Goal: Information Seeking & Learning: Learn about a topic

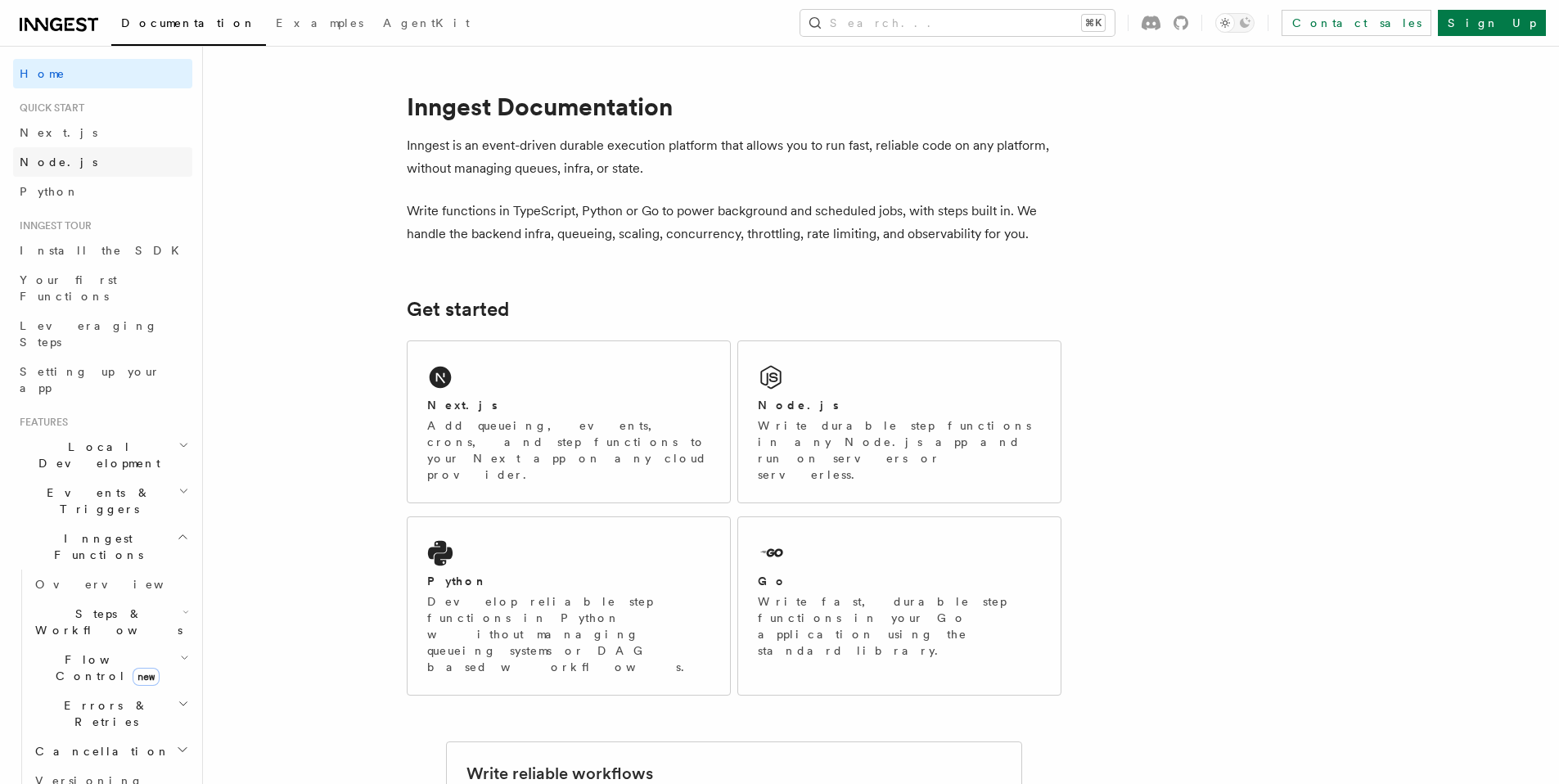
click at [62, 164] on link "Node.js" at bounding box center [102, 162] width 179 height 30
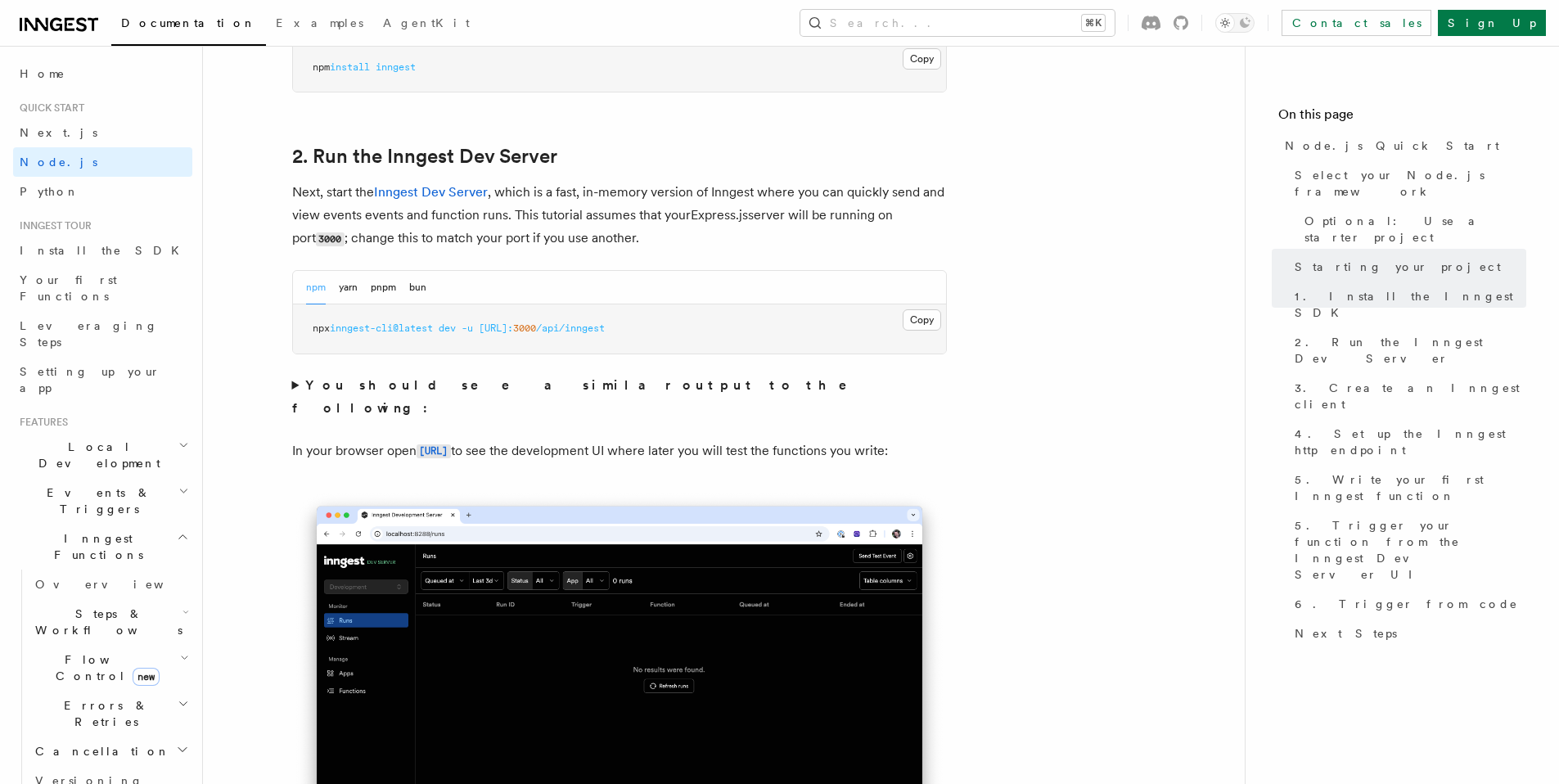
scroll to position [308, 0]
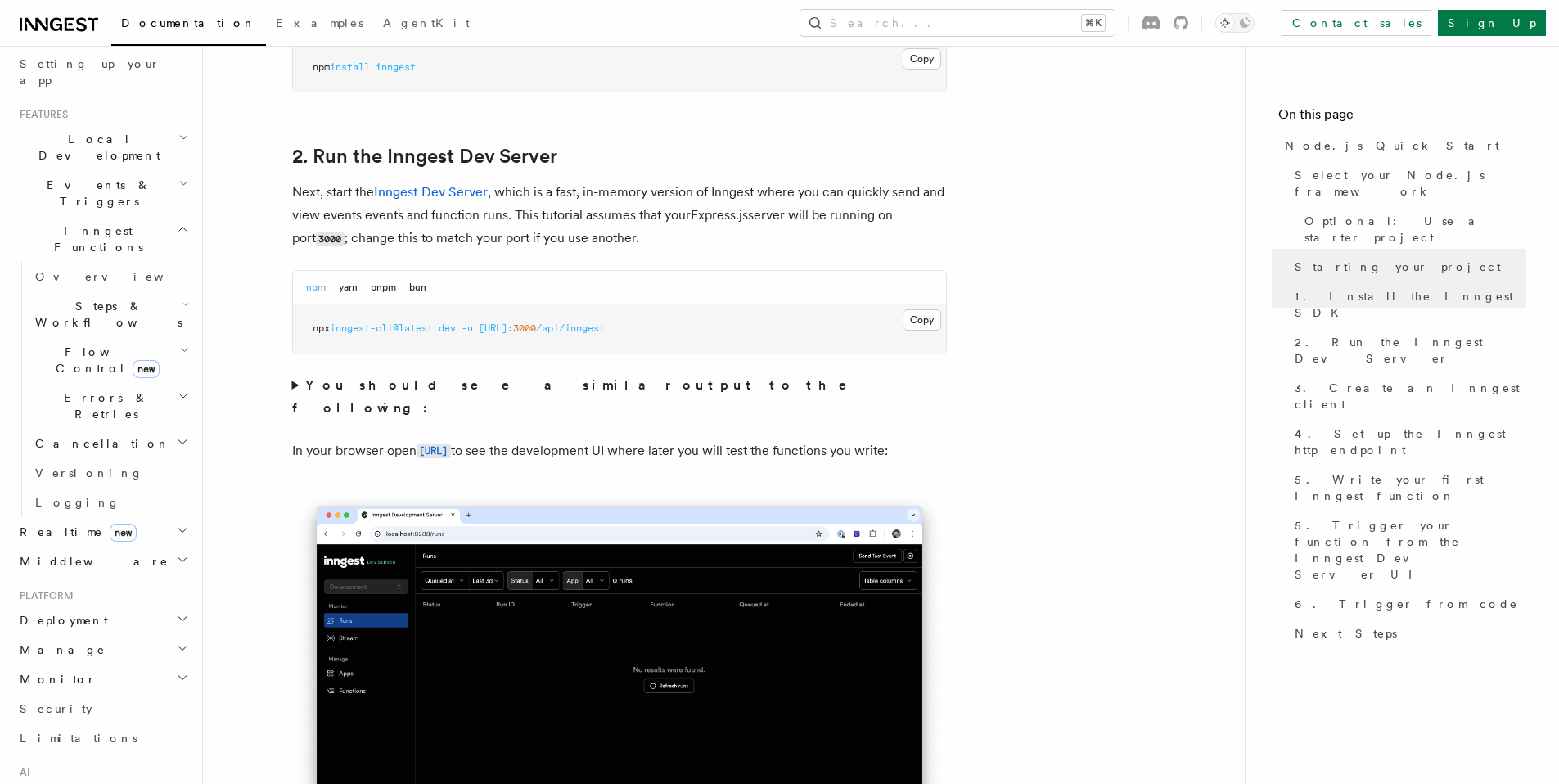
click at [59, 635] on h2 "Manage" at bounding box center [102, 650] width 179 height 30
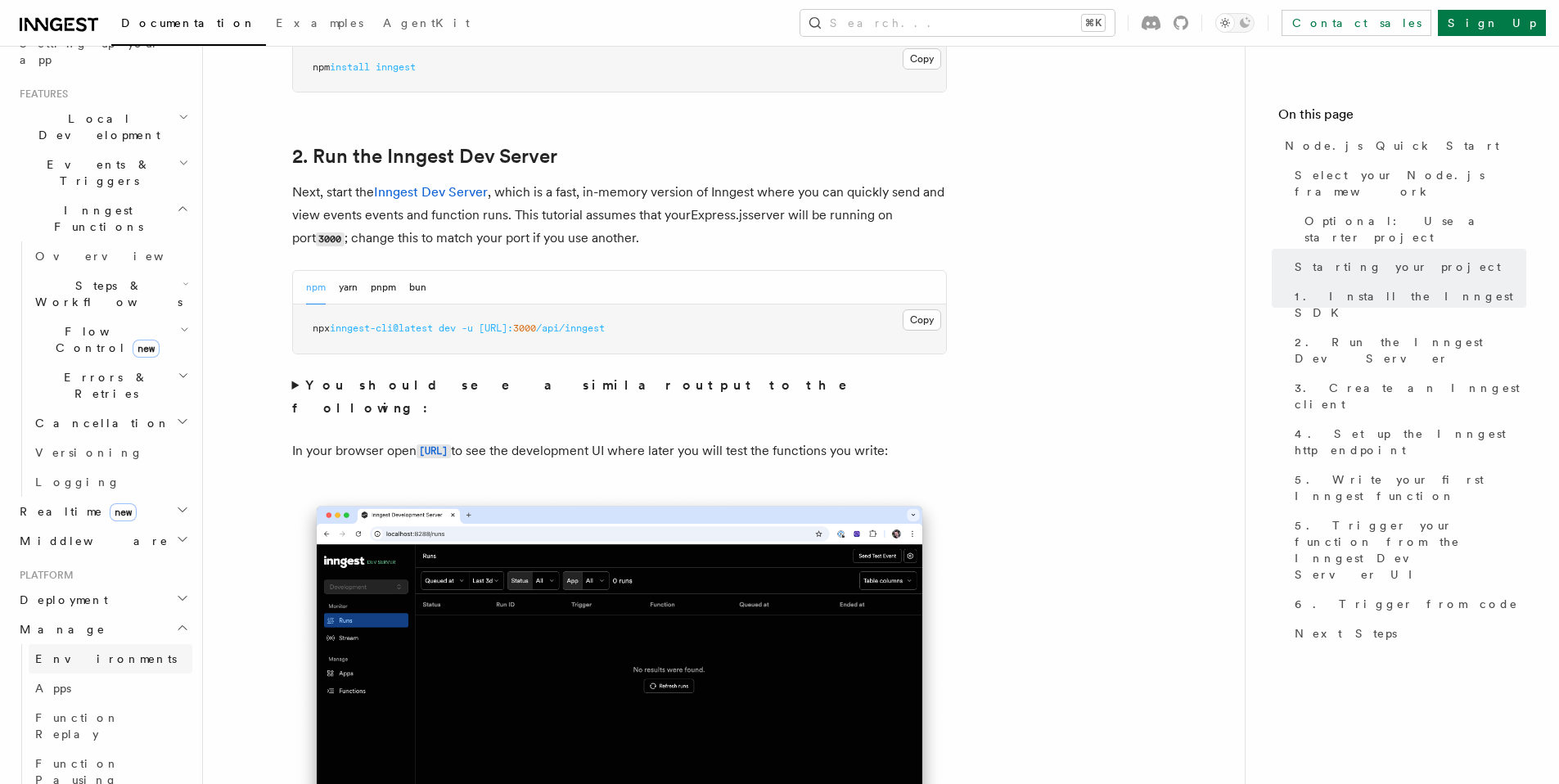
click at [59, 652] on span "Environments" at bounding box center [106, 658] width 141 height 13
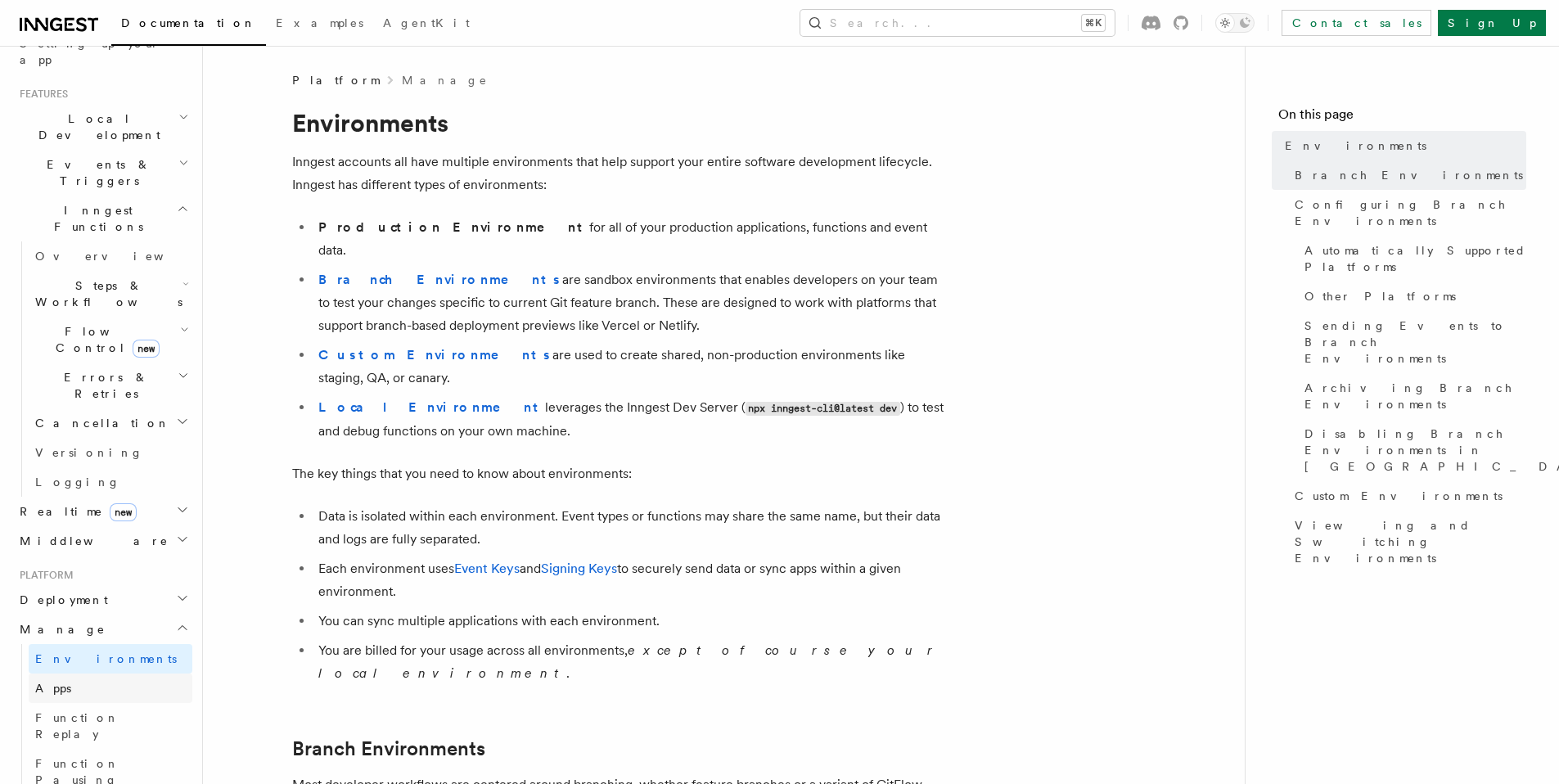
click at [60, 681] on span "Apps" at bounding box center [52, 687] width 36 height 13
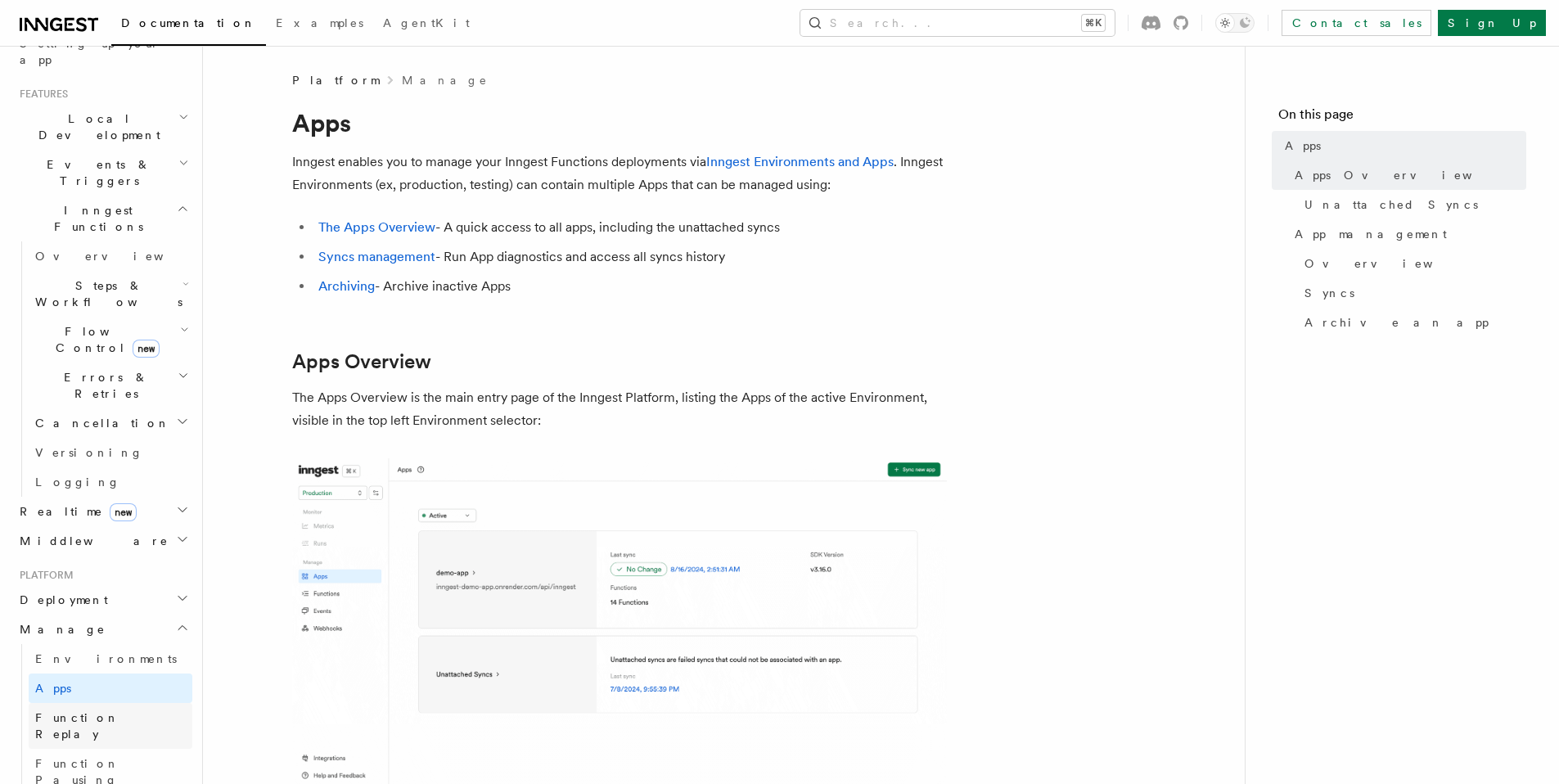
click at [63, 703] on link "Function Replay" at bounding box center [111, 726] width 164 height 46
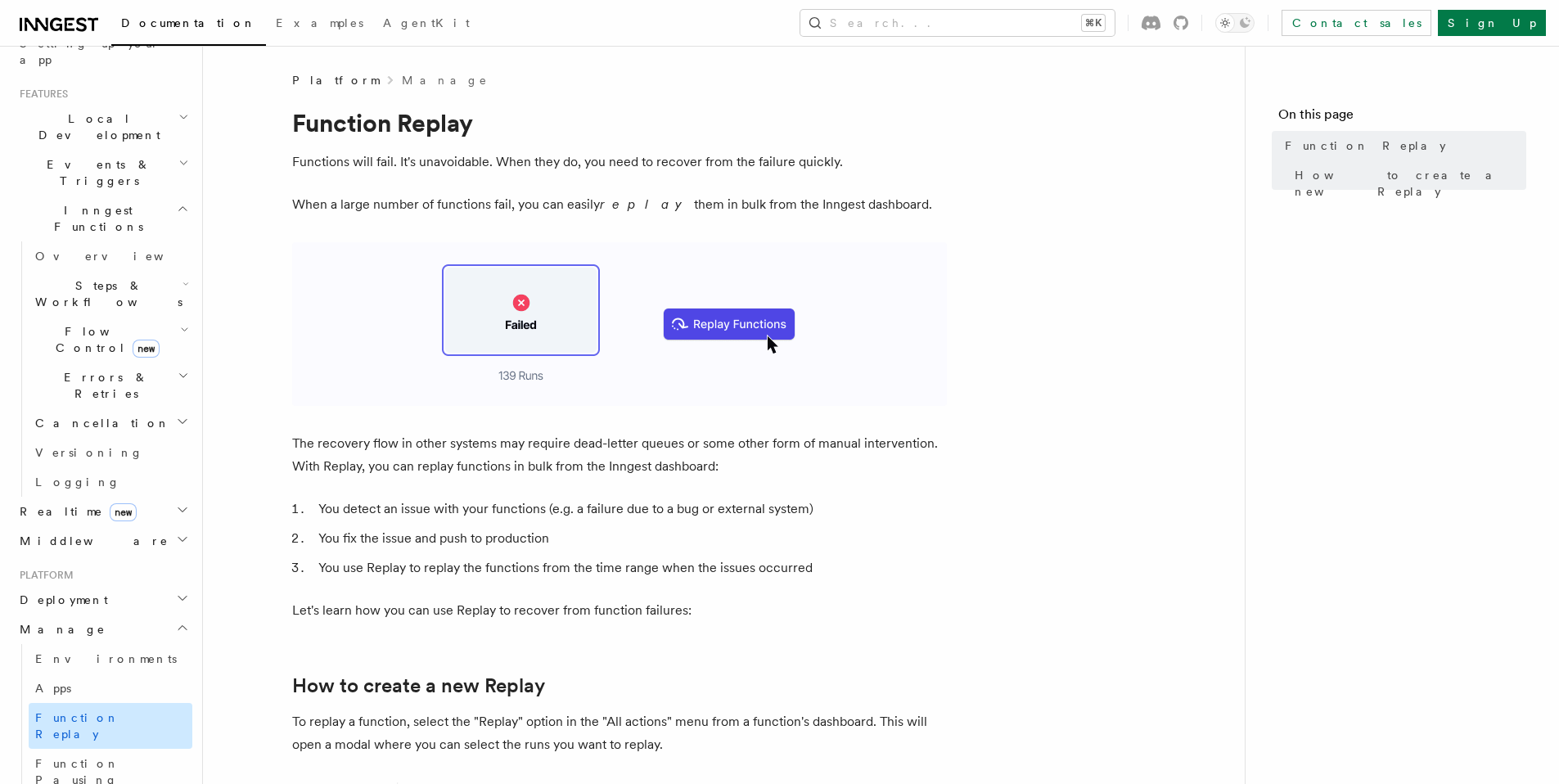
scroll to position [481, 0]
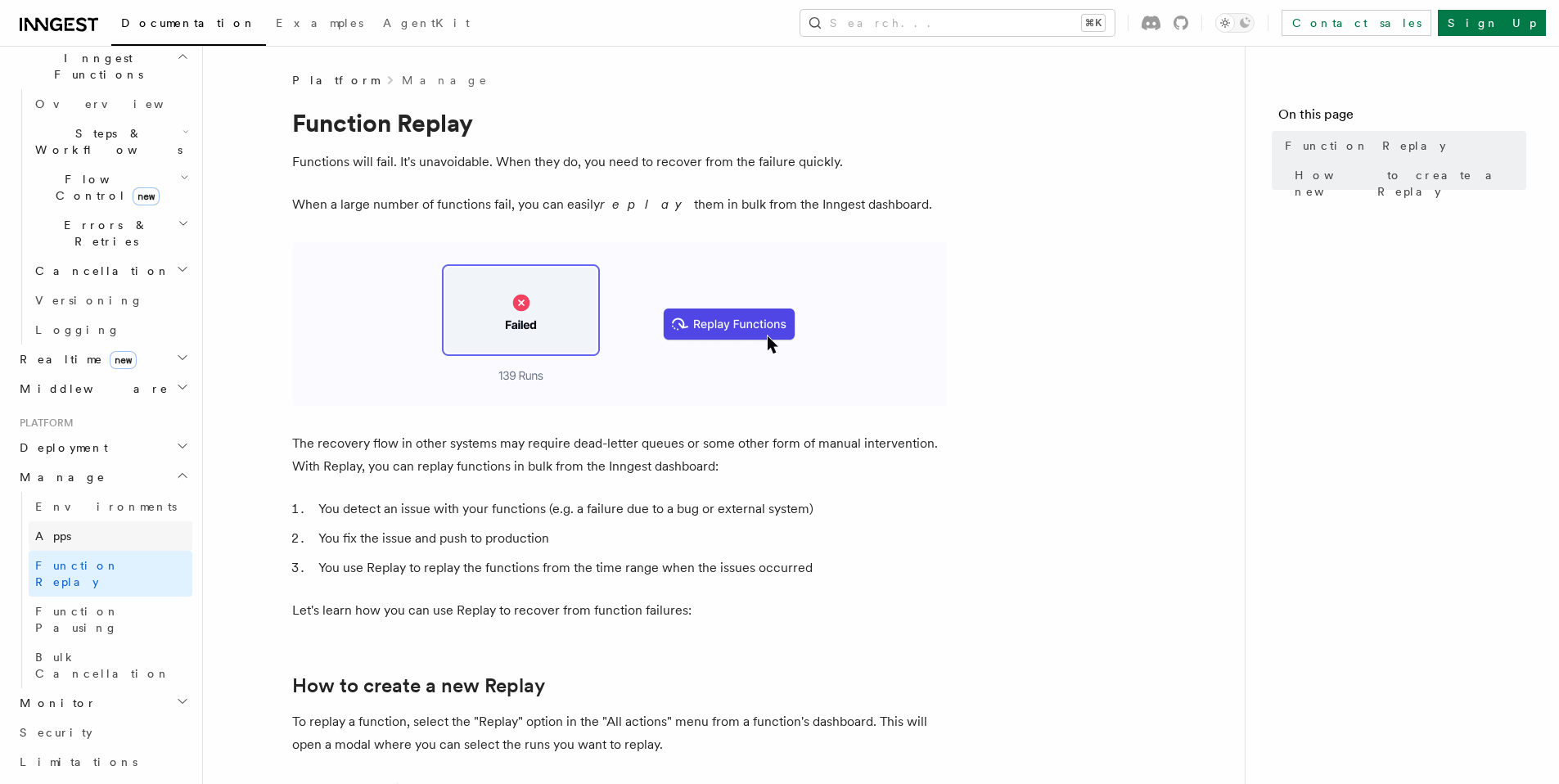
click at [92, 522] on link "Apps" at bounding box center [111, 536] width 164 height 30
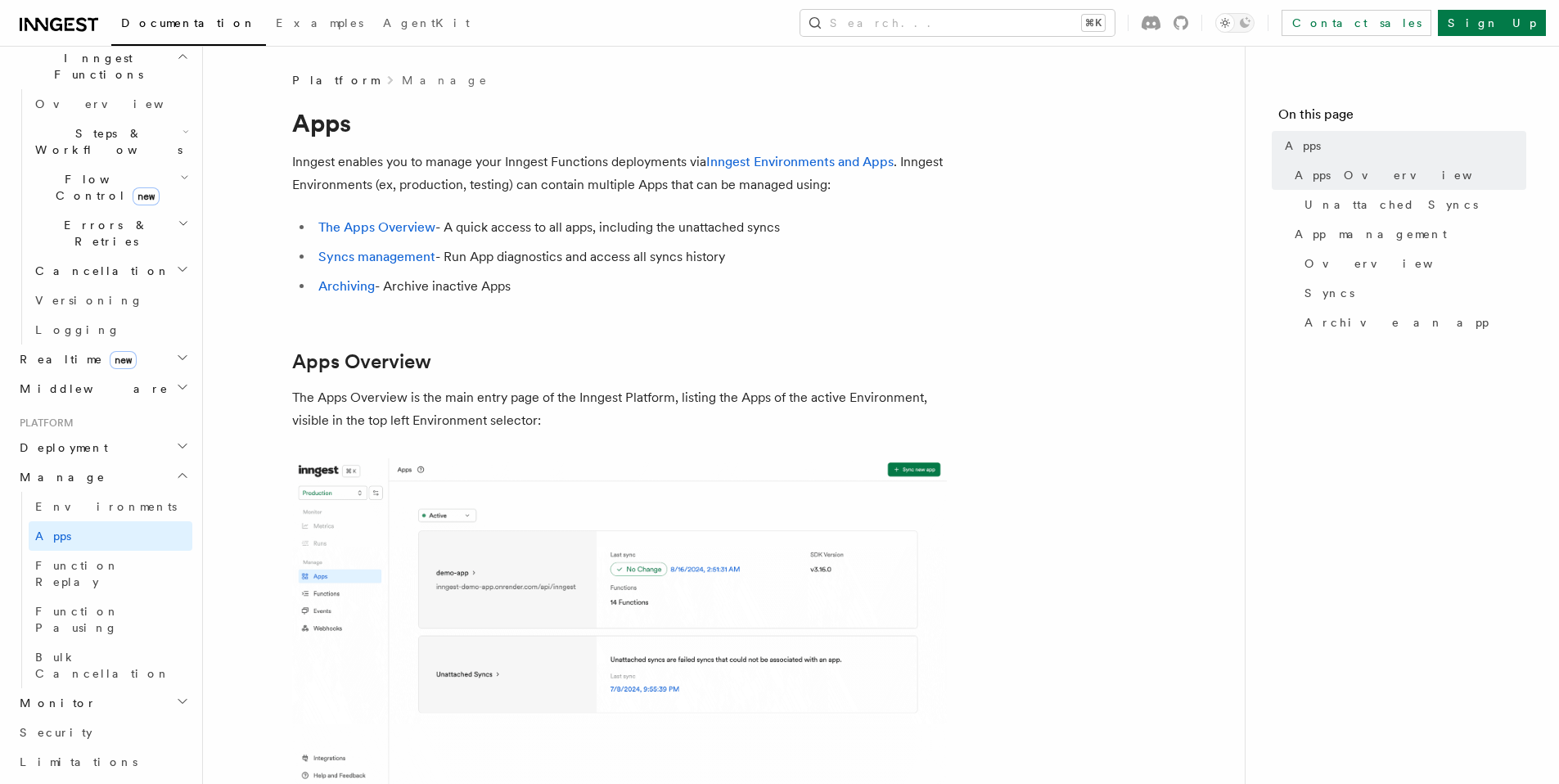
scroll to position [285, 0]
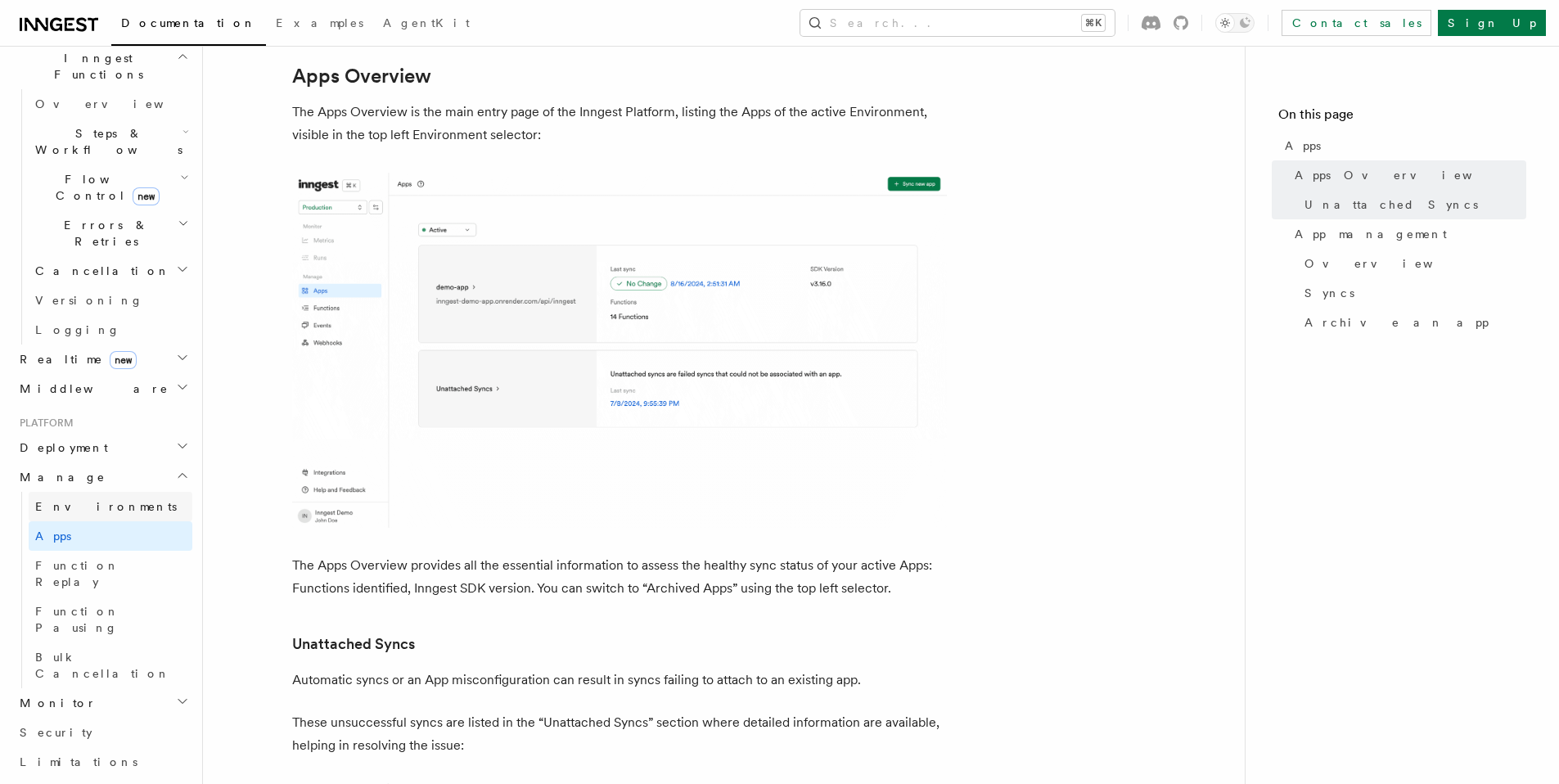
click at [42, 500] on span "Environments" at bounding box center [106, 506] width 141 height 13
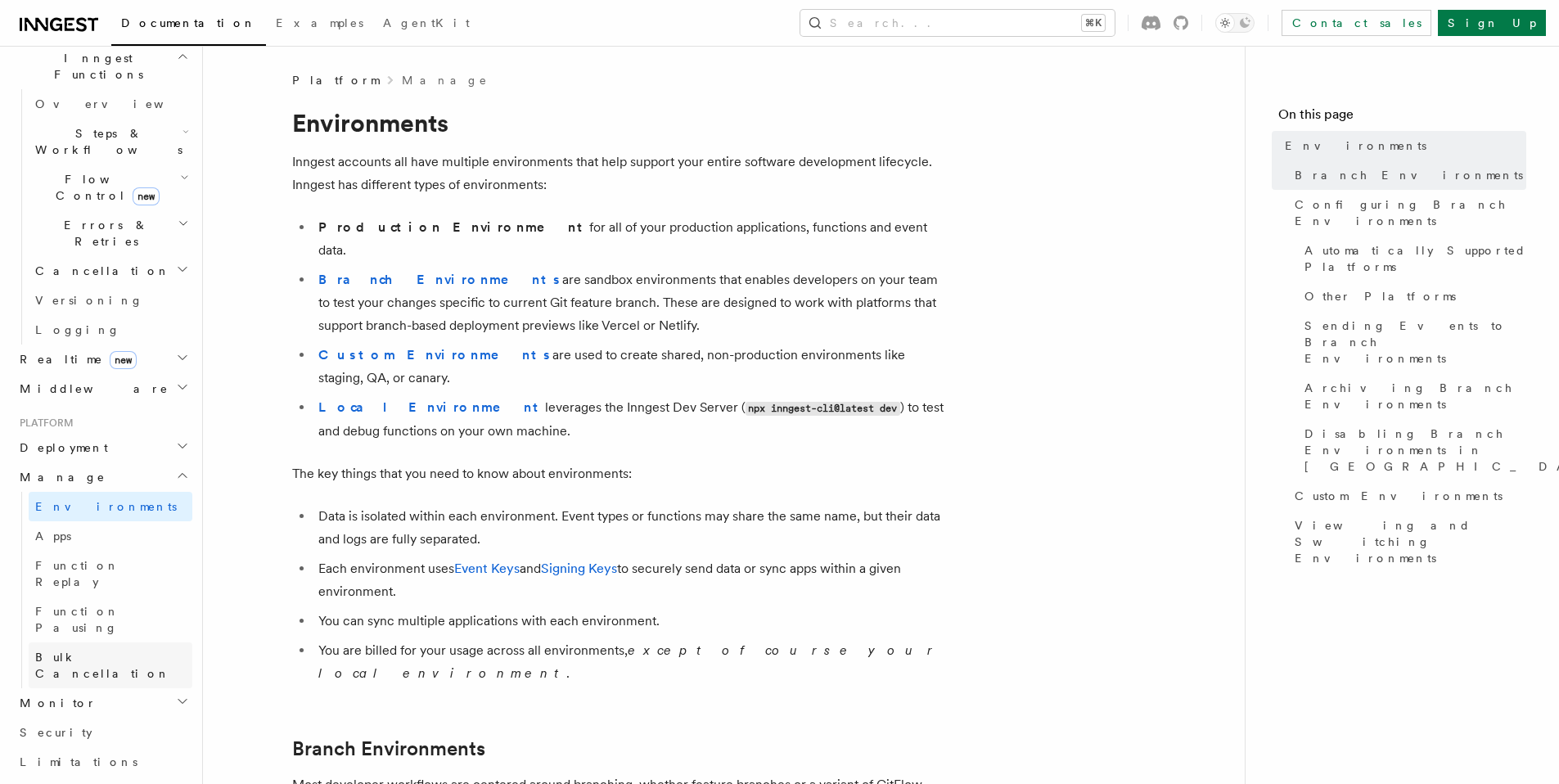
click at [61, 651] on span "Bulk Cancellation" at bounding box center [102, 665] width 135 height 30
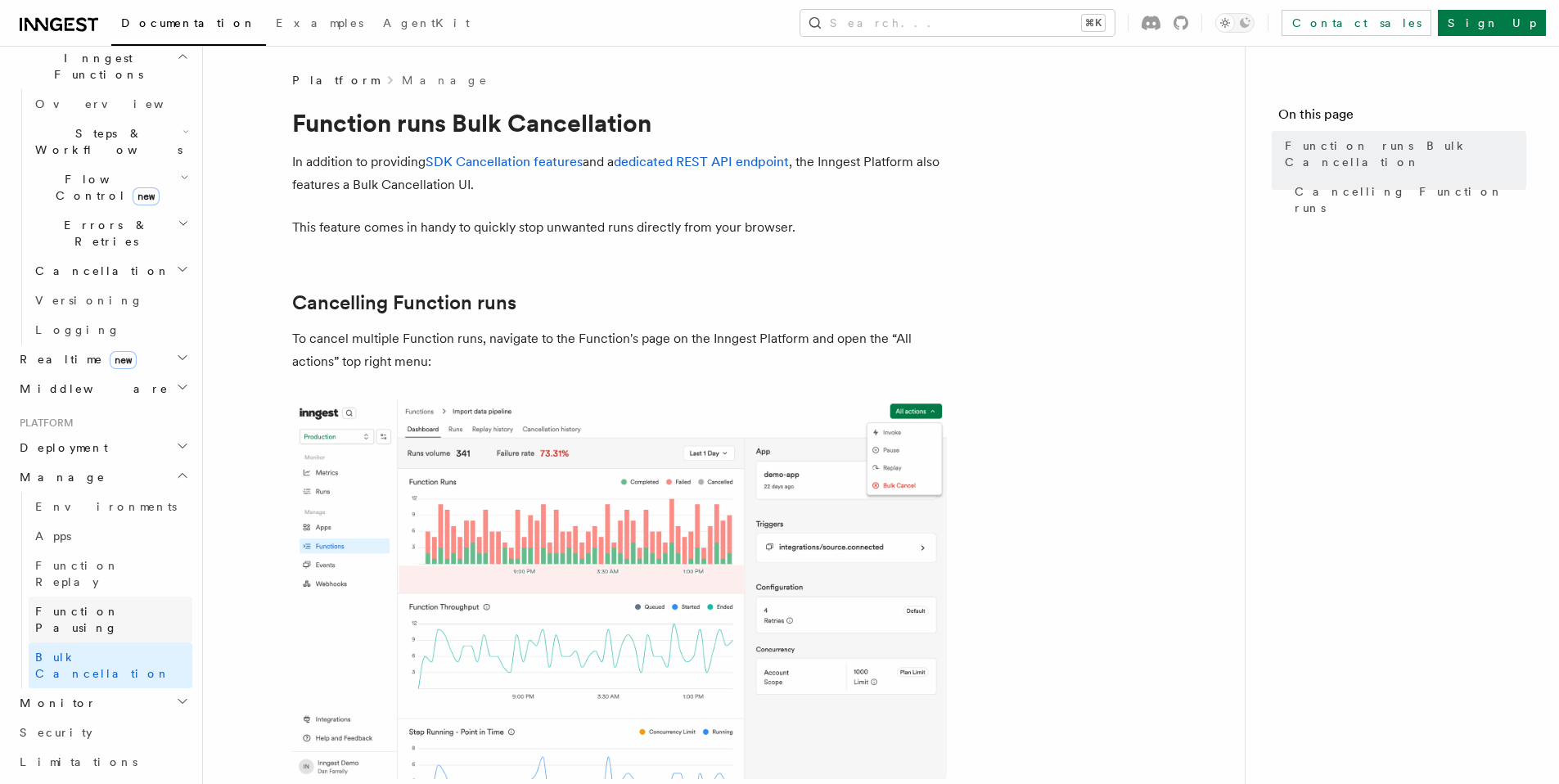
click at [68, 604] on span "Function Pausing" at bounding box center [77, 619] width 85 height 30
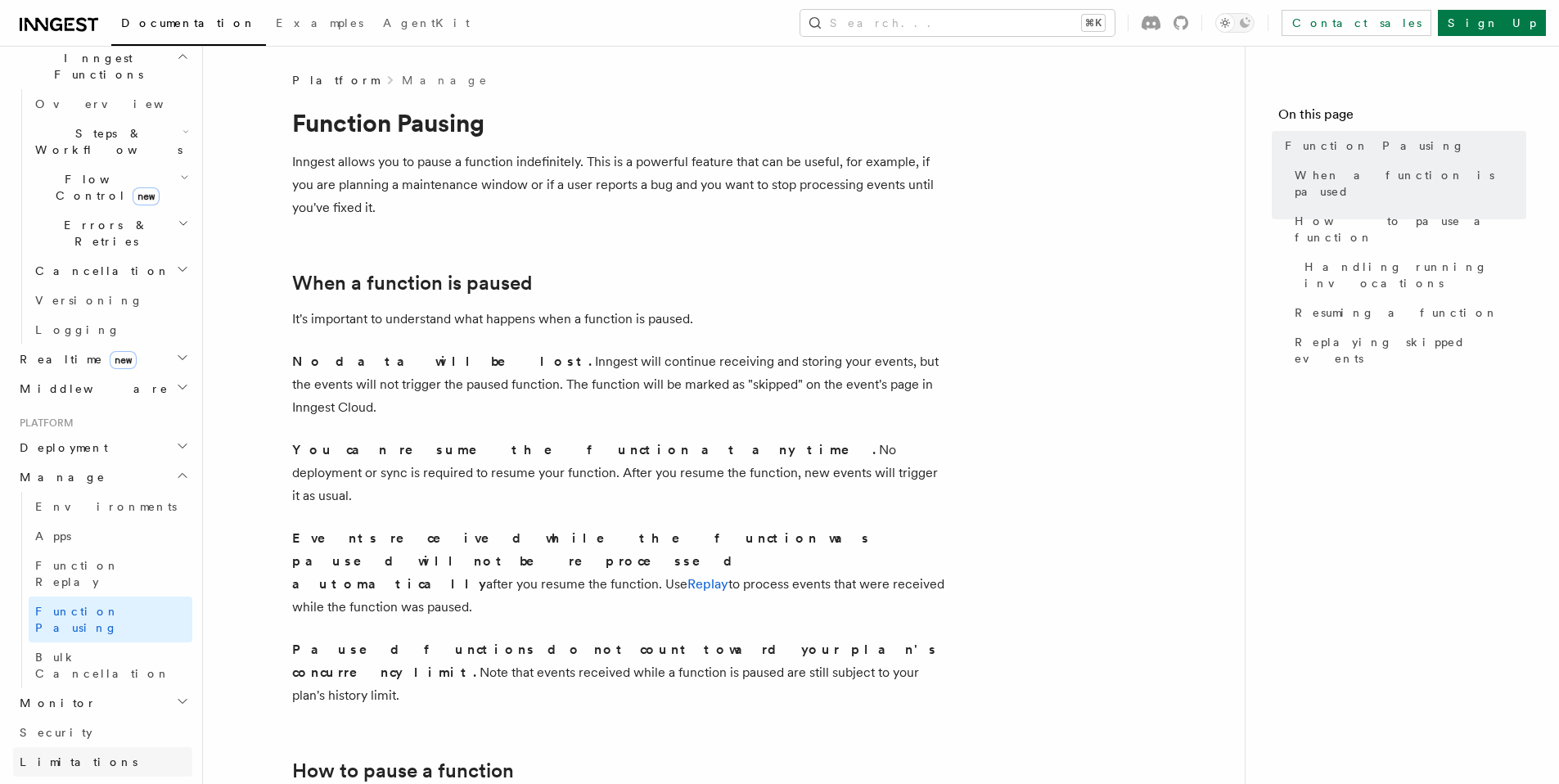
scroll to position [672, 0]
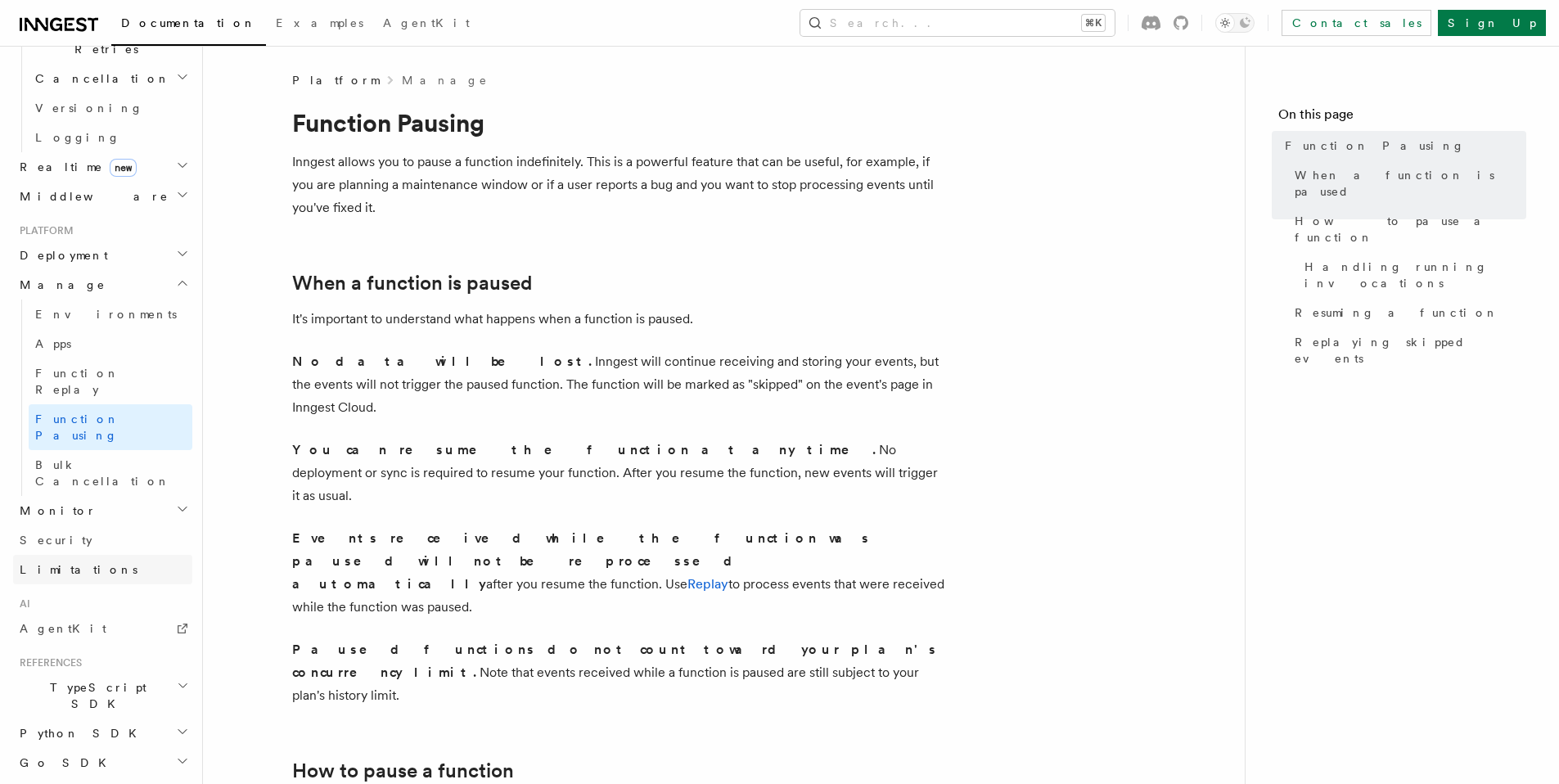
click at [51, 562] on span "Limitations" at bounding box center [79, 569] width 118 height 13
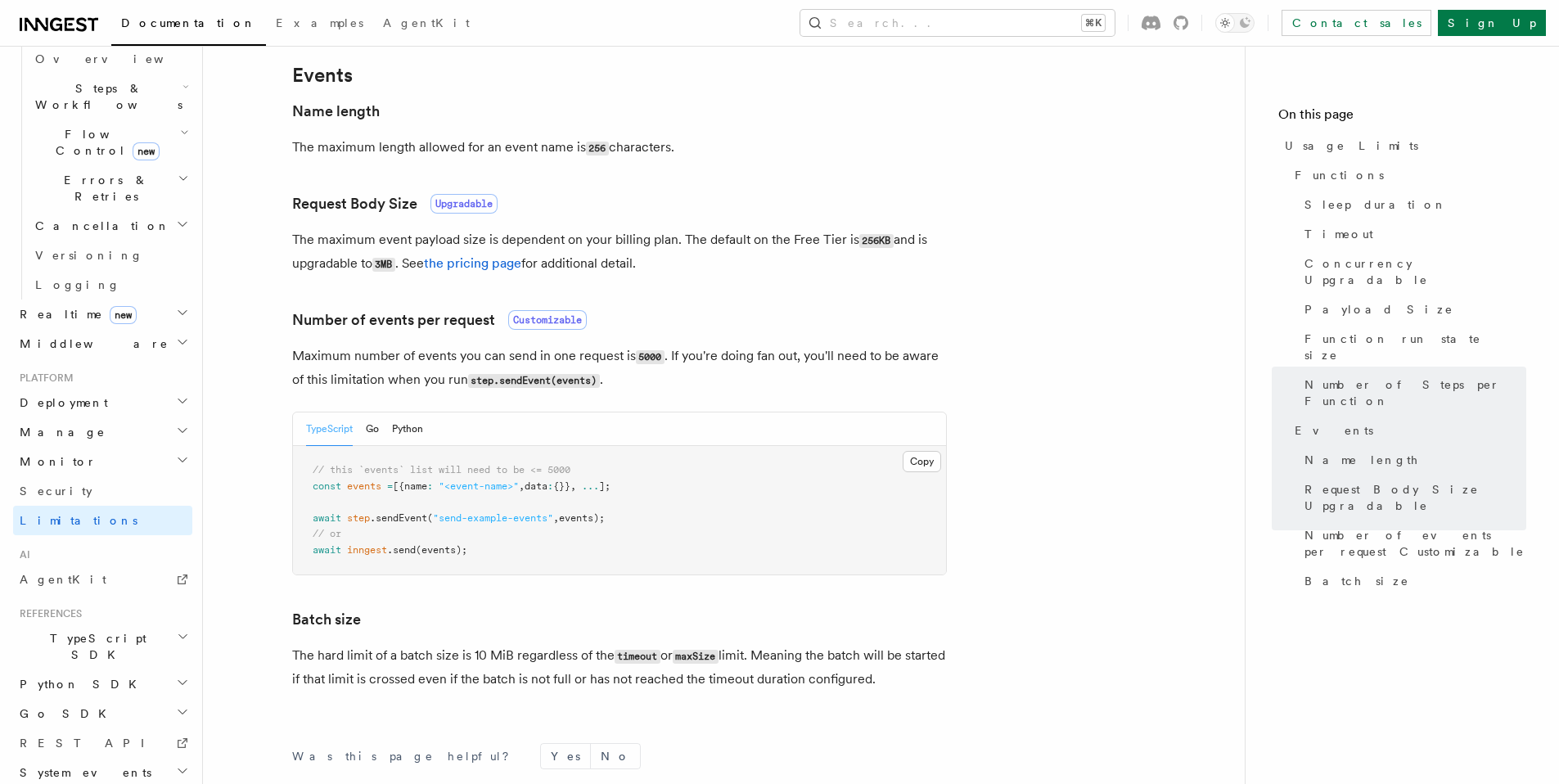
scroll to position [1538, 0]
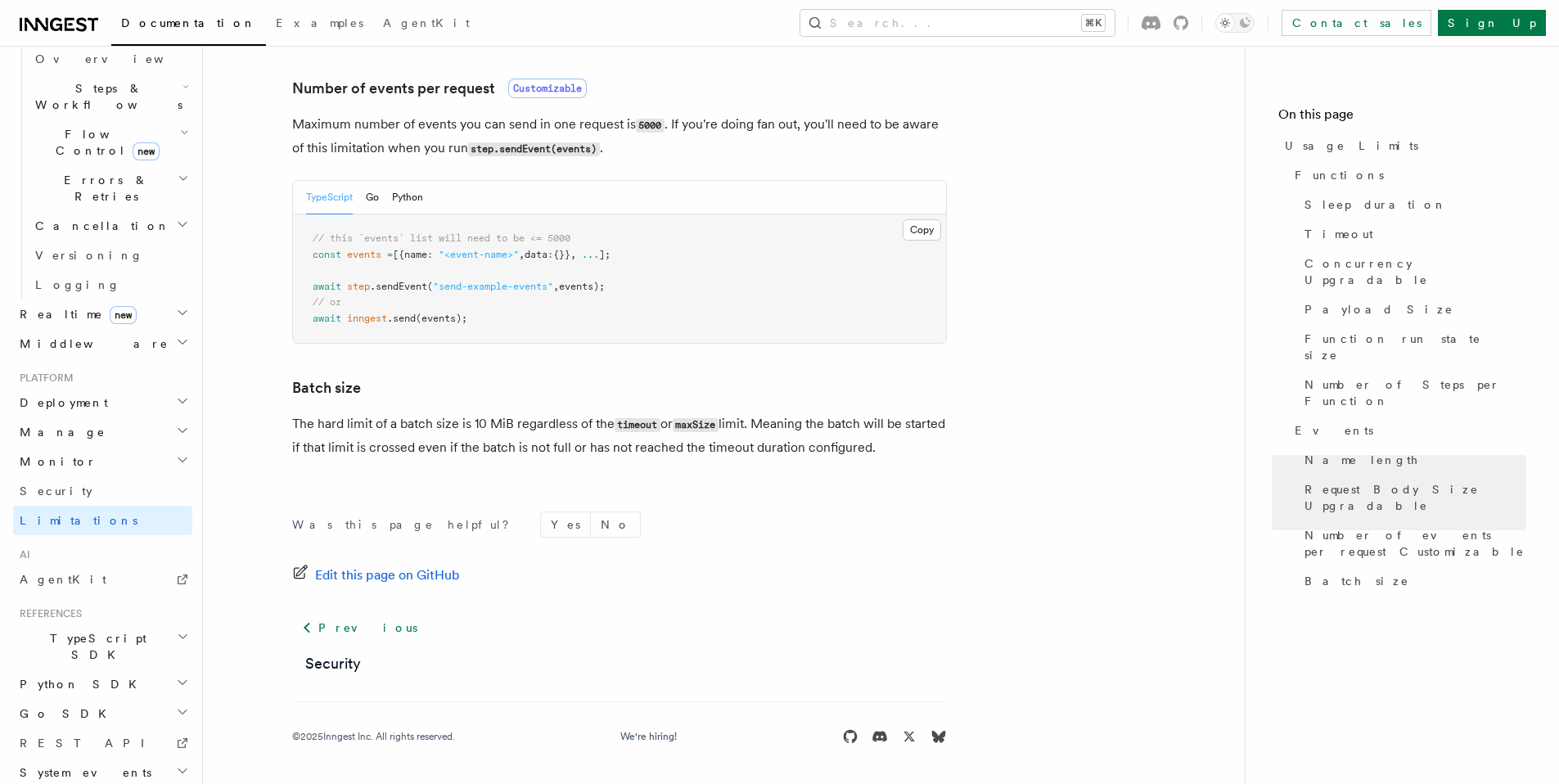
click at [57, 630] on span "TypeScript SDK" at bounding box center [95, 646] width 164 height 33
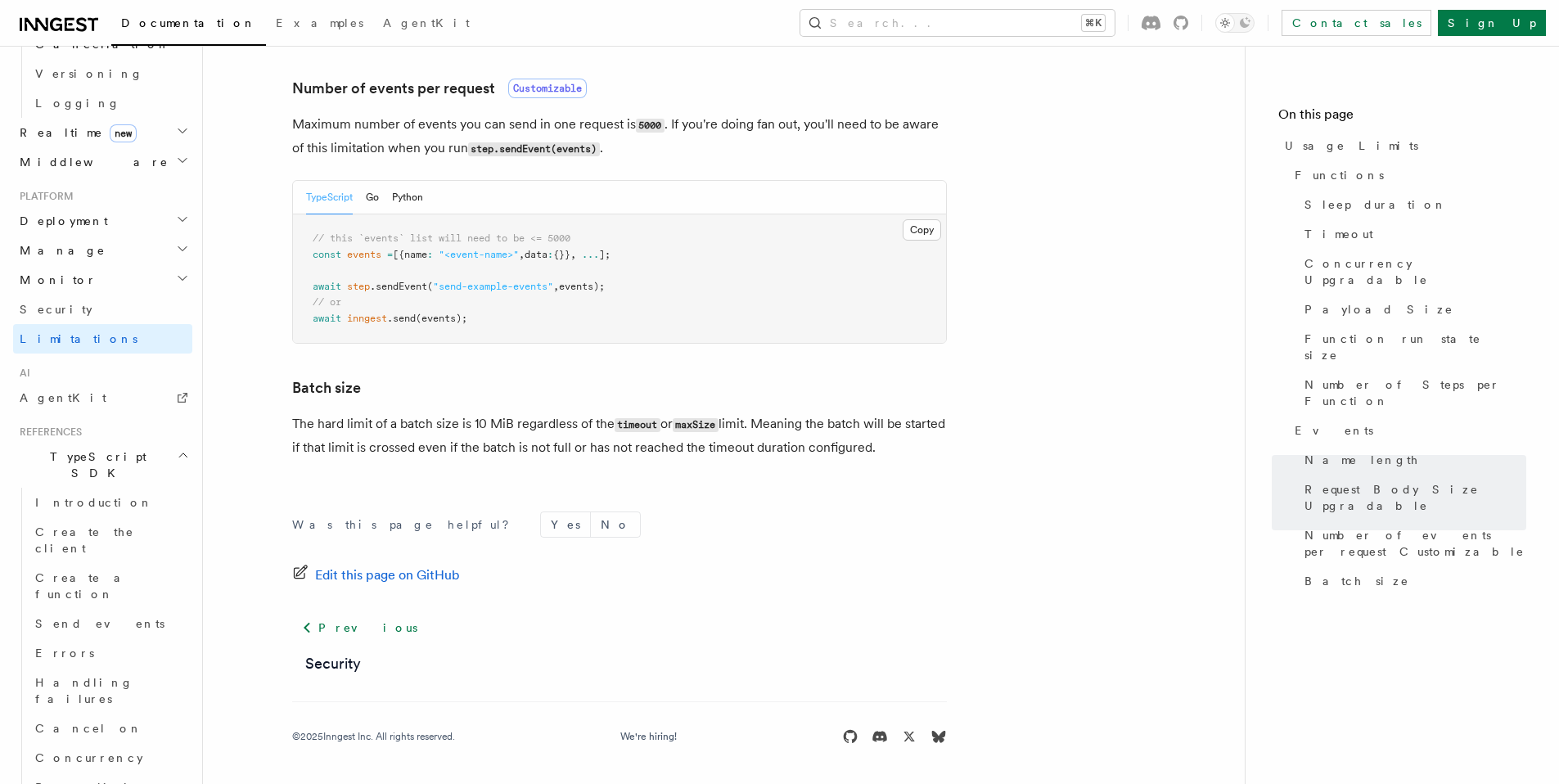
scroll to position [750, 0]
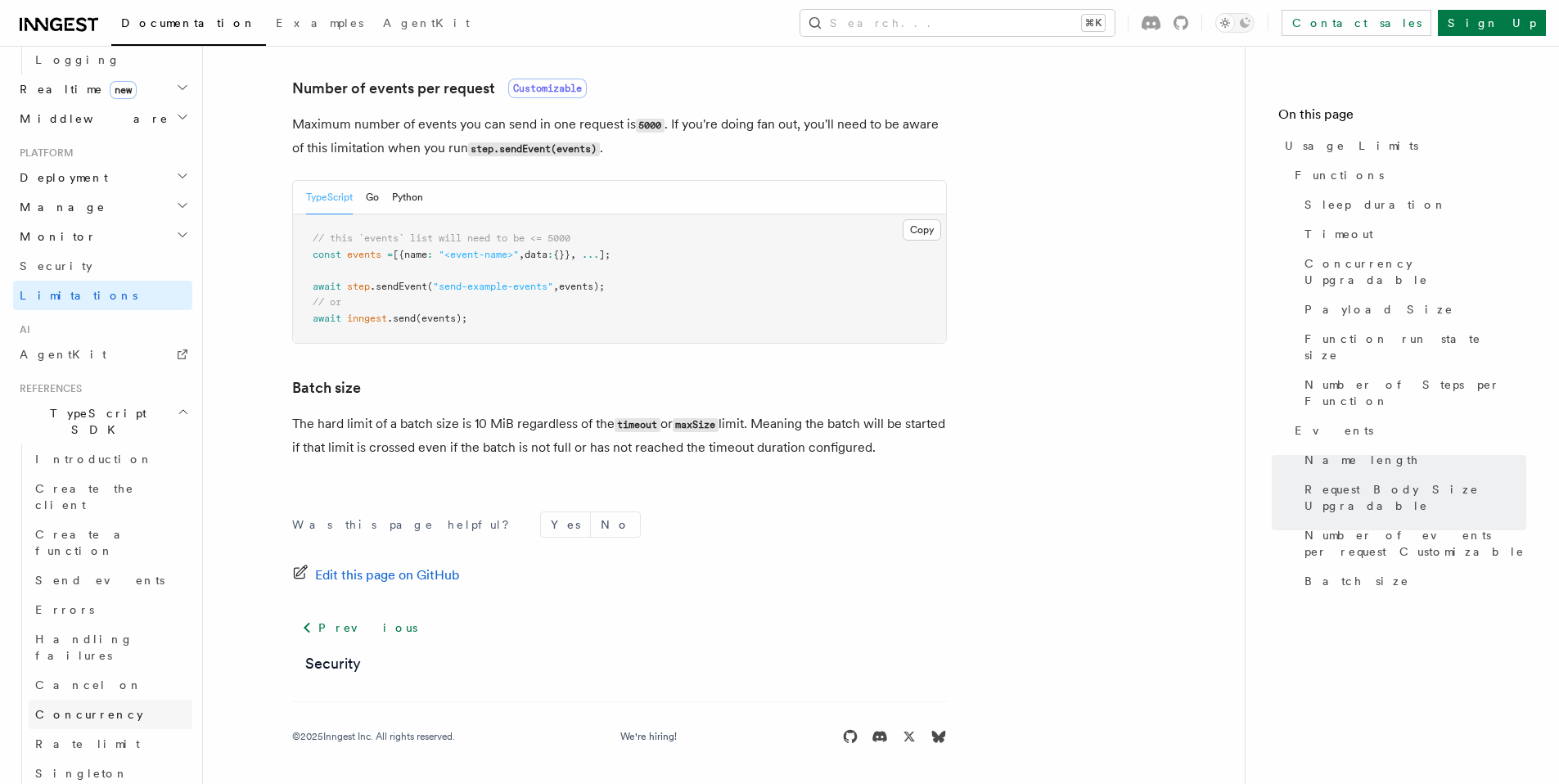
click at [92, 707] on span "Concurrency" at bounding box center [89, 713] width 108 height 13
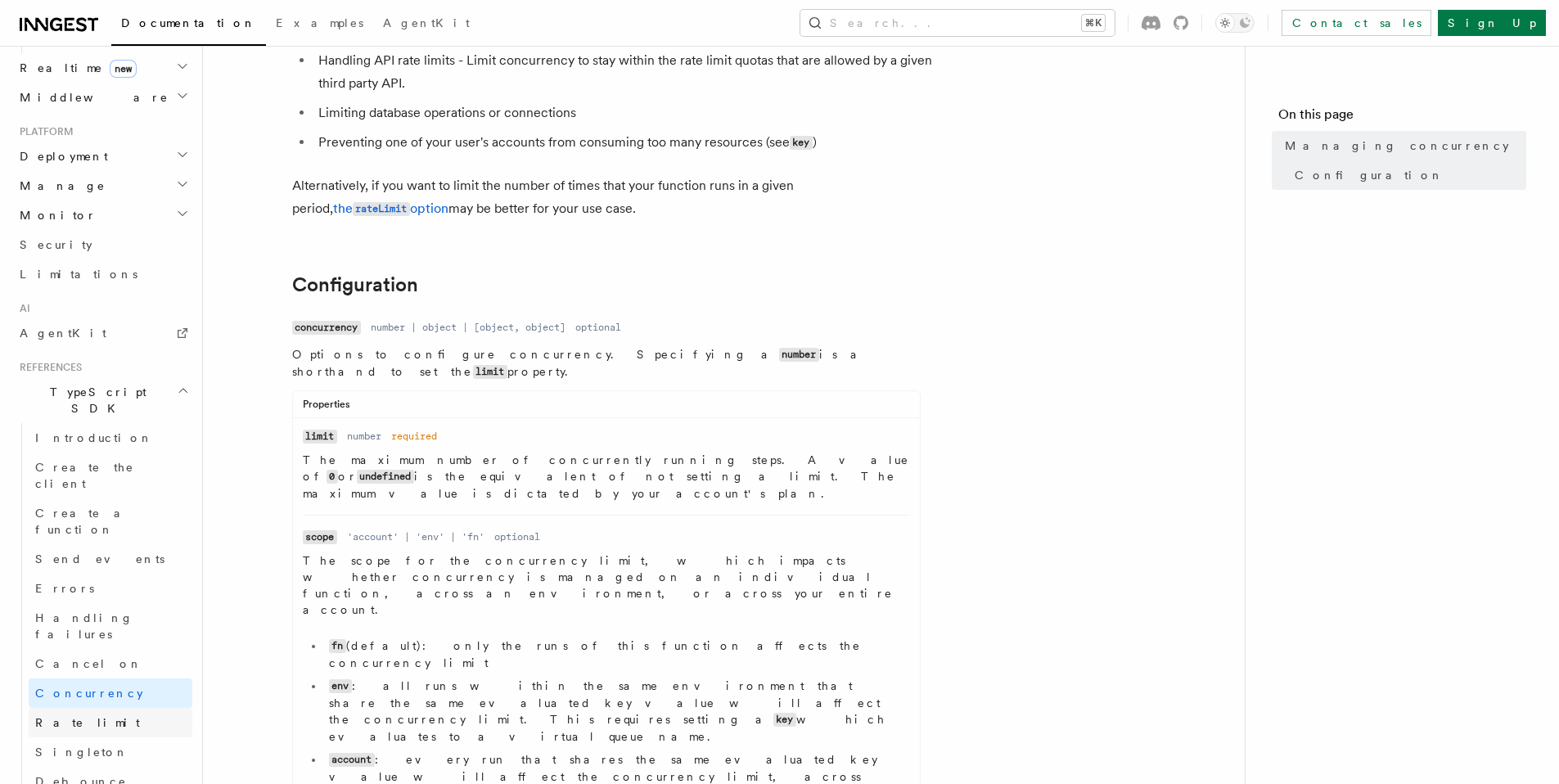
scroll to position [781, 0]
click at [59, 698] on link "Rate limit" at bounding box center [111, 712] width 164 height 30
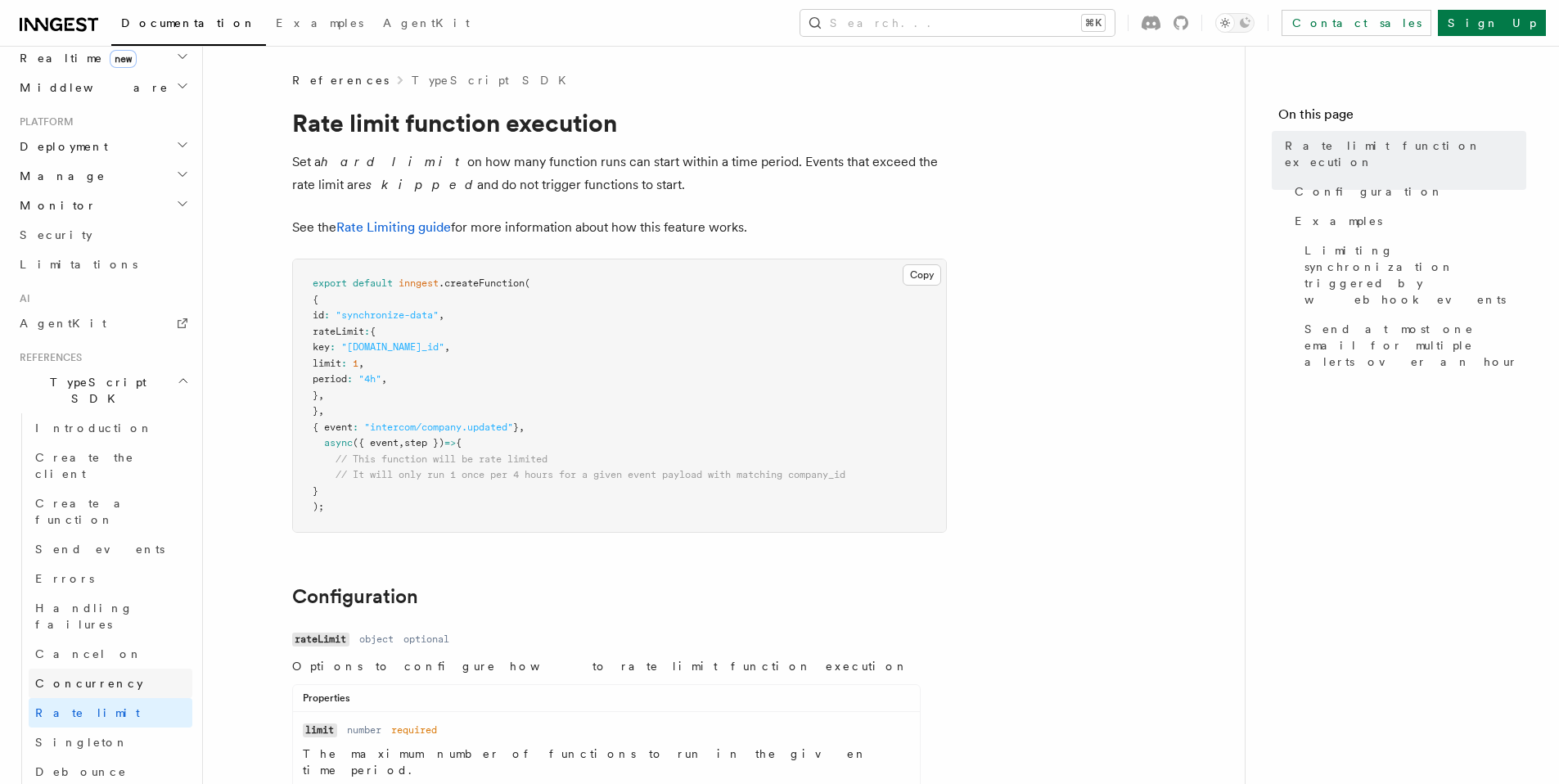
click at [69, 668] on link "Concurrency" at bounding box center [111, 683] width 164 height 30
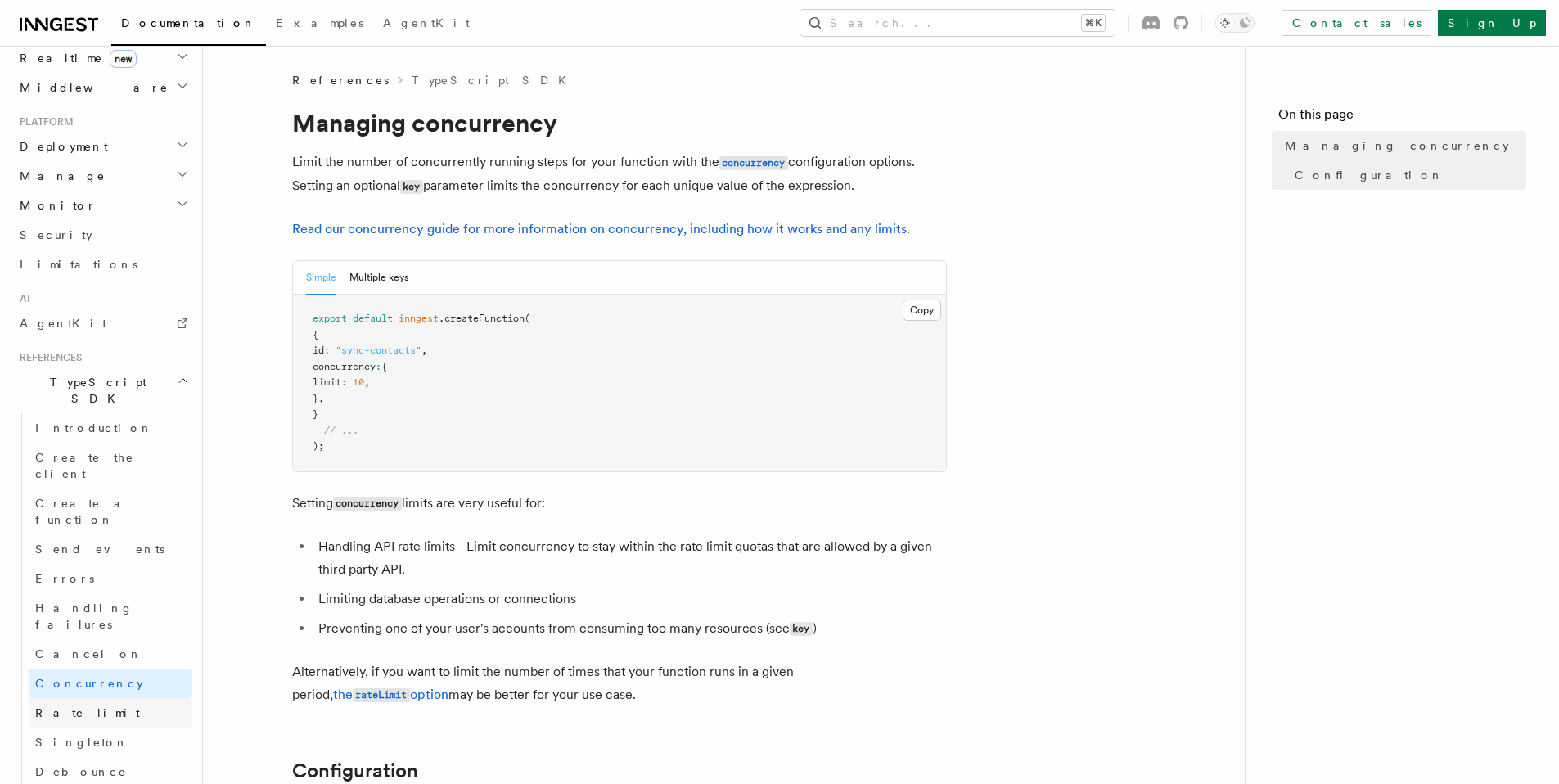
click at [70, 706] on span "Rate limit" at bounding box center [87, 712] width 105 height 13
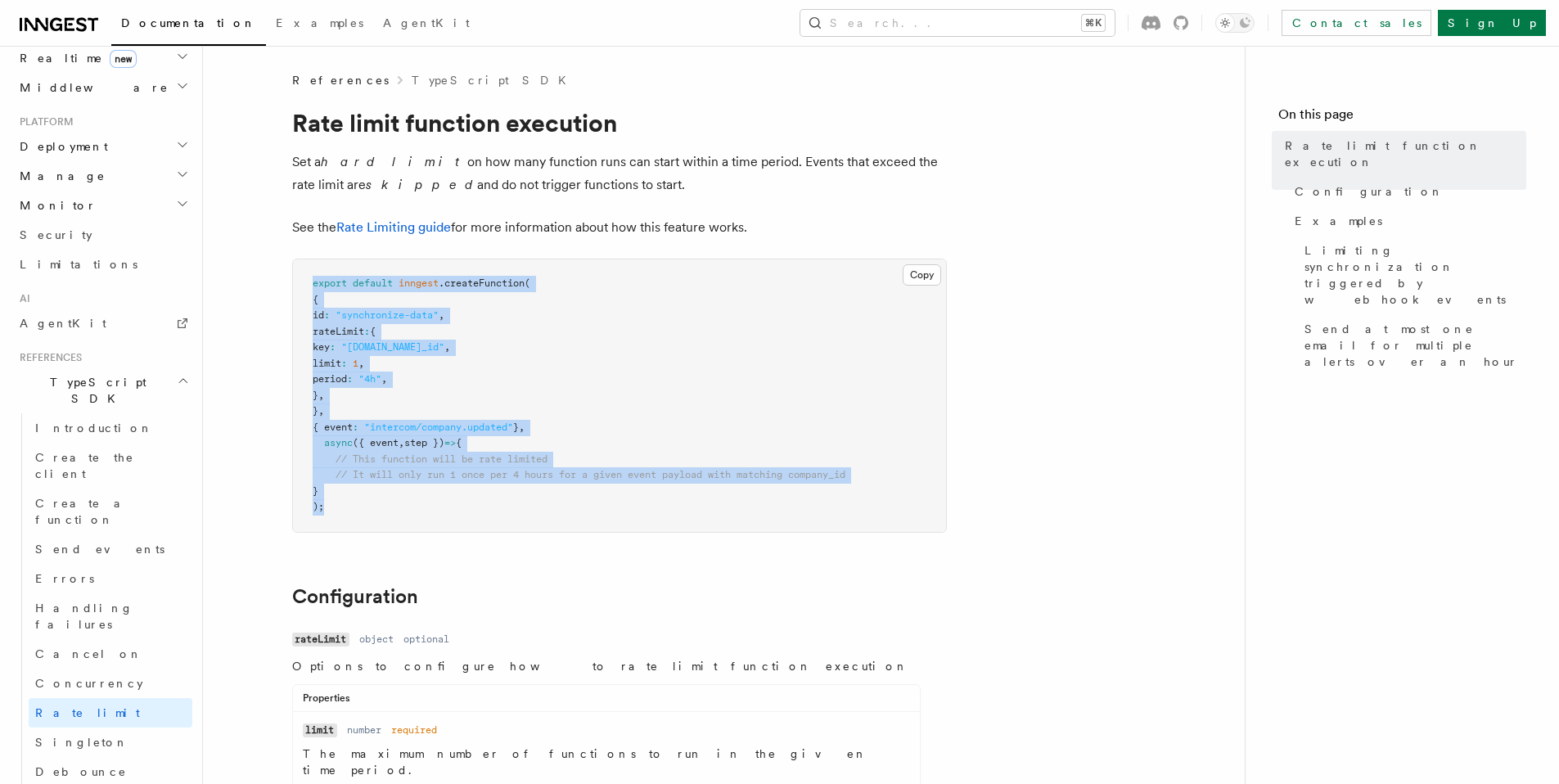
drag, startPoint x: 328, startPoint y: 511, endPoint x: 298, endPoint y: 283, distance: 230.0
click at [298, 283] on pre "export default inngest .createFunction ( { id : "synchronize-data" , rateLimit …" at bounding box center [619, 395] width 653 height 272
click at [350, 337] on pre "export default inngest .createFunction ( { id : "synchronize-data" , rateLimit …" at bounding box center [619, 395] width 653 height 272
drag, startPoint x: 310, startPoint y: 284, endPoint x: 340, endPoint y: 512, distance: 230.0
click at [340, 512] on pre "export default inngest .createFunction ( { id : "synchronize-data" , rateLimit …" at bounding box center [619, 395] width 653 height 272
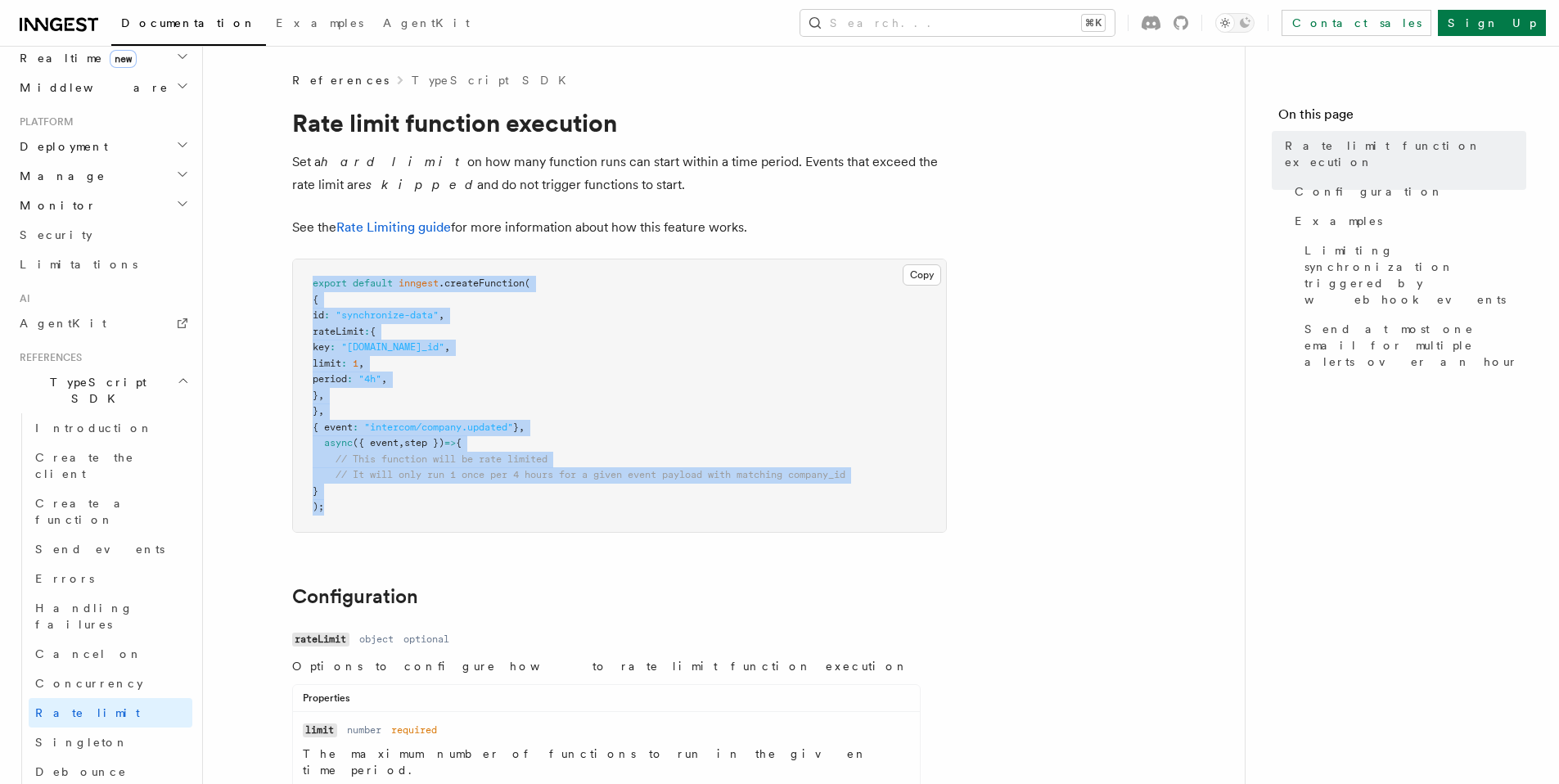
click at [440, 443] on span "step })" at bounding box center [424, 442] width 40 height 11
drag, startPoint x: 311, startPoint y: 282, endPoint x: 547, endPoint y: 529, distance: 341.6
click at [547, 529] on pre "export default inngest .createFunction ( { id : "synchronize-data" , rateLimit …" at bounding box center [619, 395] width 653 height 272
click at [508, 504] on pre "export default inngest .createFunction ( { id : "synchronize-data" , rateLimit …" at bounding box center [619, 395] width 653 height 272
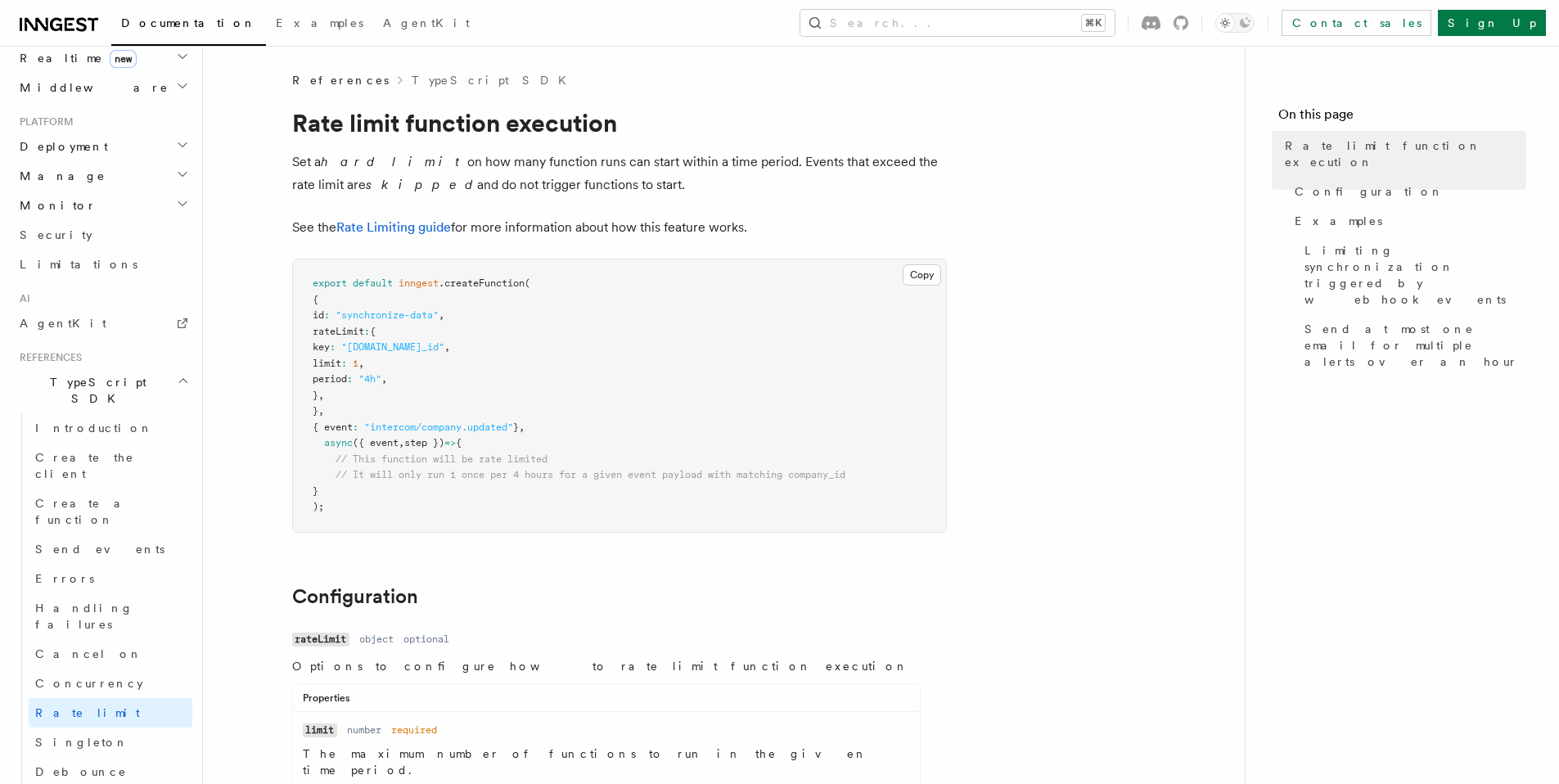
click at [454, 466] on pre "export default inngest .createFunction ( { id : "synchronize-data" , rateLimit …" at bounding box center [619, 395] width 653 height 272
click at [451, 476] on span "// It will only run 1 once per 4 hours for a given event payload with matching …" at bounding box center [591, 474] width 509 height 11
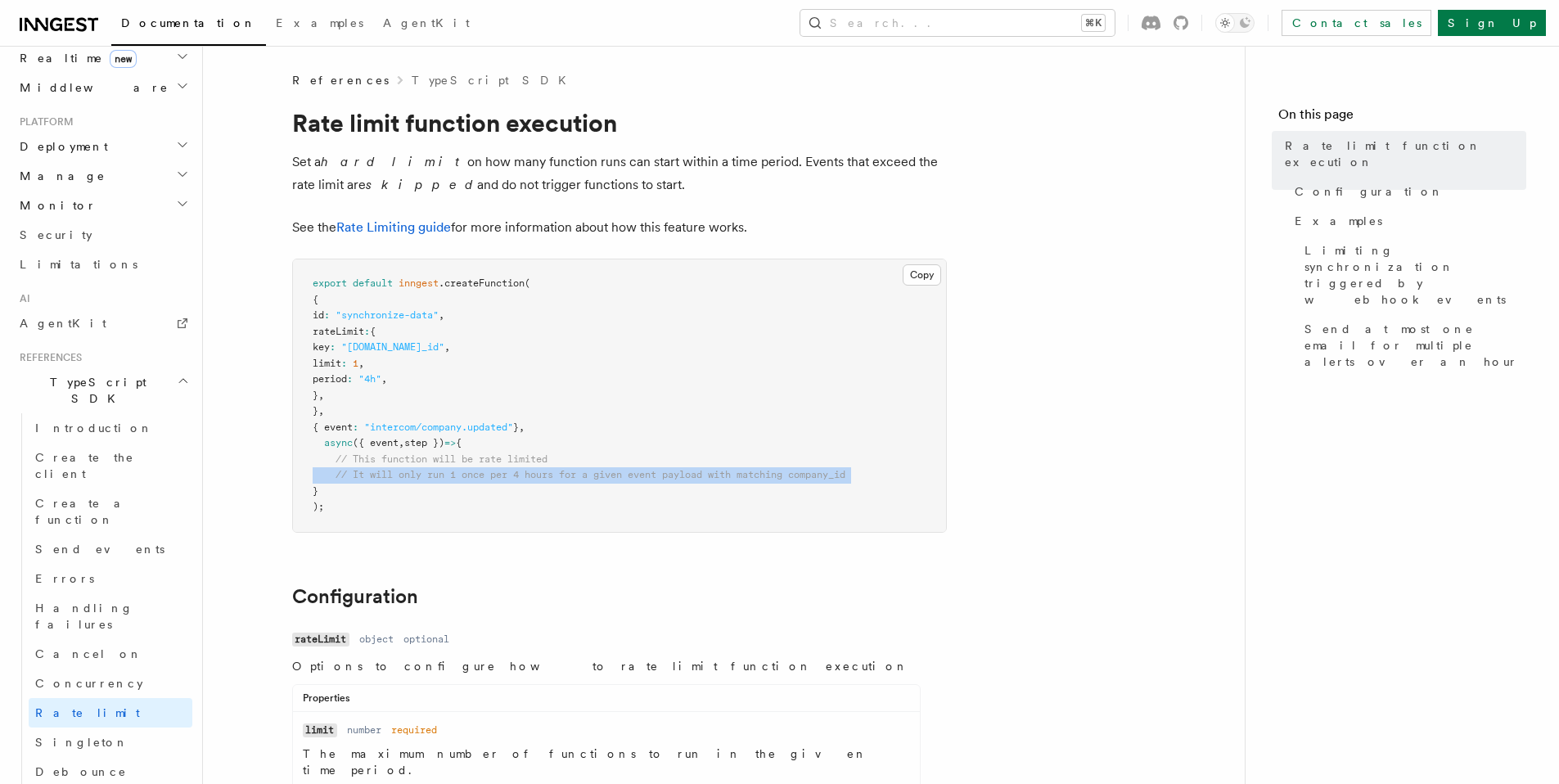
click at [451, 476] on span "// It will only run 1 once per 4 hours for a given event payload with matching …" at bounding box center [591, 474] width 509 height 11
click at [388, 477] on span "// It will only run 1 once per 4 hours for a given event payload with matching …" at bounding box center [591, 474] width 509 height 11
click at [388, 476] on span "// It will only run 1 once per 4 hours for a given event payload with matching …" at bounding box center [591, 474] width 509 height 11
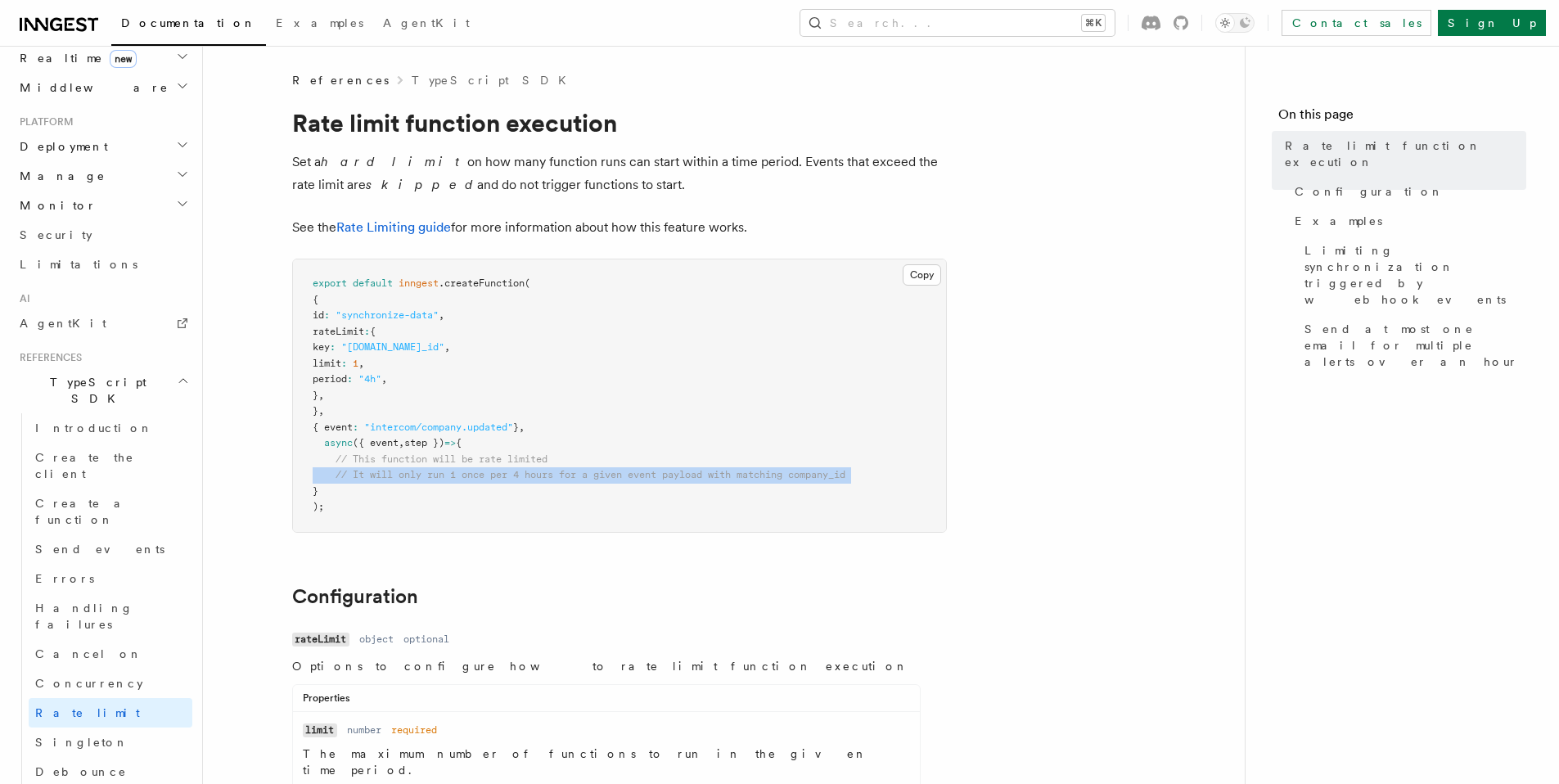
click at [388, 476] on span "// It will only run 1 once per 4 hours for a given event payload with matching …" at bounding box center [591, 474] width 509 height 11
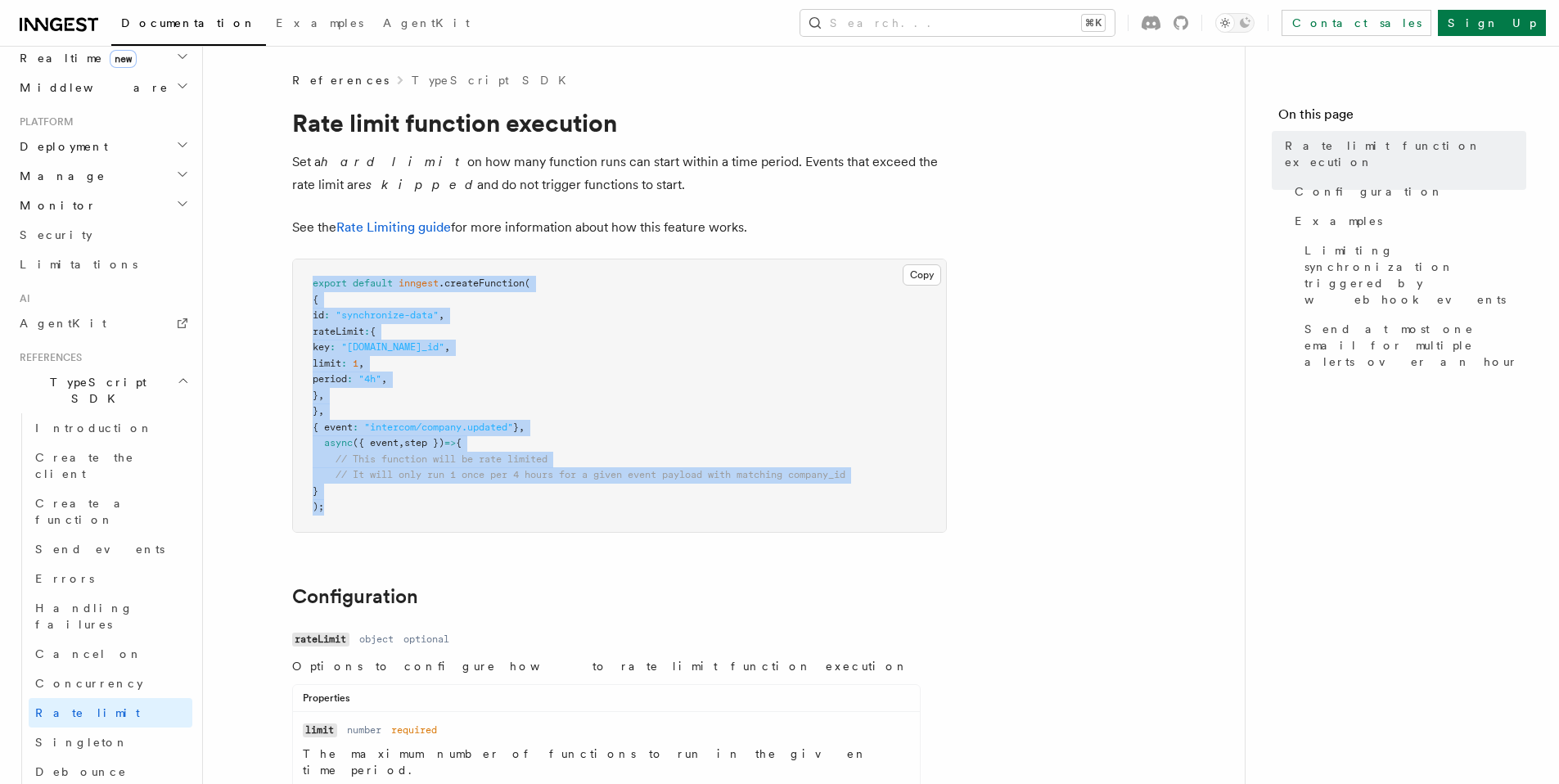
drag, startPoint x: 325, startPoint y: 519, endPoint x: 297, endPoint y: 283, distance: 237.7
click at [297, 283] on pre "export default inngest .createFunction ( { id : "synchronize-data" , rateLimit …" at bounding box center [619, 395] width 653 height 272
click at [363, 501] on pre "export default inngest .createFunction ( { id : "synchronize-data" , rateLimit …" at bounding box center [619, 395] width 653 height 272
drag, startPoint x: 327, startPoint y: 512, endPoint x: 269, endPoint y: 280, distance: 239.1
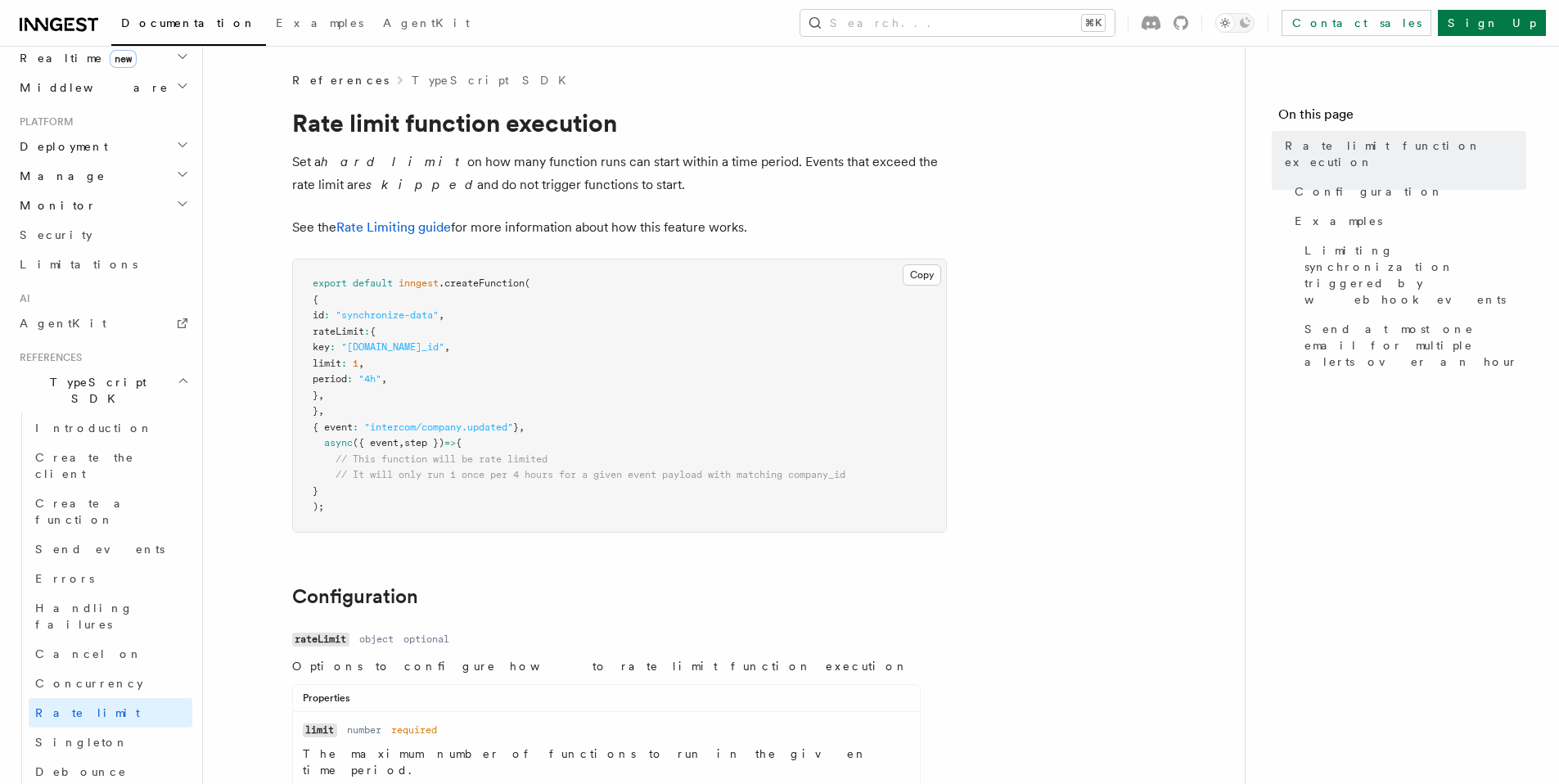
click at [359, 491] on pre "export default inngest .createFunction ( { id : "synchronize-data" , rateLimit …" at bounding box center [619, 395] width 653 height 272
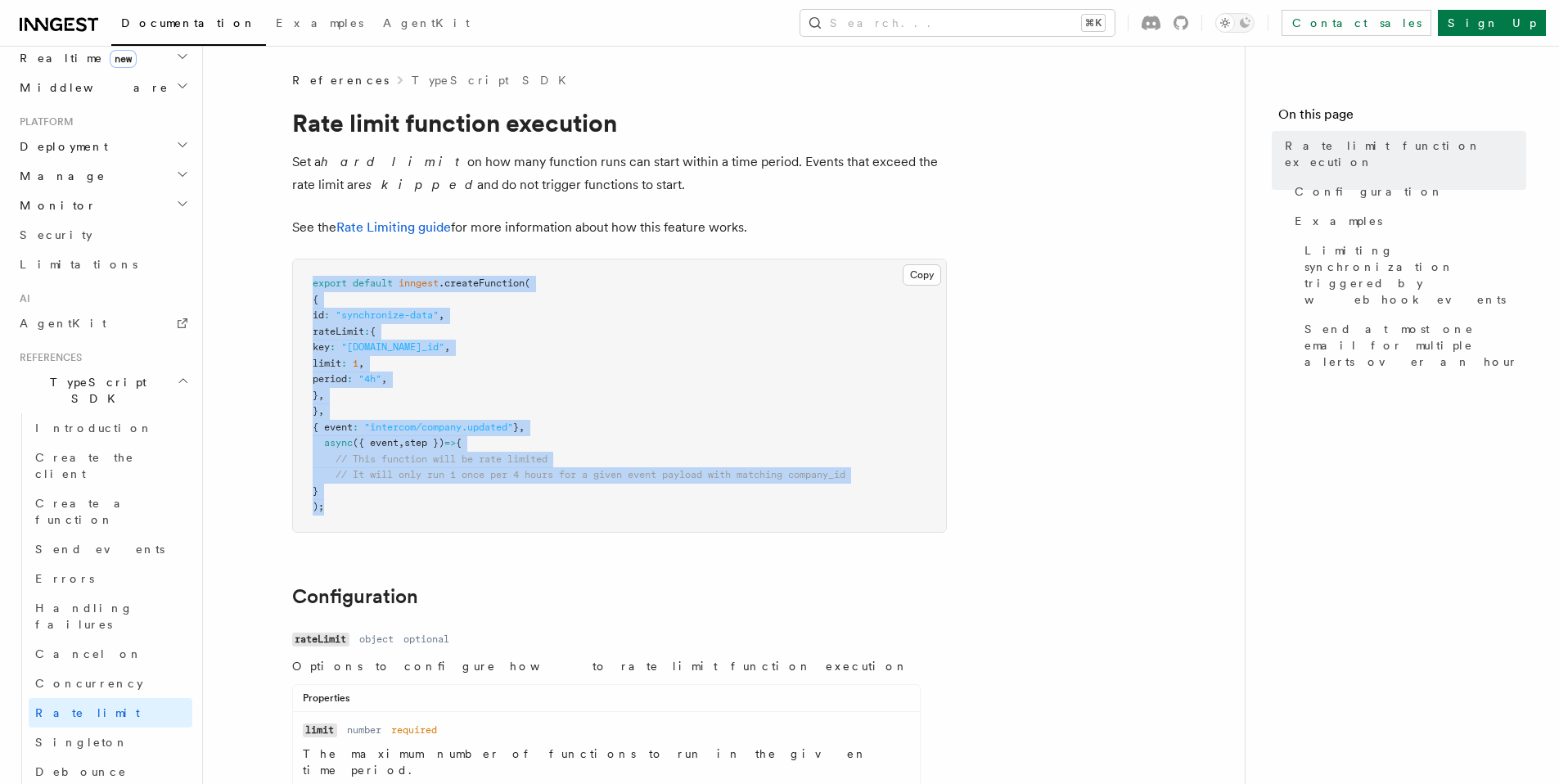
drag, startPoint x: 325, startPoint y: 515, endPoint x: 277, endPoint y: 276, distance: 243.8
click at [301, 303] on pre "export default inngest .createFunction ( { id : "synchronize-data" , rateLimit …" at bounding box center [619, 395] width 653 height 272
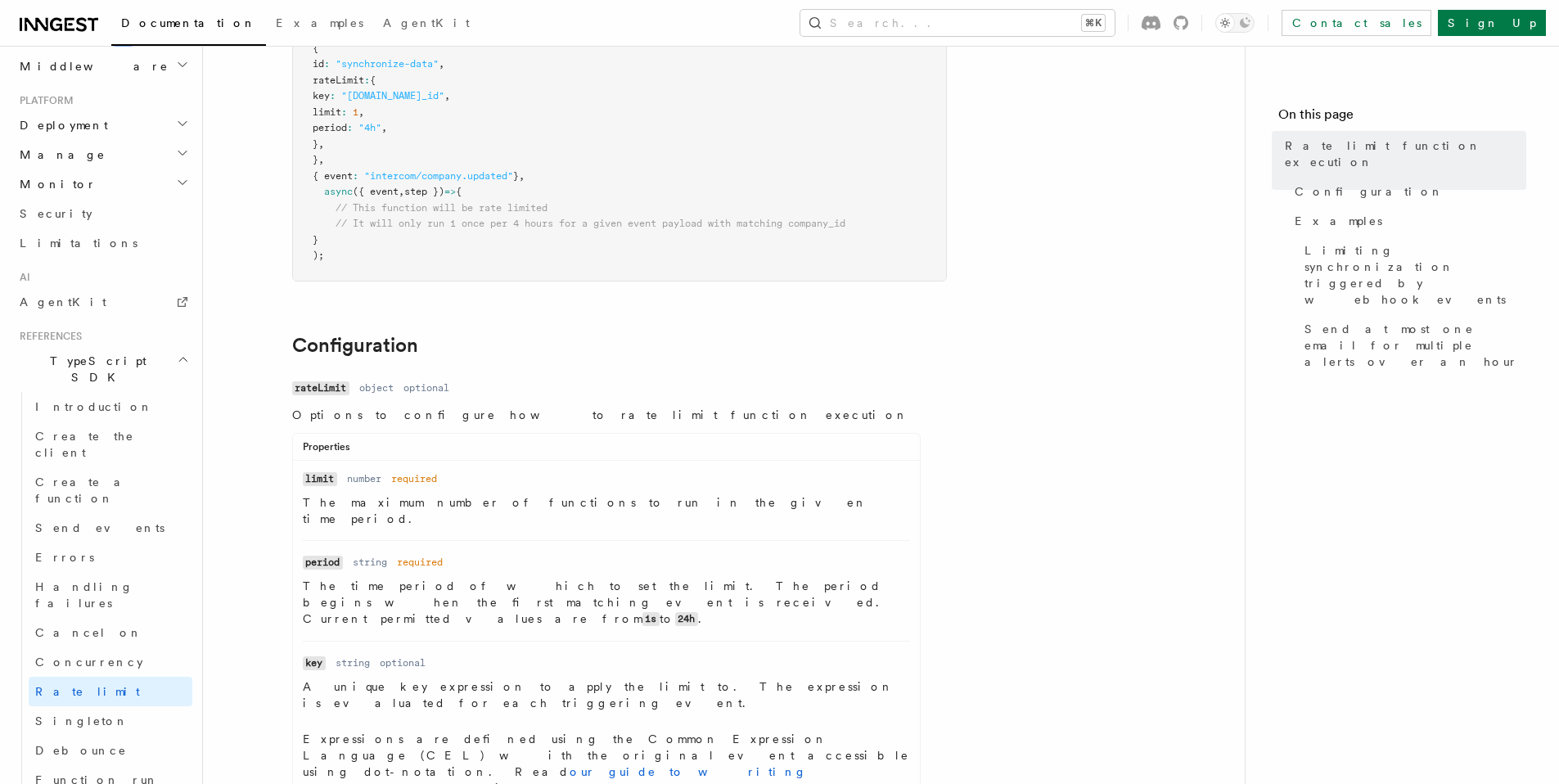
scroll to position [992, 0]
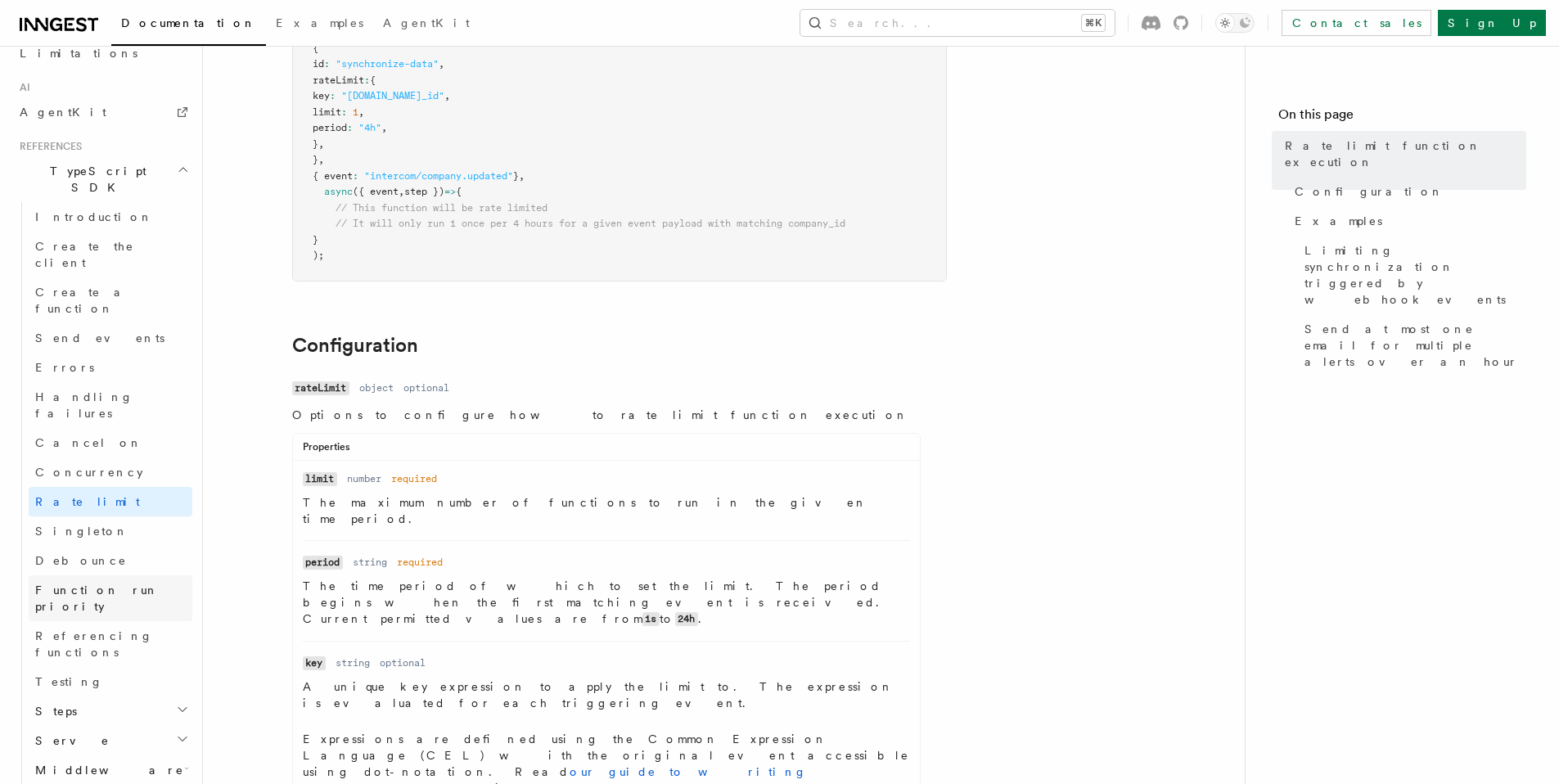
click at [107, 583] on span "Function run priority" at bounding box center [97, 598] width 124 height 30
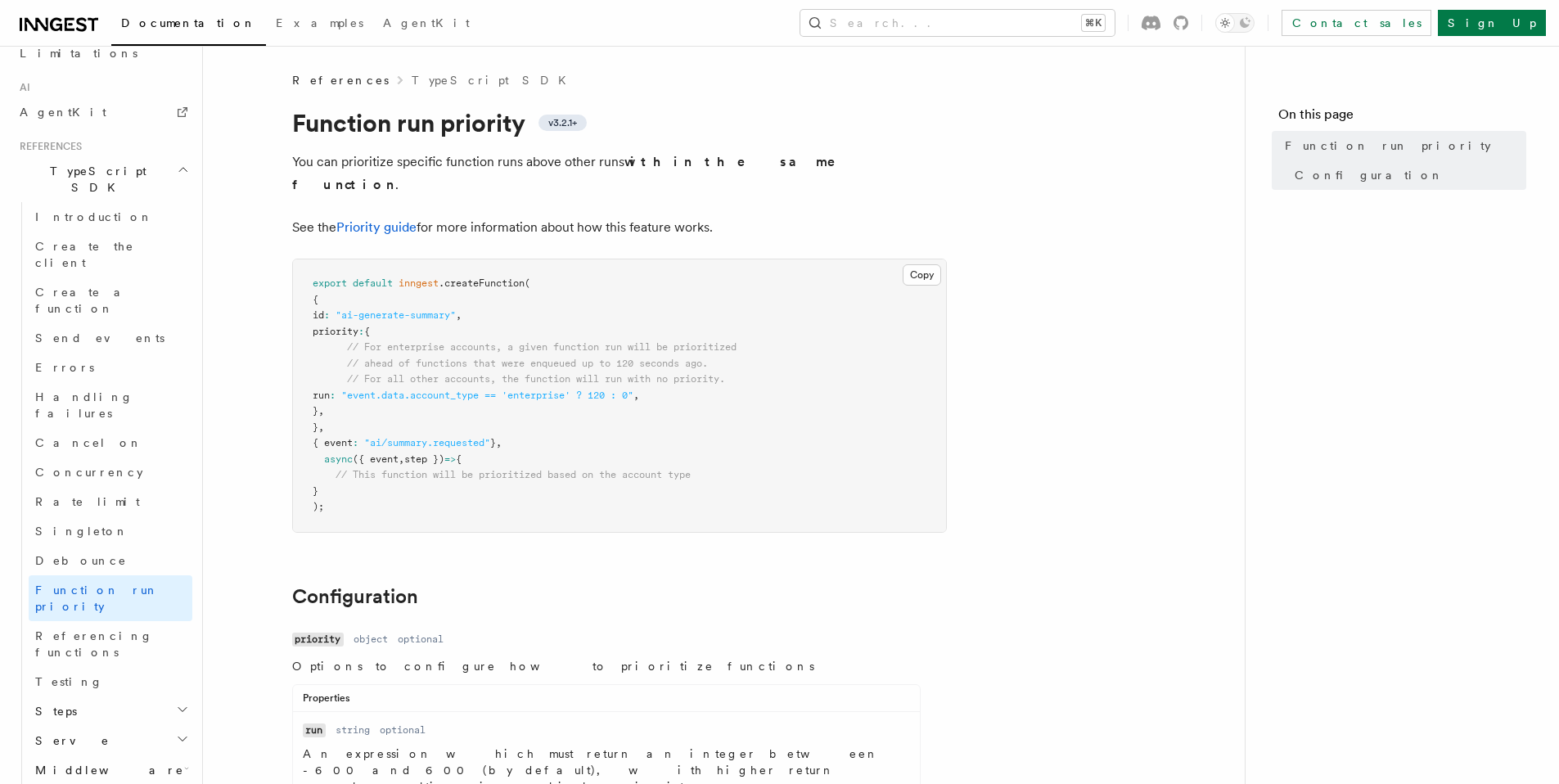
click at [62, 733] on span "Serve" at bounding box center [69, 740] width 81 height 17
click at [71, 753] on span "Configuration" at bounding box center [125, 759] width 149 height 13
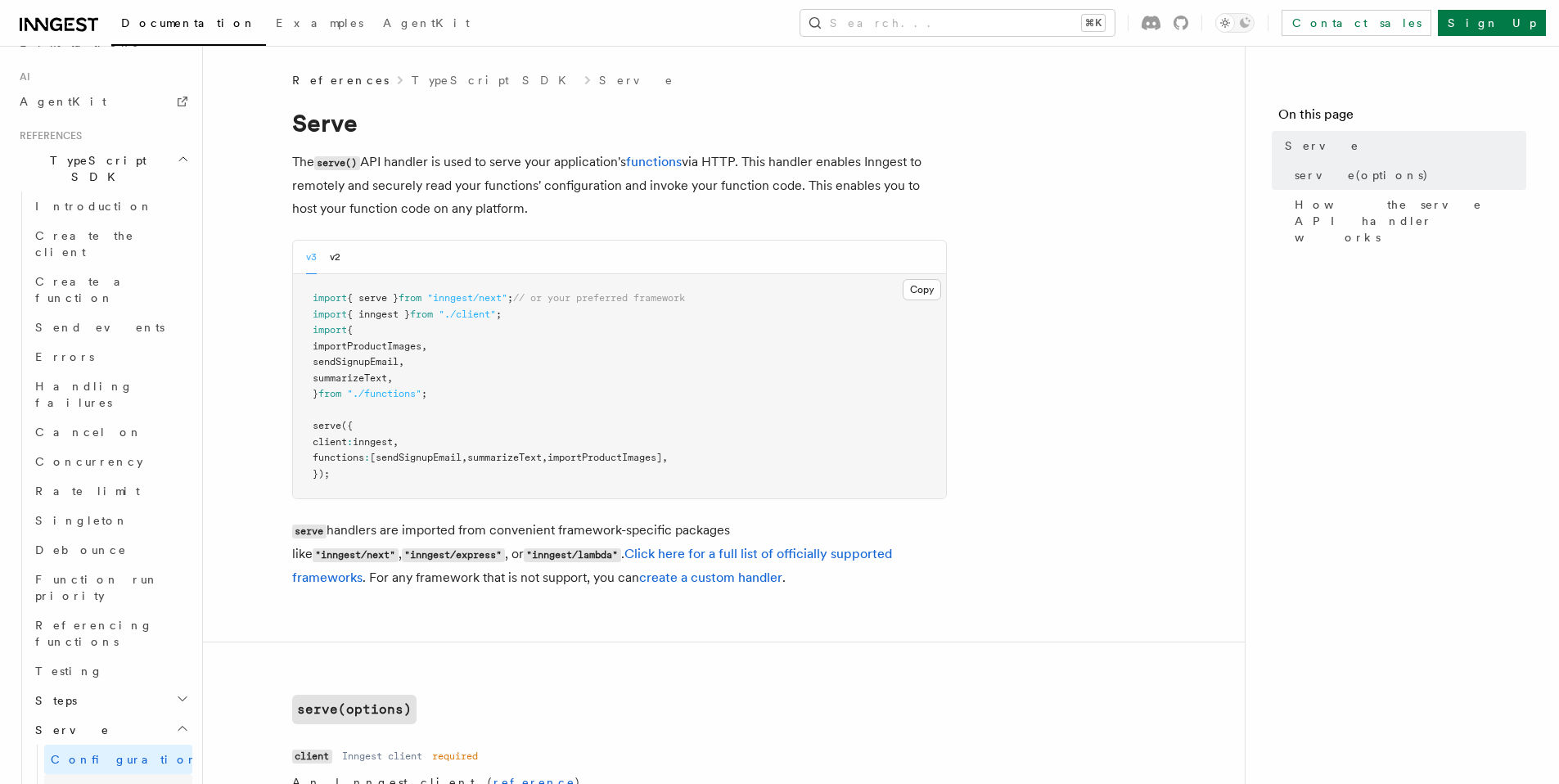
click at [74, 782] on span "Streaming" at bounding box center [100, 788] width 99 height 13
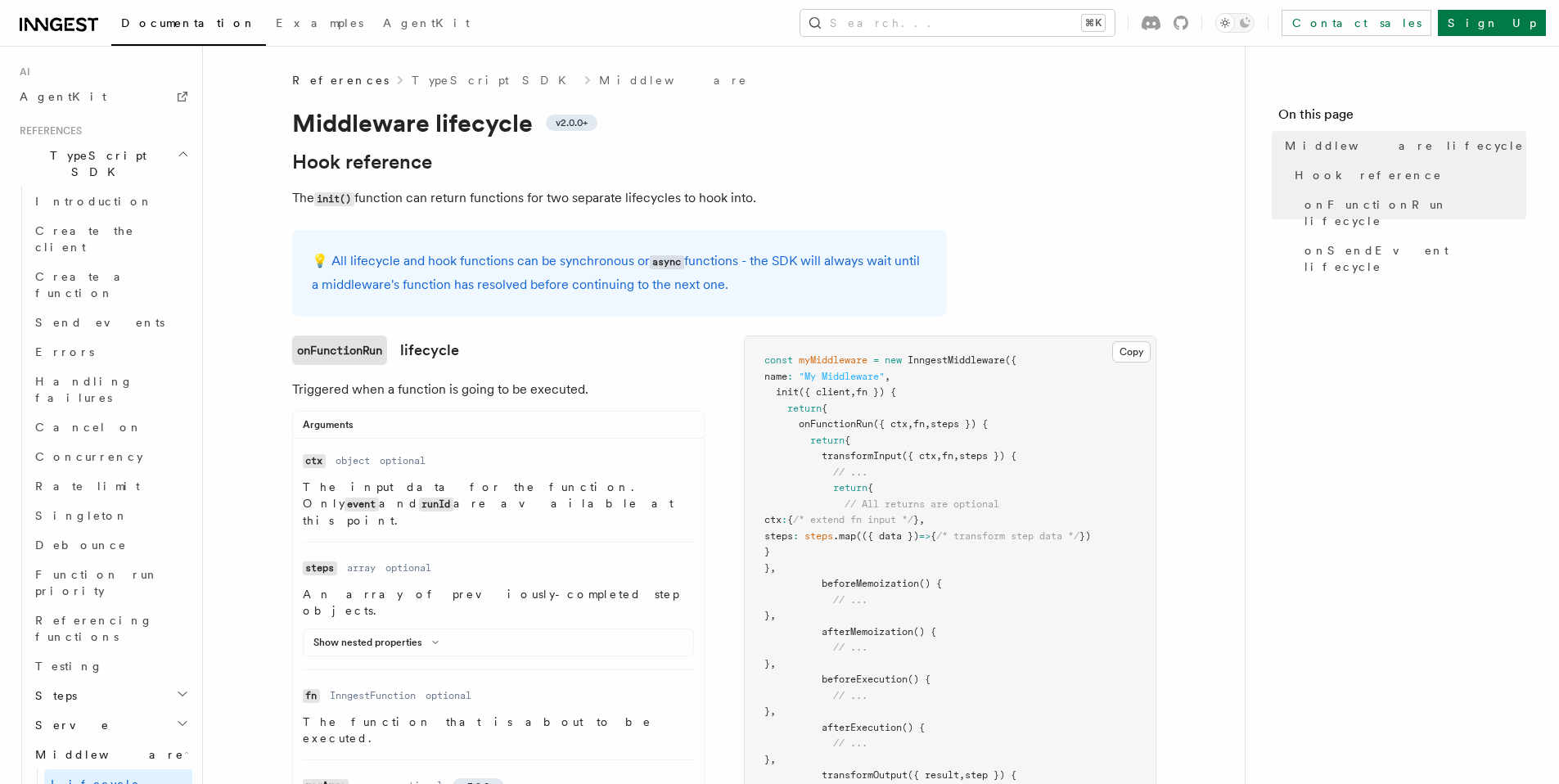
scroll to position [1343, 0]
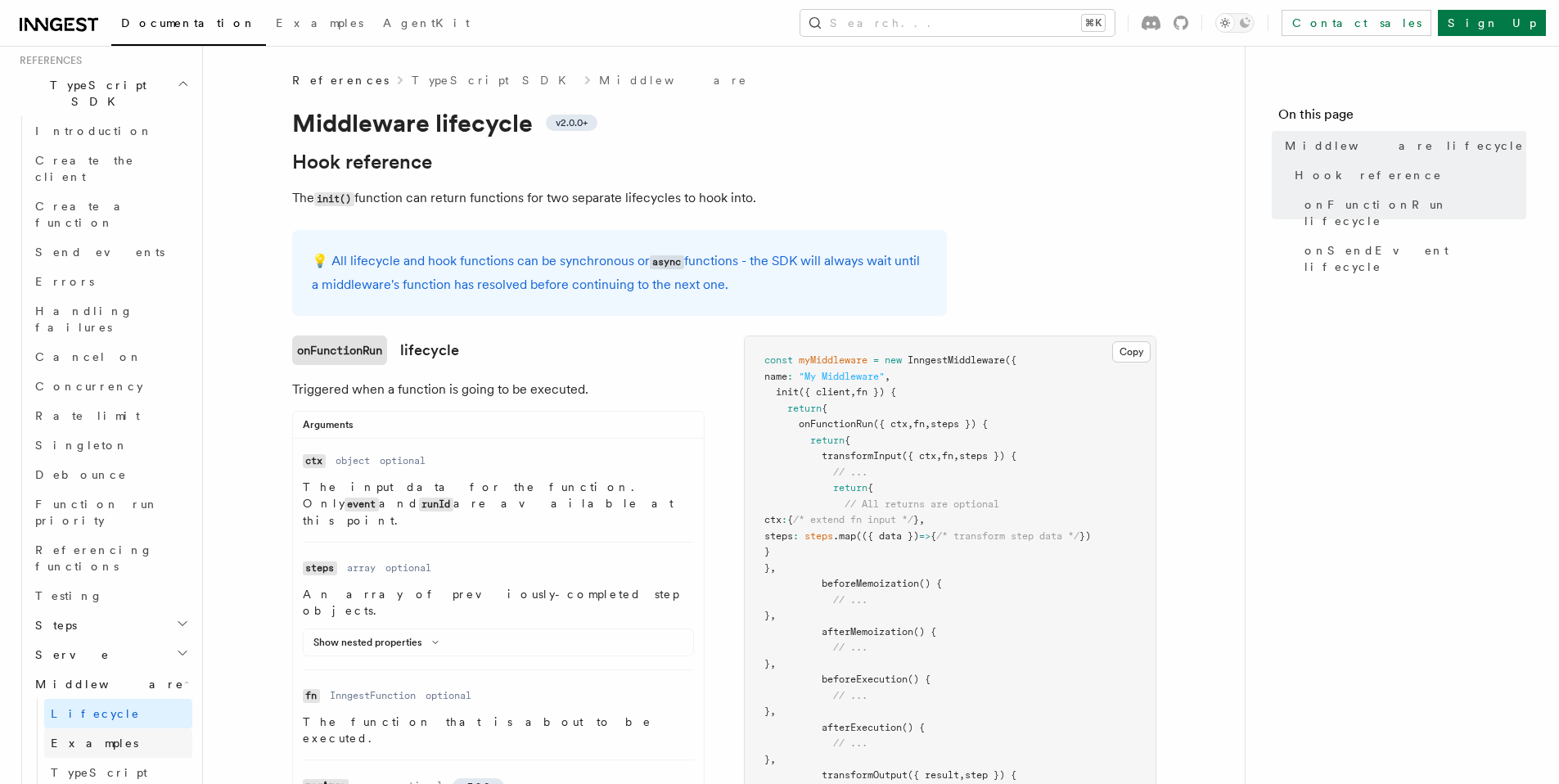
click at [84, 736] on span "Examples" at bounding box center [94, 742] width 87 height 13
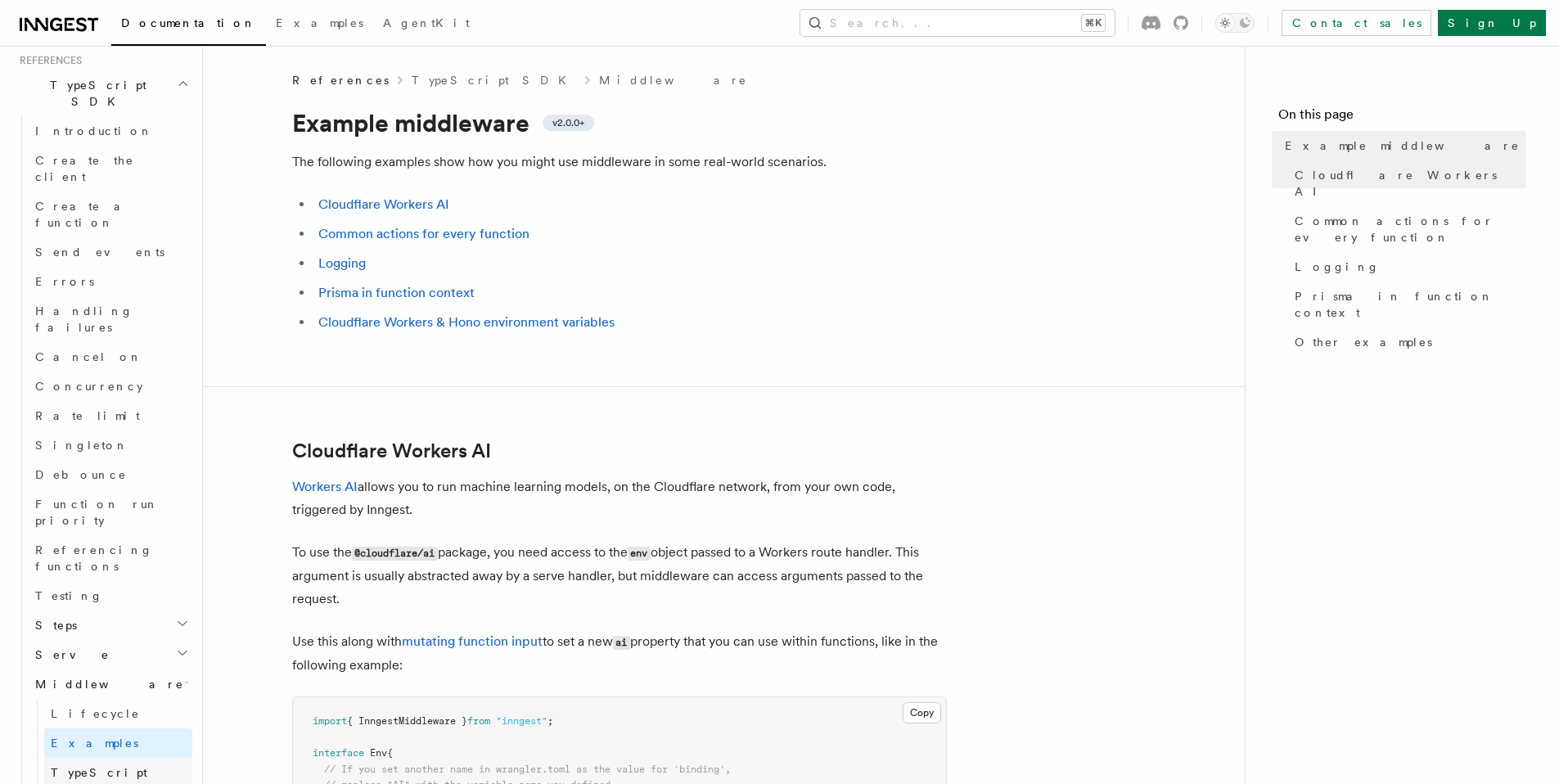
click at [81, 766] on span "TypeScript" at bounding box center [99, 772] width 97 height 13
click at [77, 766] on span "TypeScript" at bounding box center [99, 772] width 97 height 13
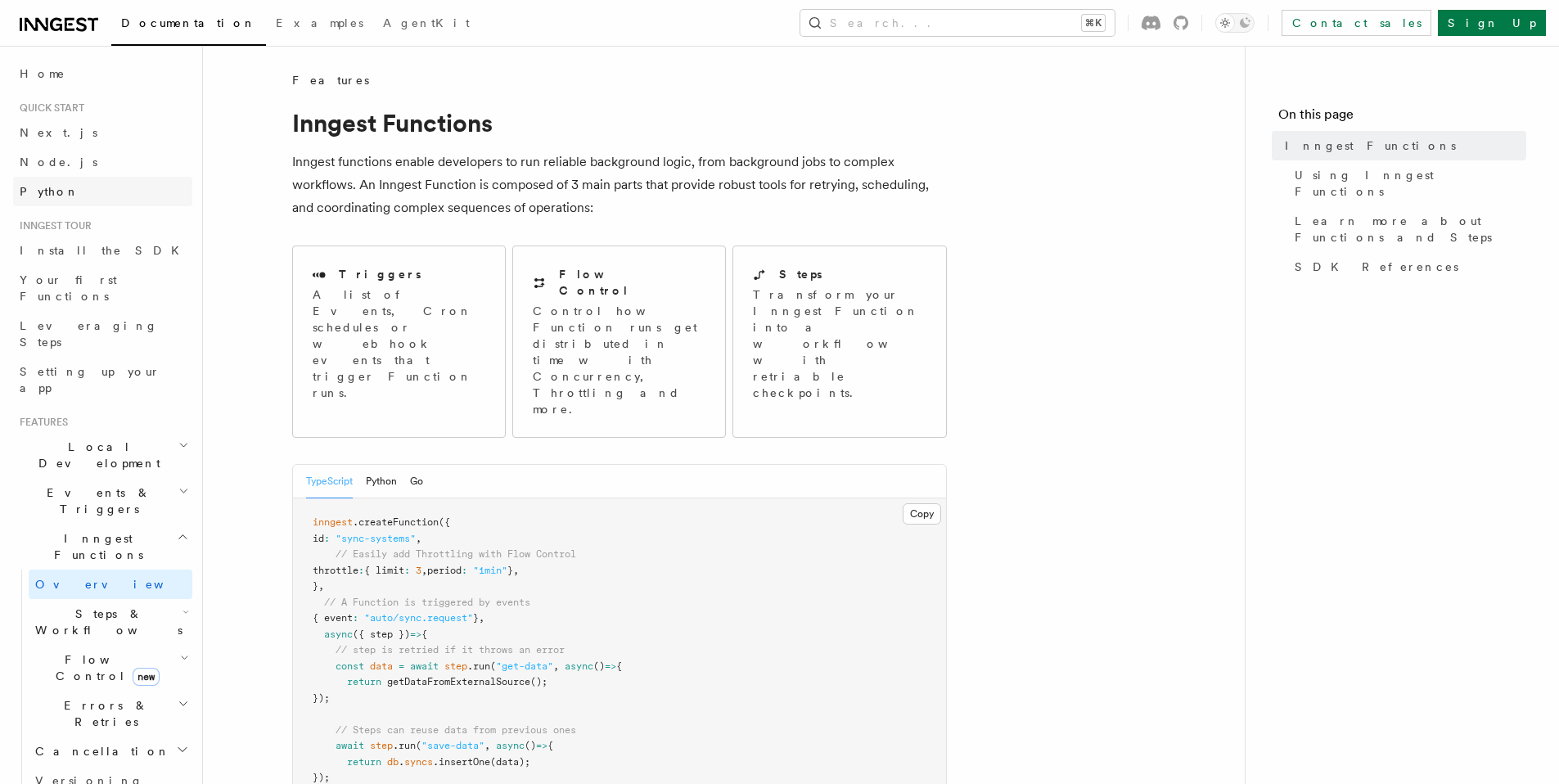
click at [54, 201] on link "Python" at bounding box center [102, 192] width 179 height 30
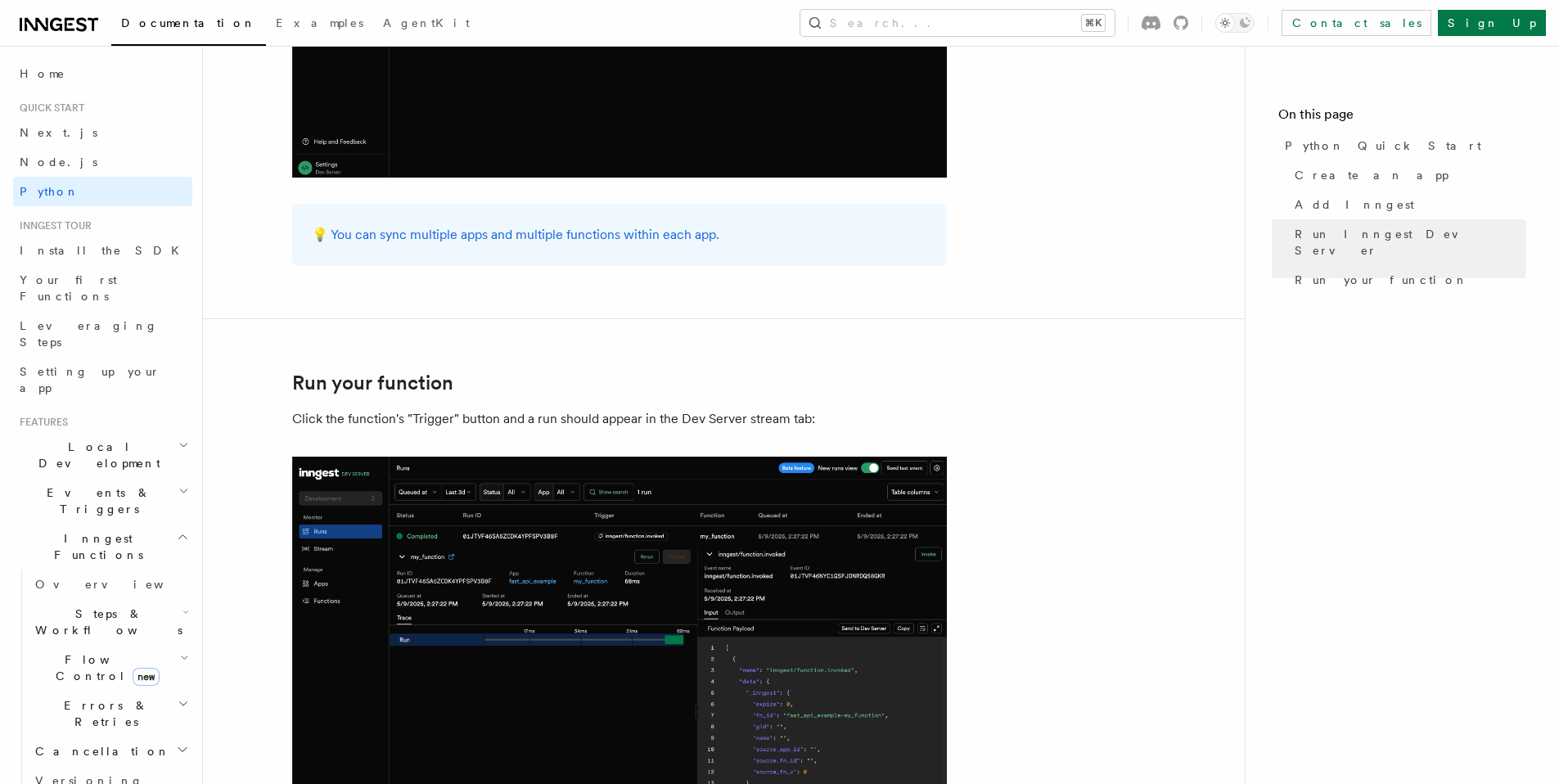
scroll to position [3216, 0]
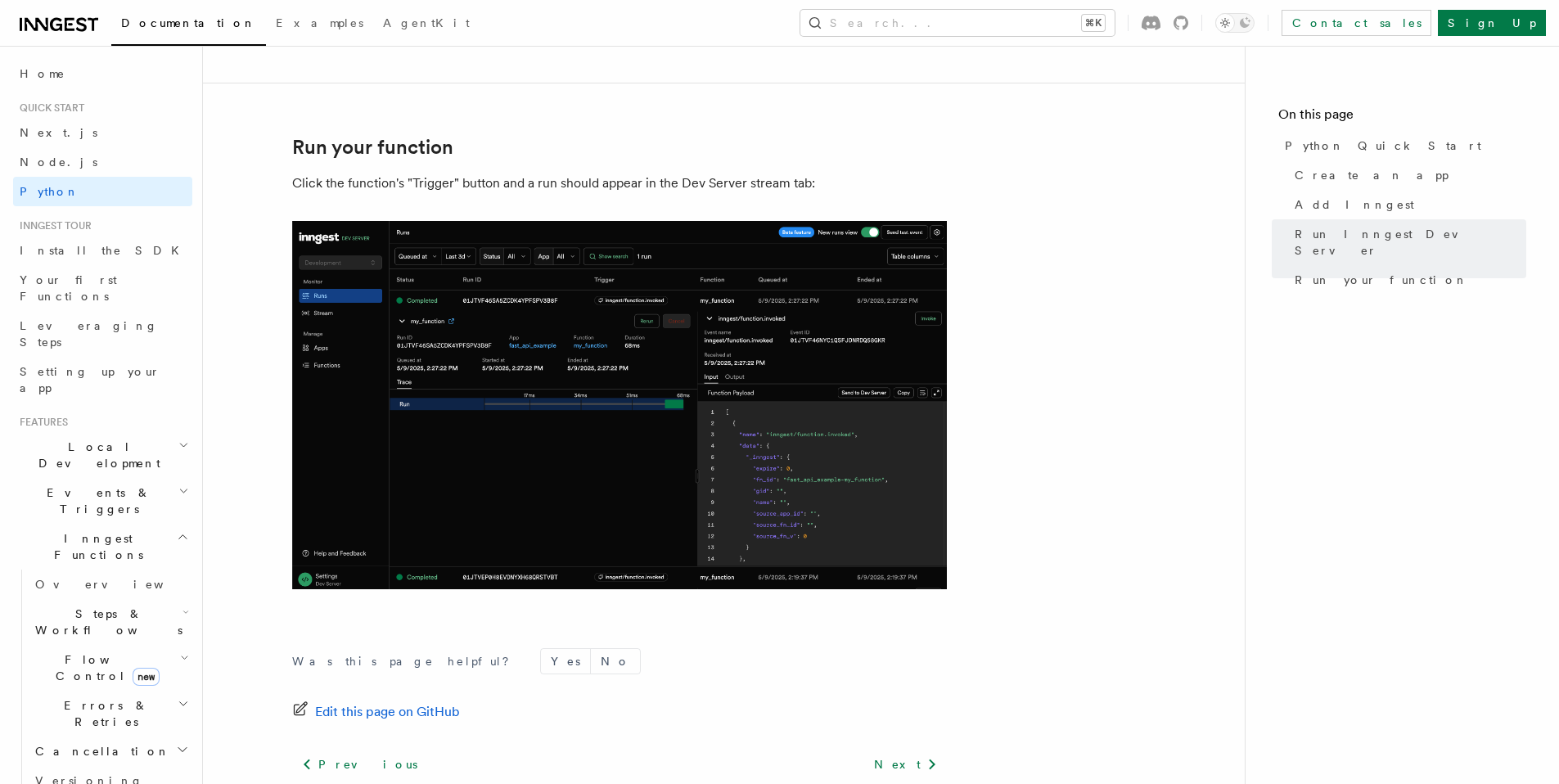
click at [85, 439] on span "Local Development" at bounding box center [95, 455] width 165 height 33
click at [82, 542] on span "Inngest Dev Server" at bounding box center [105, 556] width 140 height 30
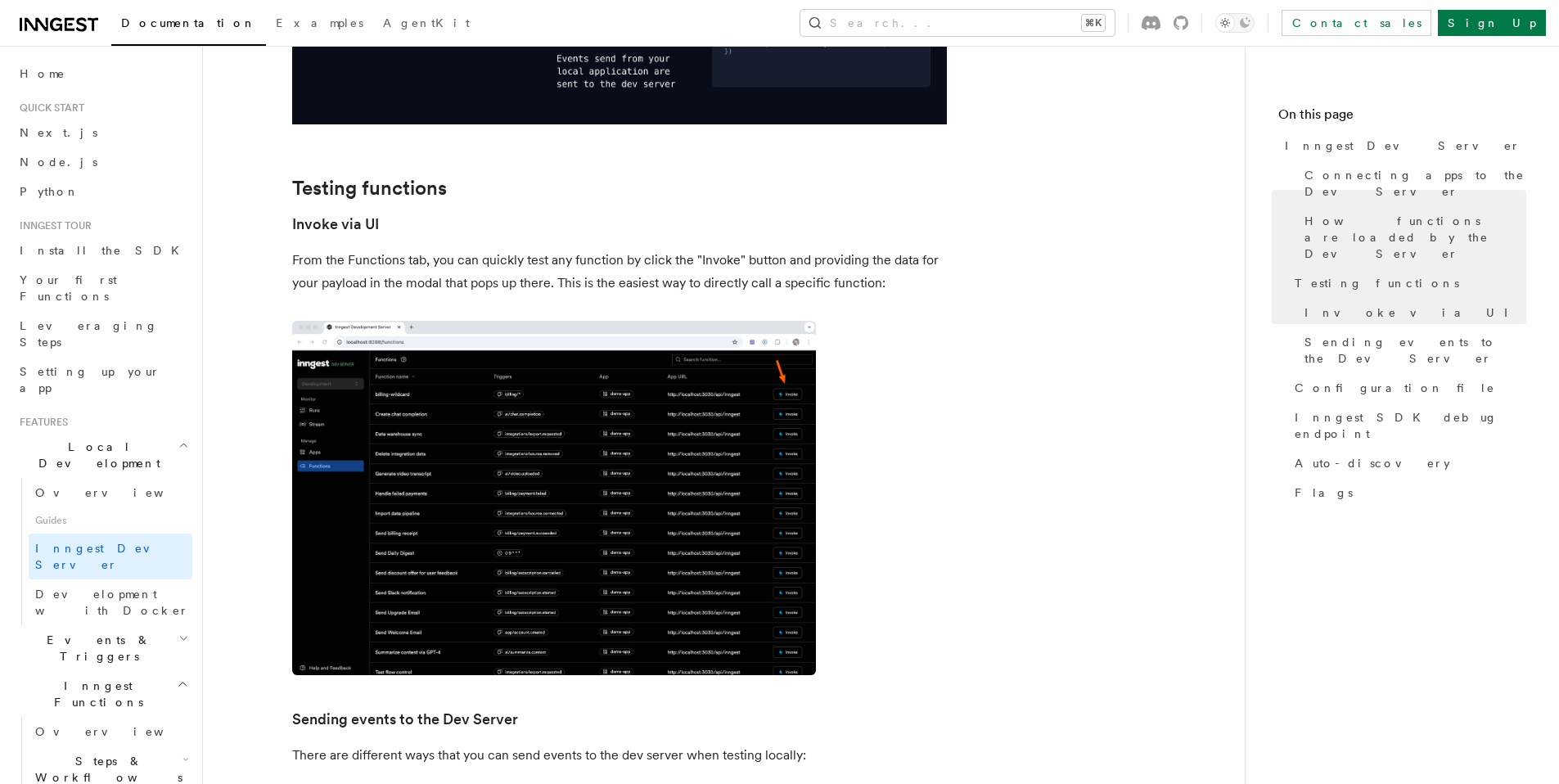
scroll to position [2434, 0]
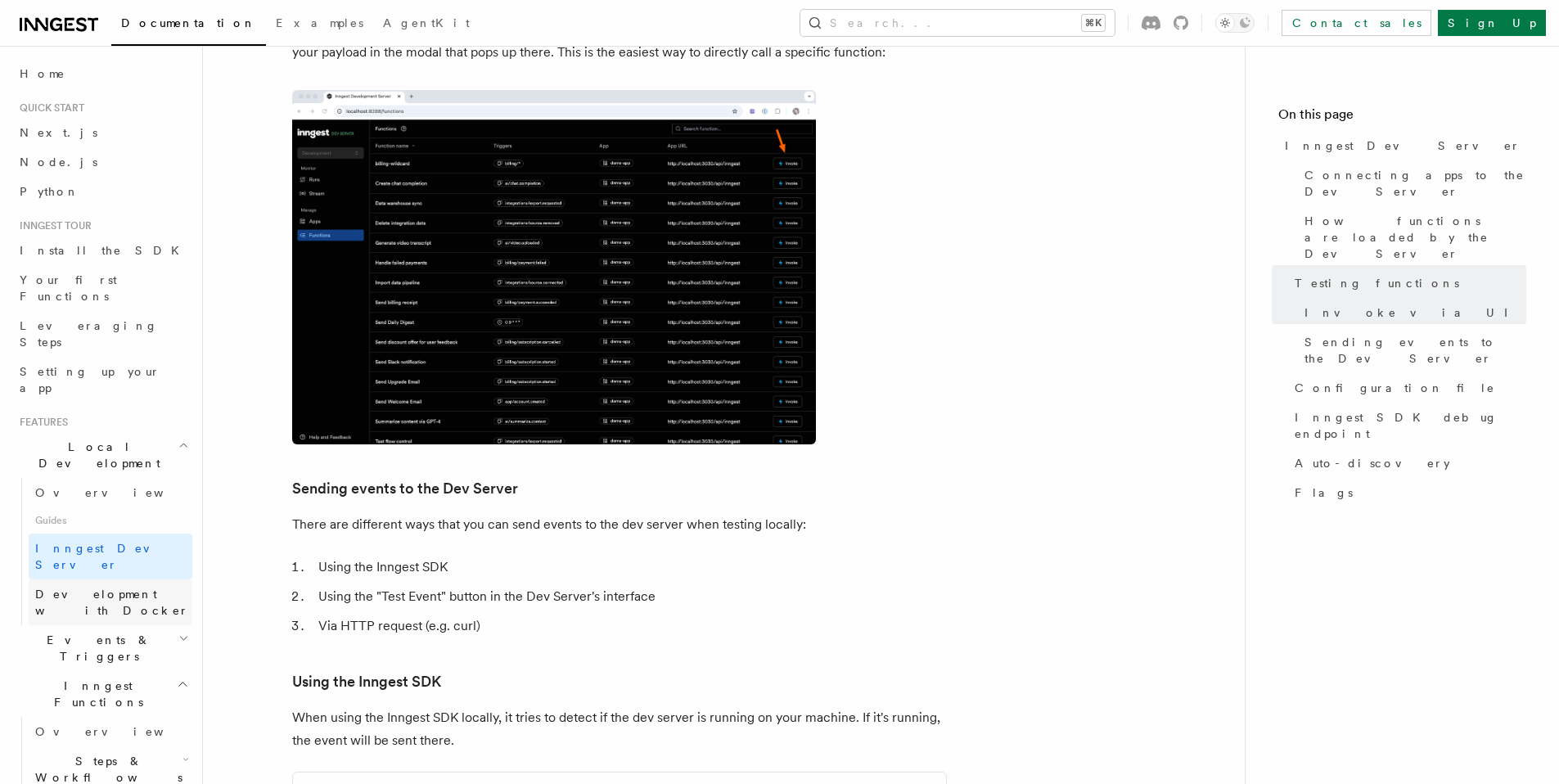
click at [114, 588] on span "Development with Docker" at bounding box center [112, 603] width 154 height 30
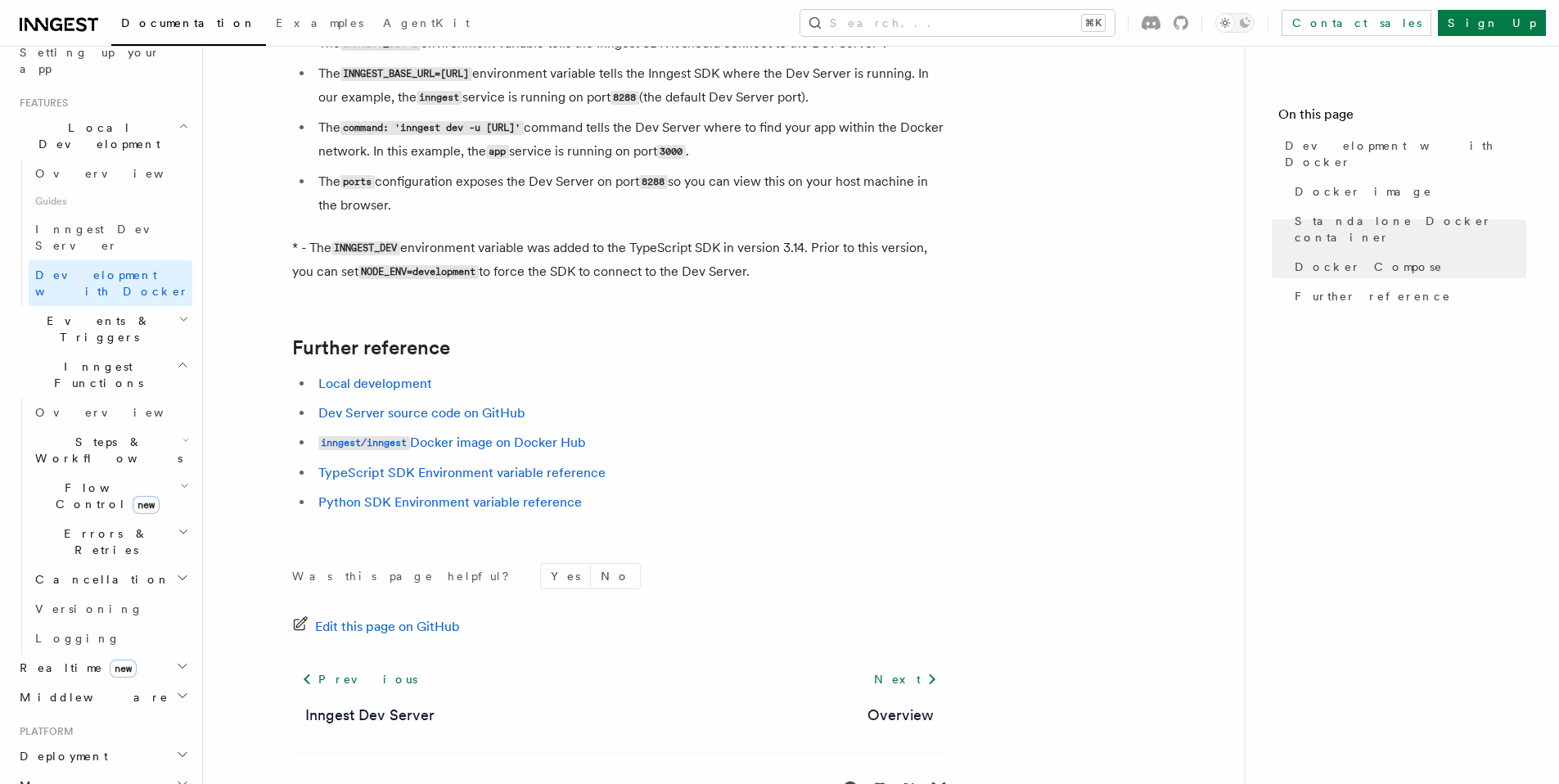
scroll to position [340, 0]
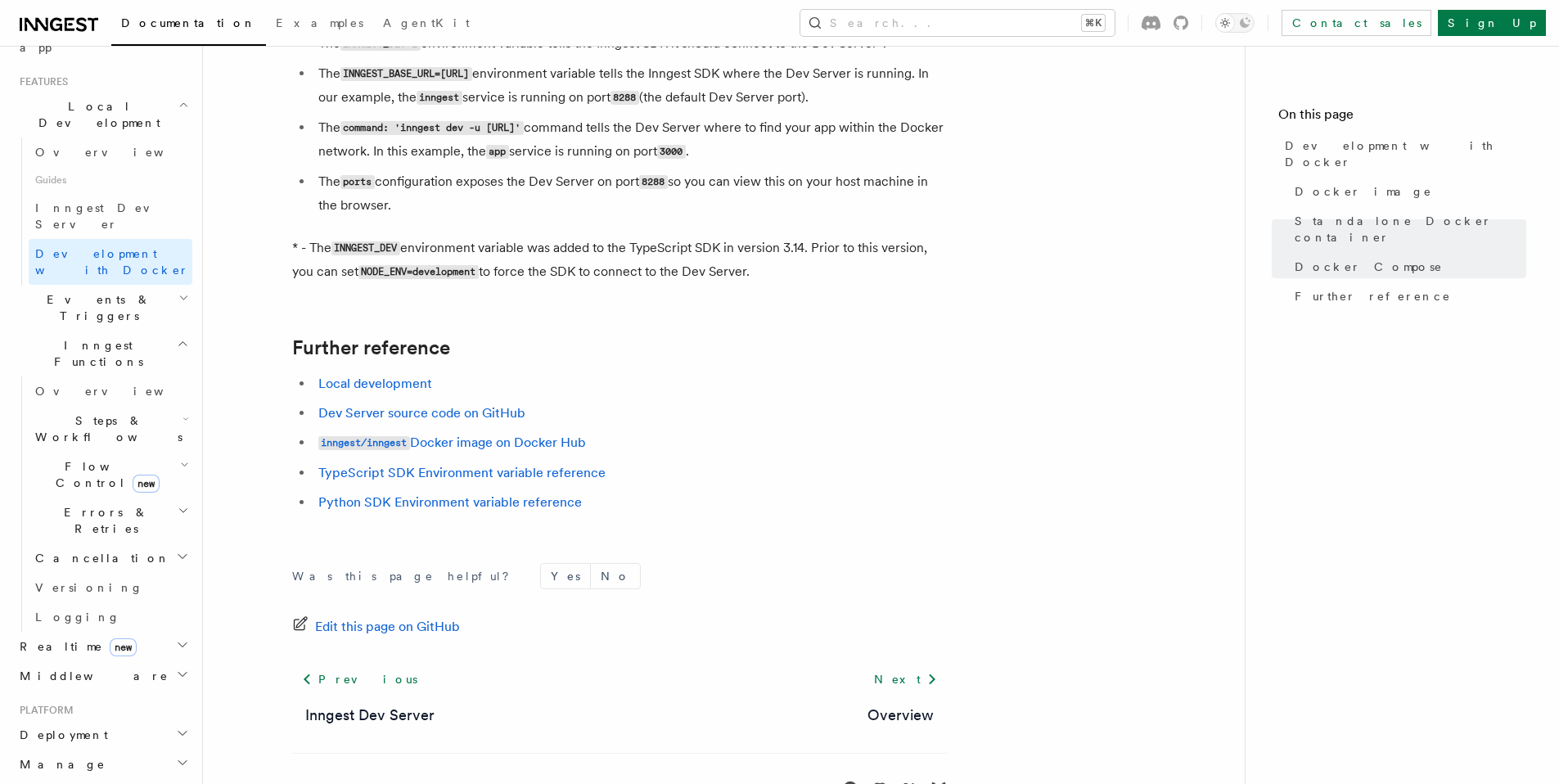
click at [138, 631] on h2 "Realtime new" at bounding box center [102, 646] width 179 height 30
click at [119, 699] on span "React hooks / Next.js" at bounding box center [107, 713] width 145 height 30
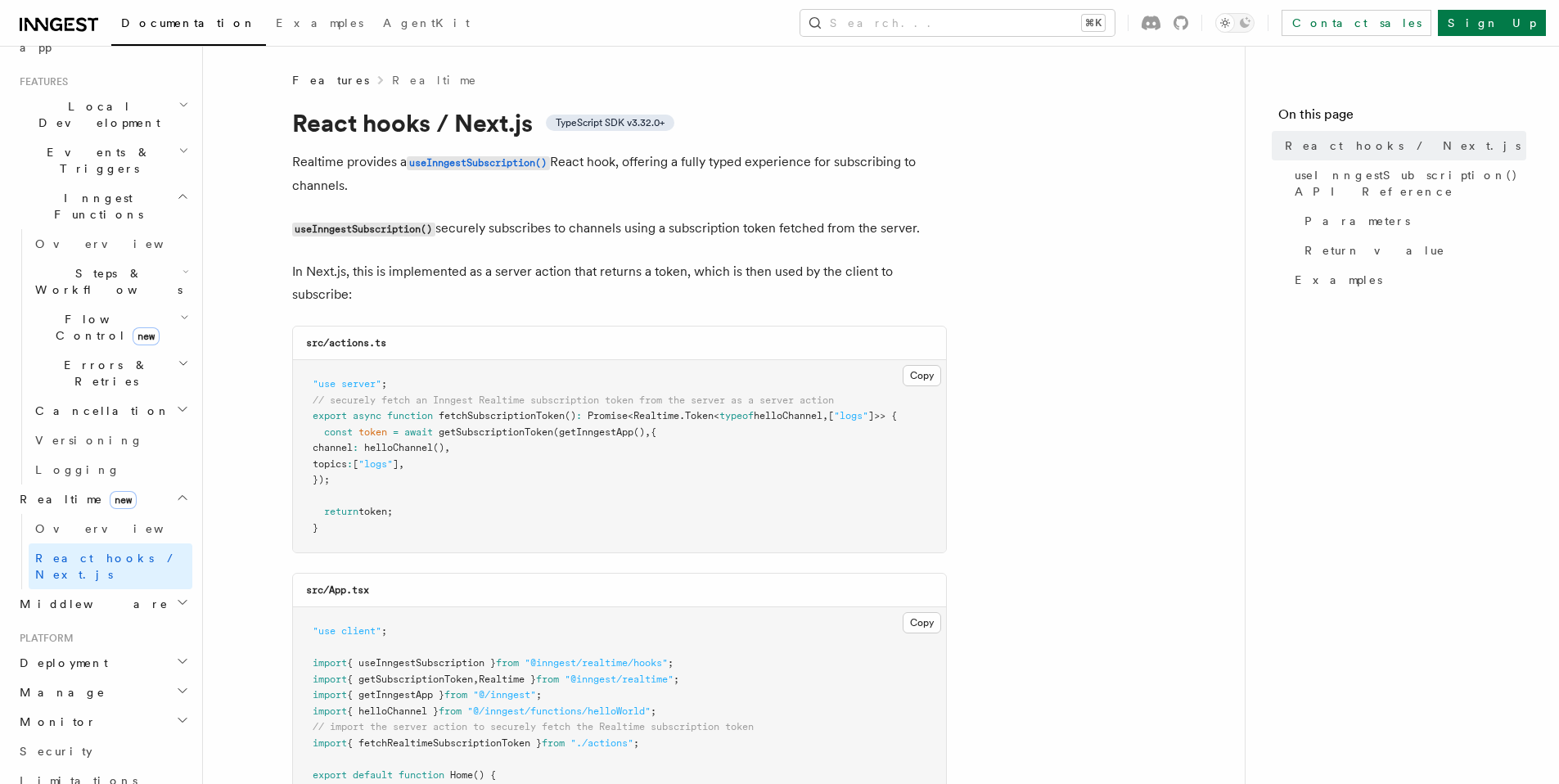
scroll to position [351, 0]
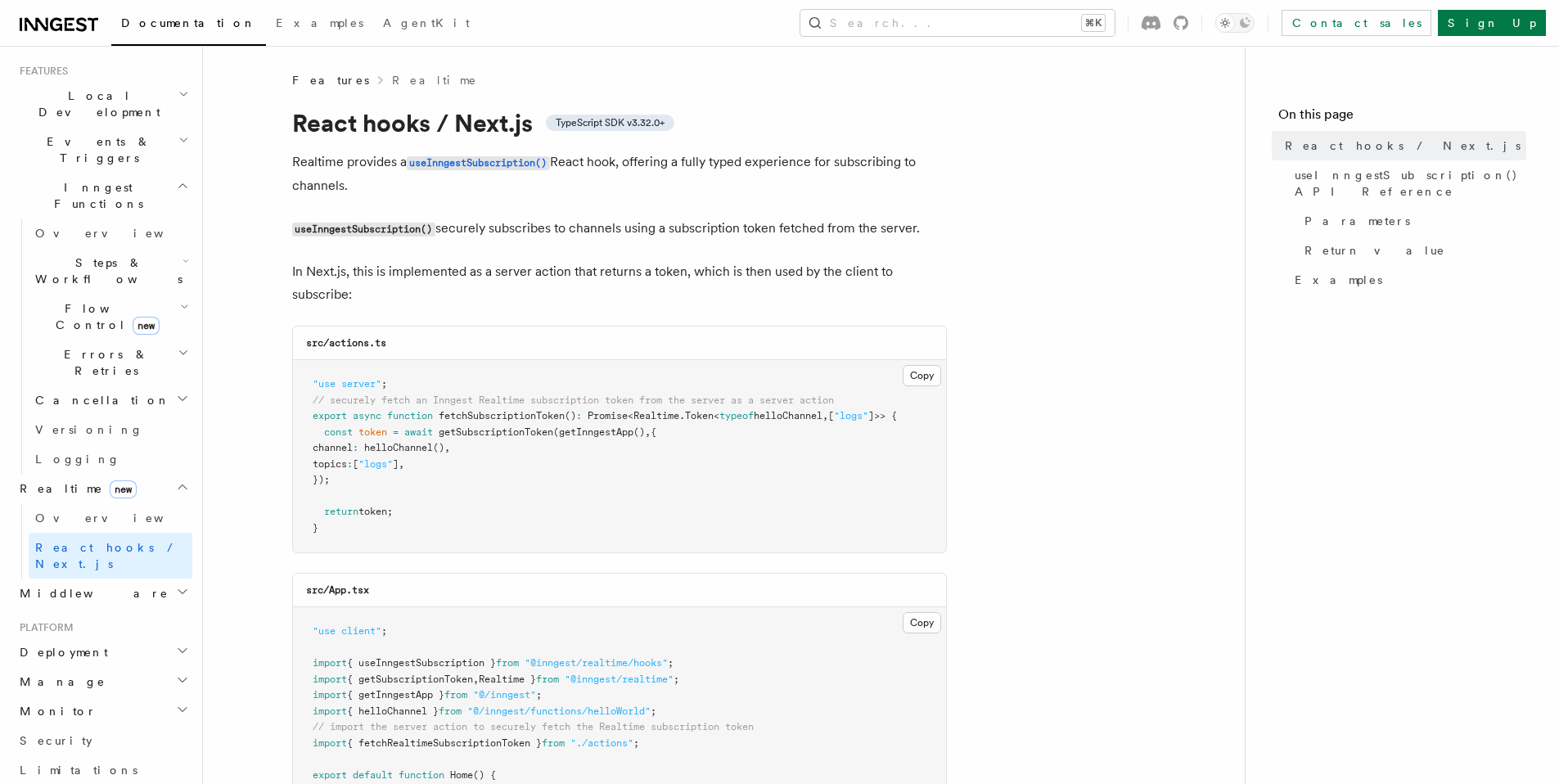
click at [156, 578] on h2 "Middleware" at bounding box center [102, 593] width 179 height 30
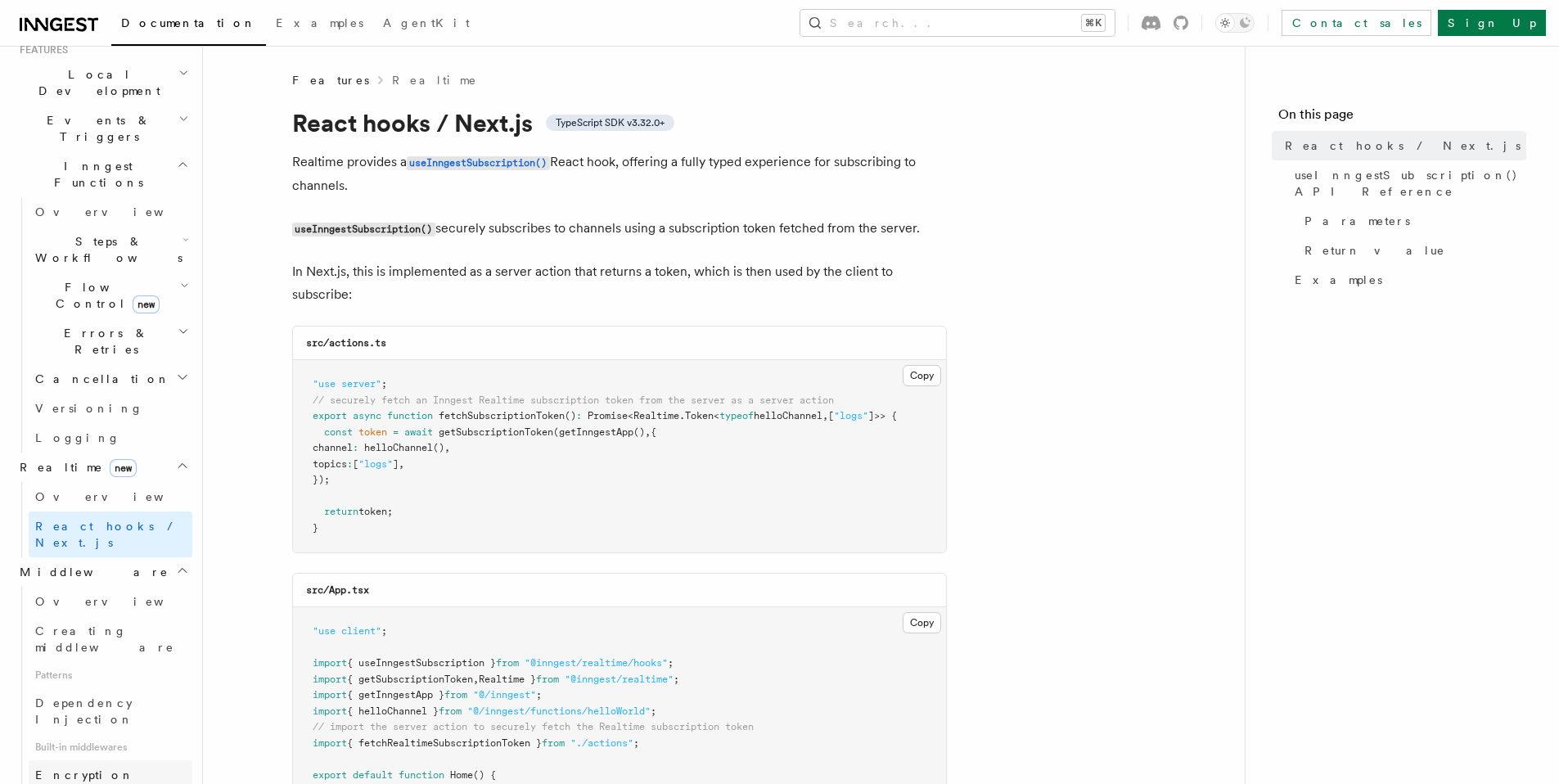
scroll to position [393, 0]
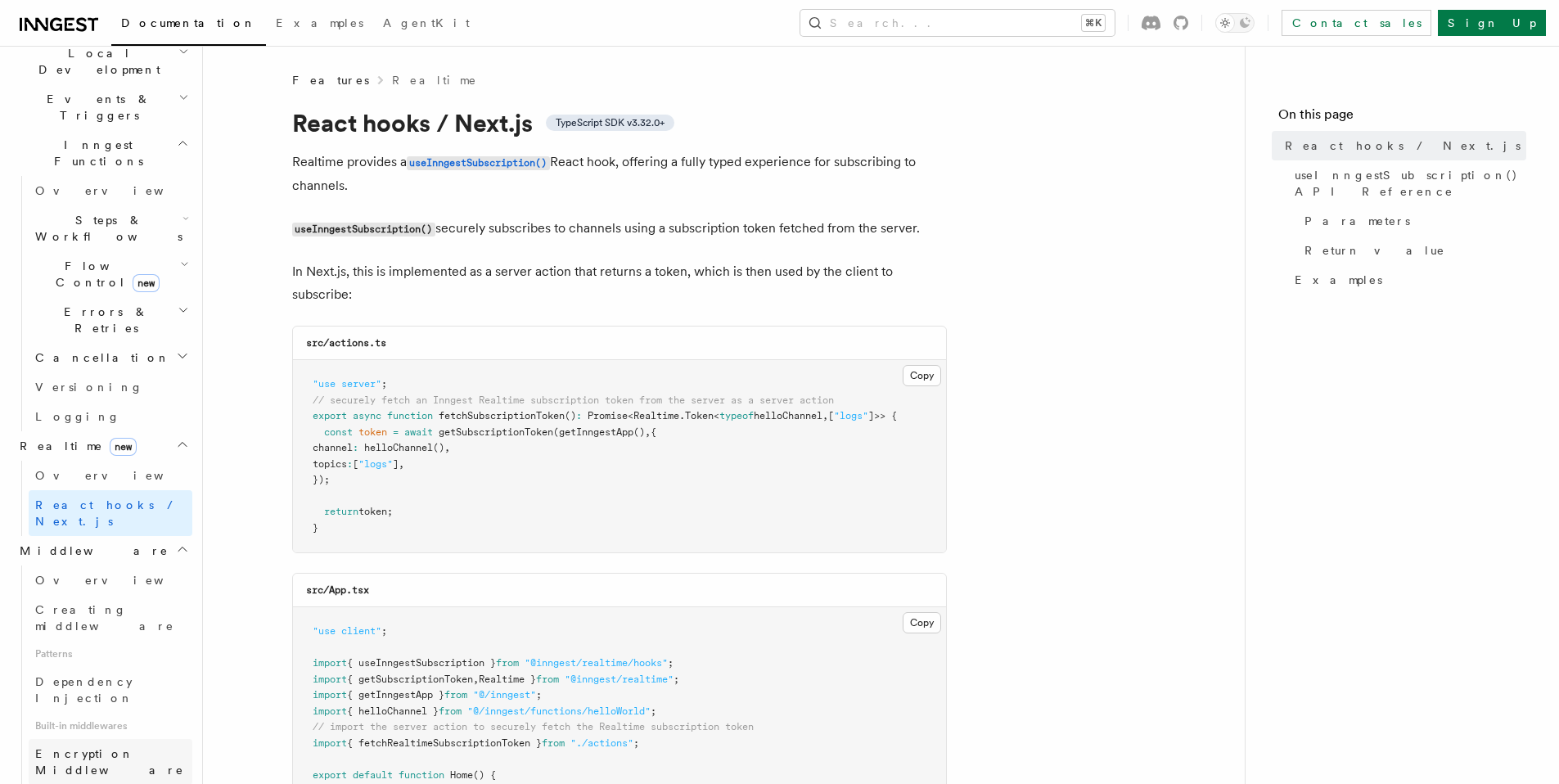
click at [118, 747] on span "Encryption Middleware" at bounding box center [109, 761] width 149 height 30
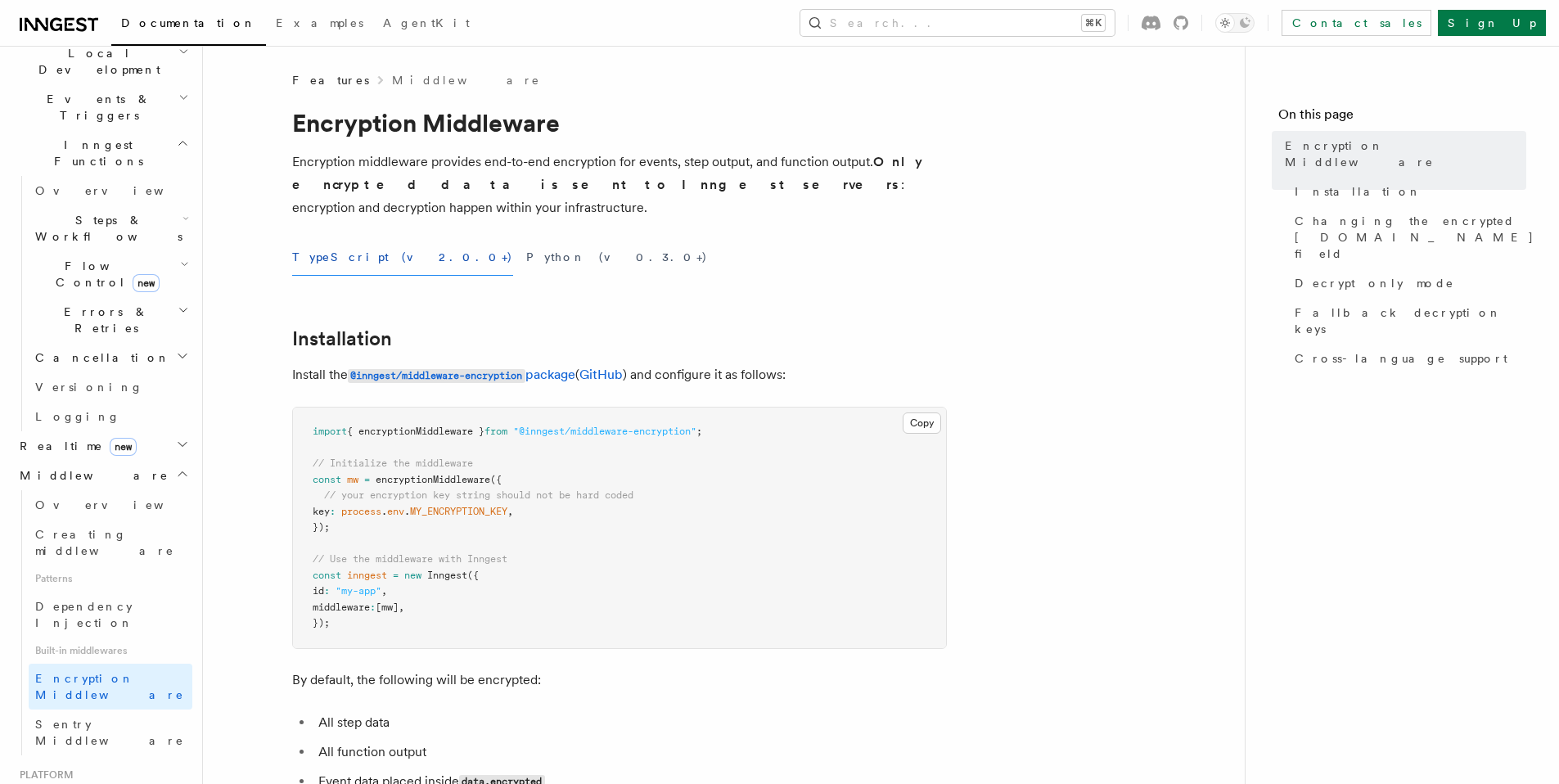
click at [117, 718] on span "Sentry Middleware" at bounding box center [109, 733] width 149 height 30
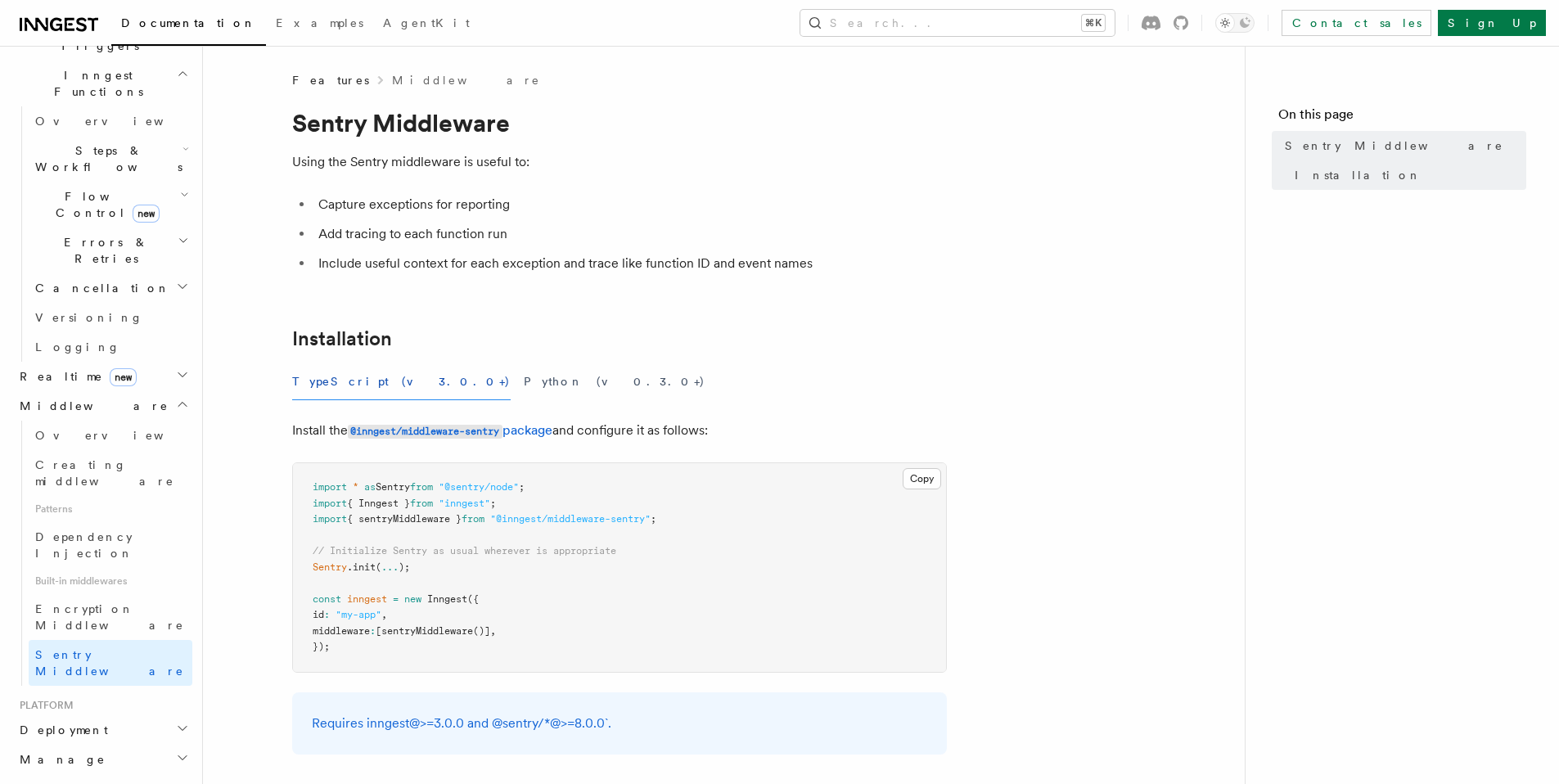
scroll to position [474, 0]
click at [147, 705] on h2 "Deployment" at bounding box center [102, 719] width 179 height 30
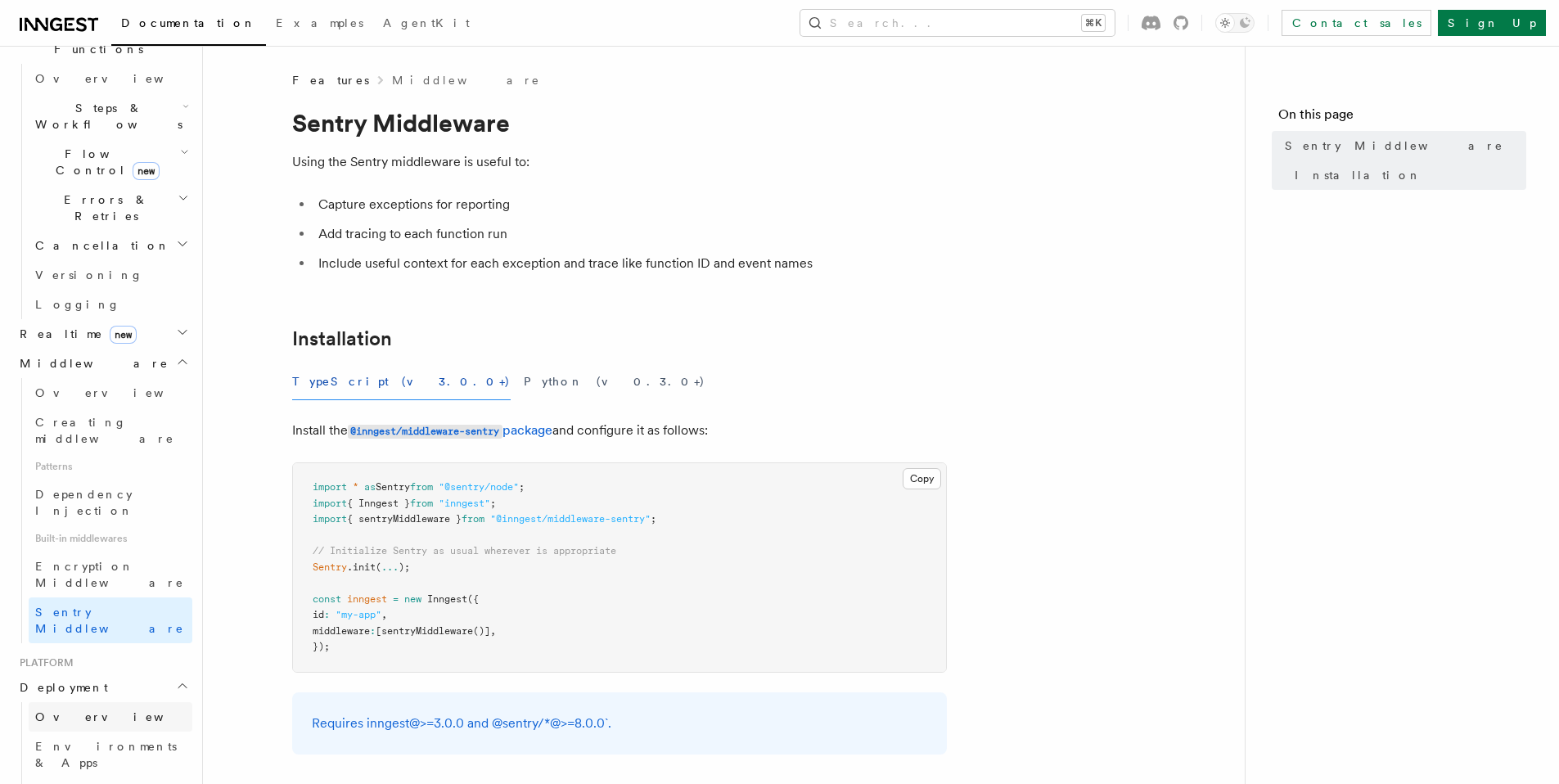
click at [137, 702] on link "Overview" at bounding box center [111, 717] width 164 height 30
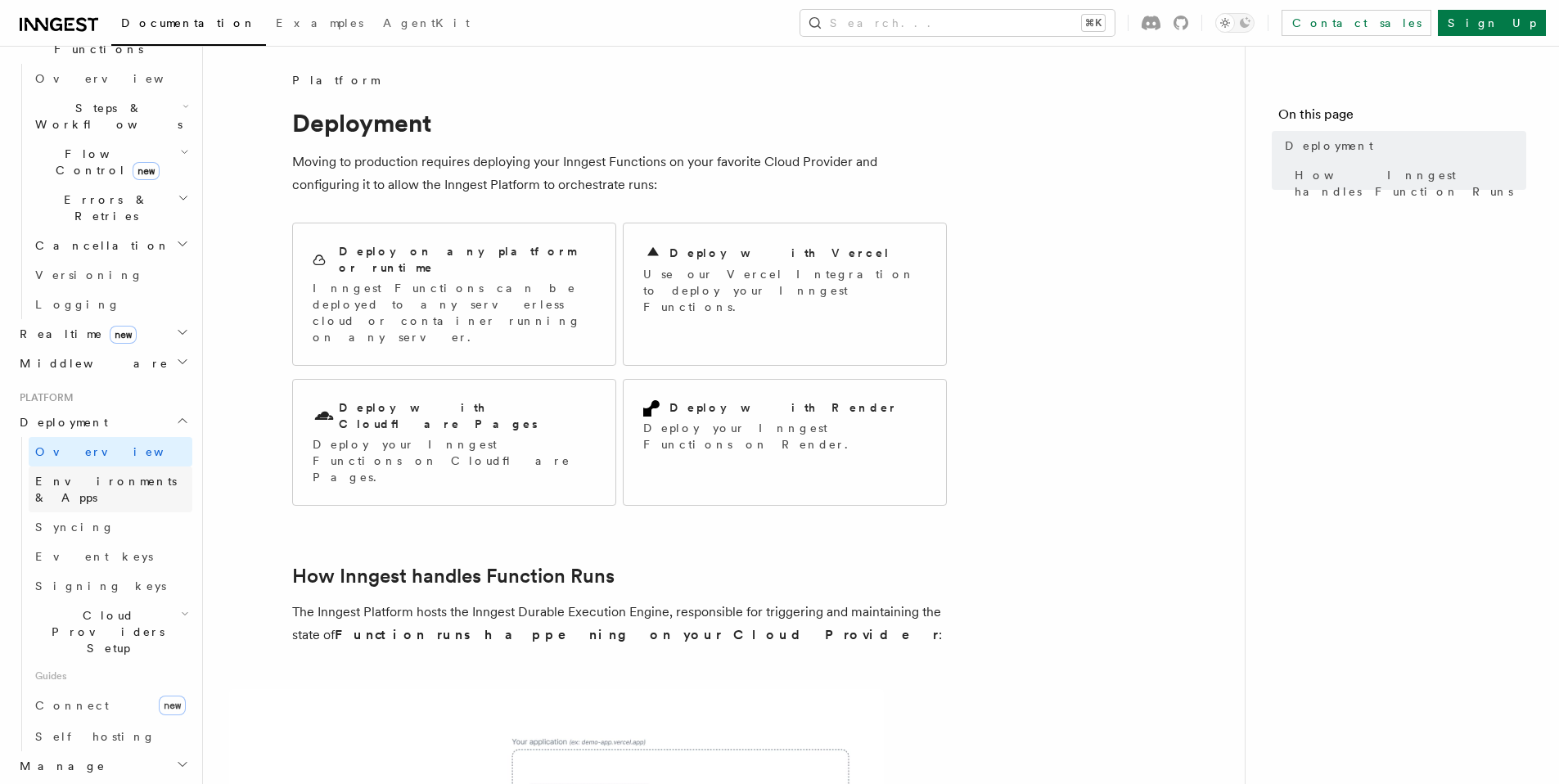
click at [153, 467] on link "Environments & Apps" at bounding box center [111, 489] width 164 height 46
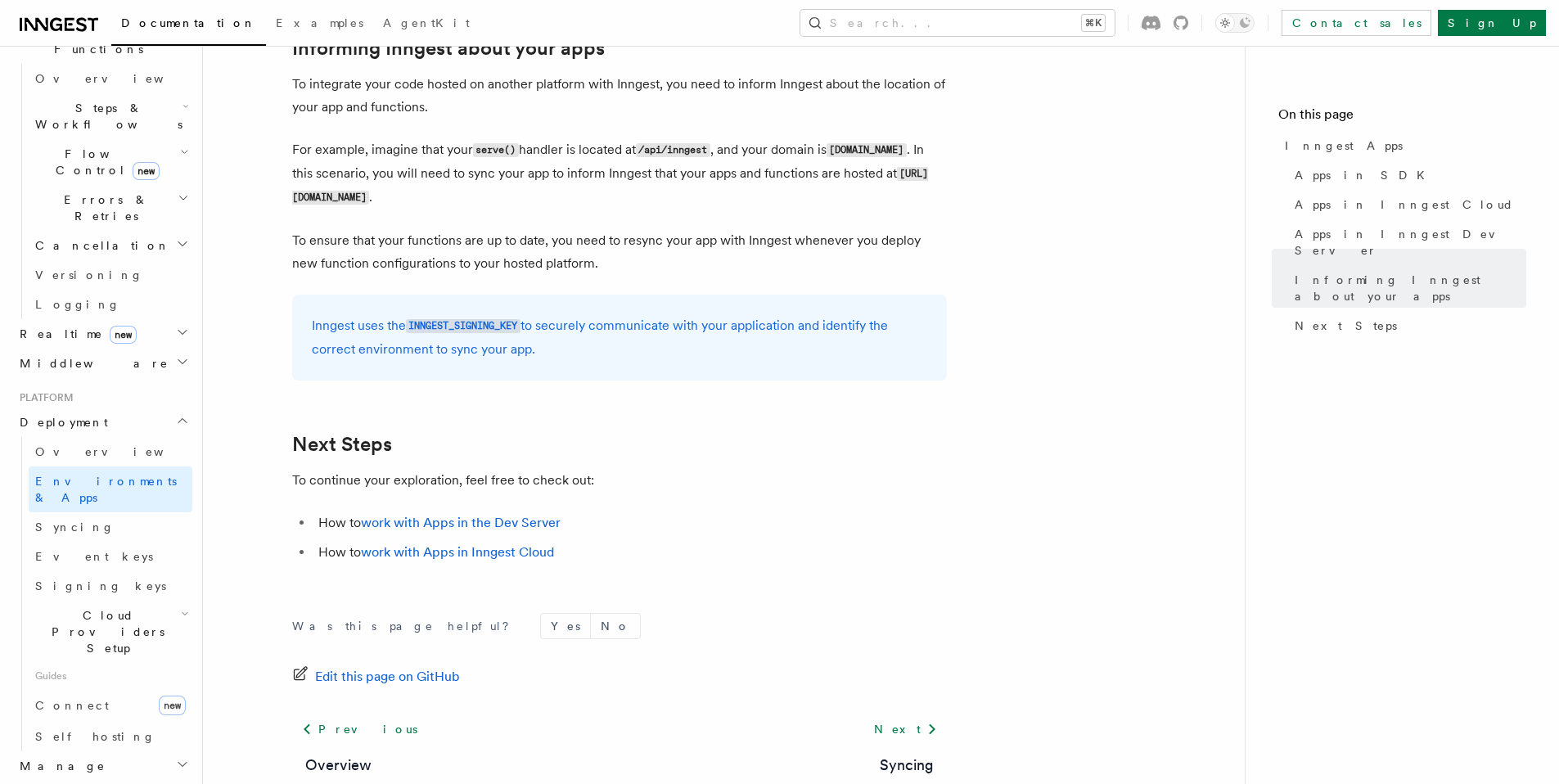
scroll to position [2597, 0]
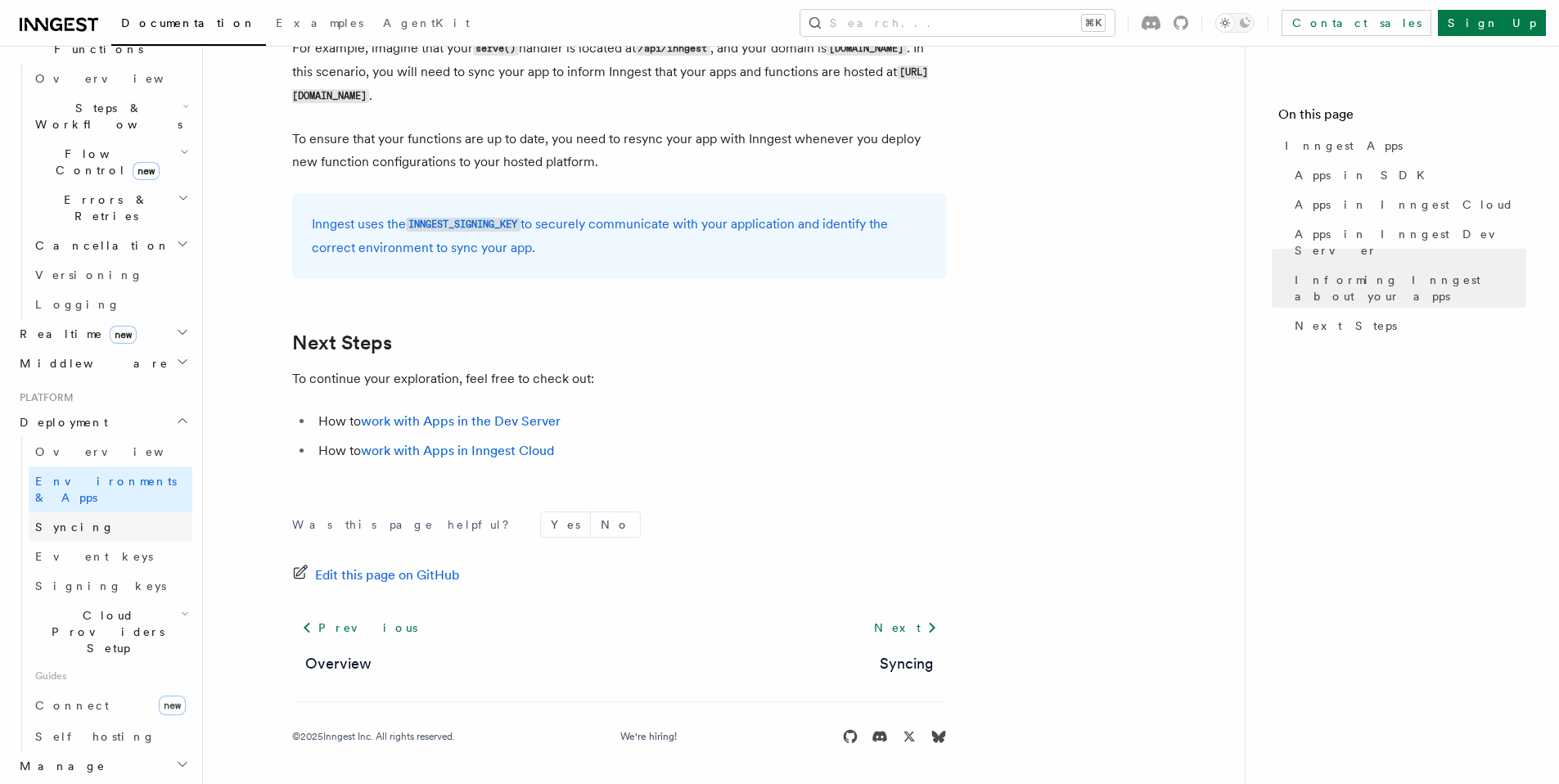
click at [46, 521] on span "Syncing" at bounding box center [74, 527] width 79 height 13
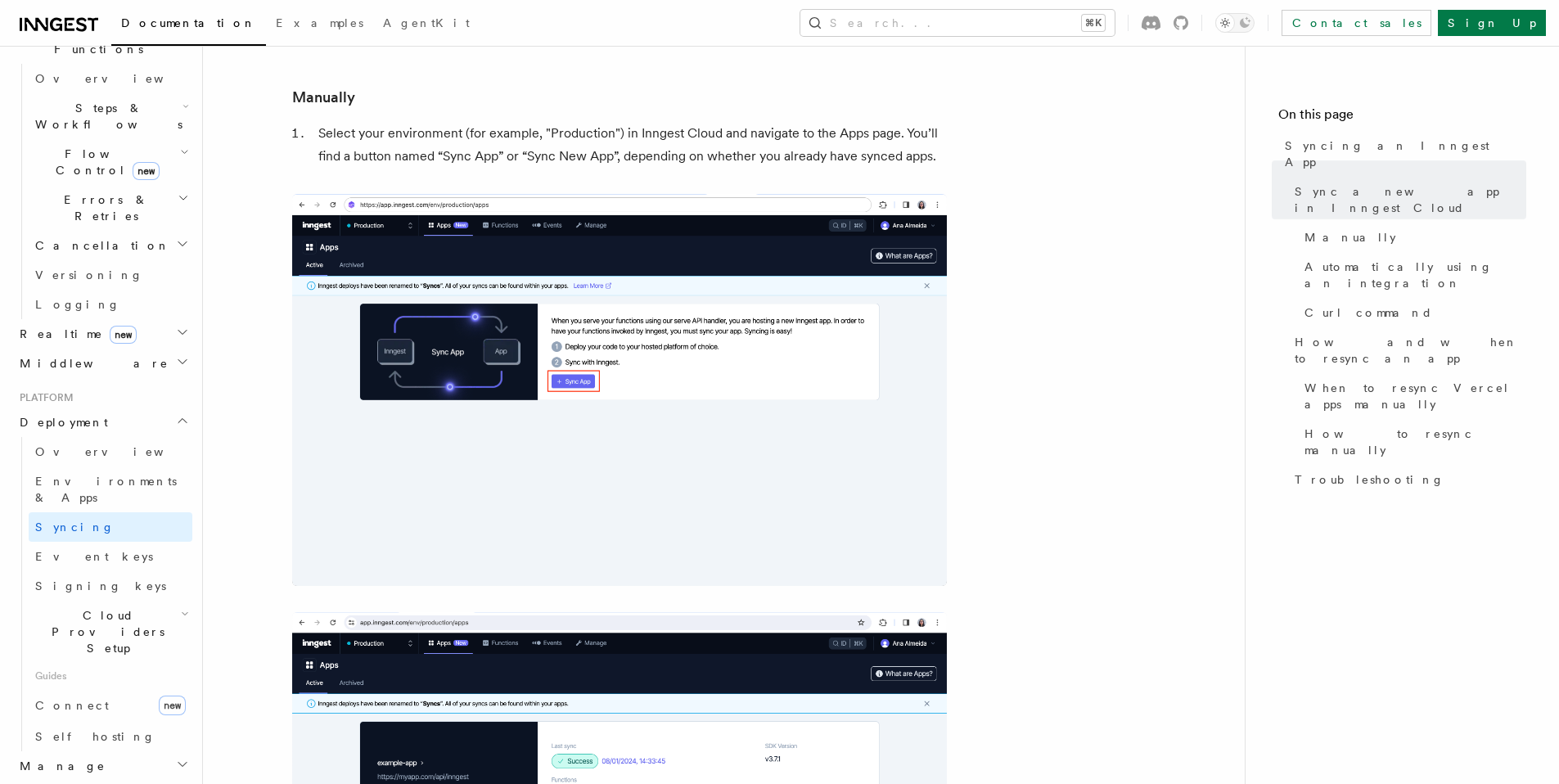
scroll to position [720, 0]
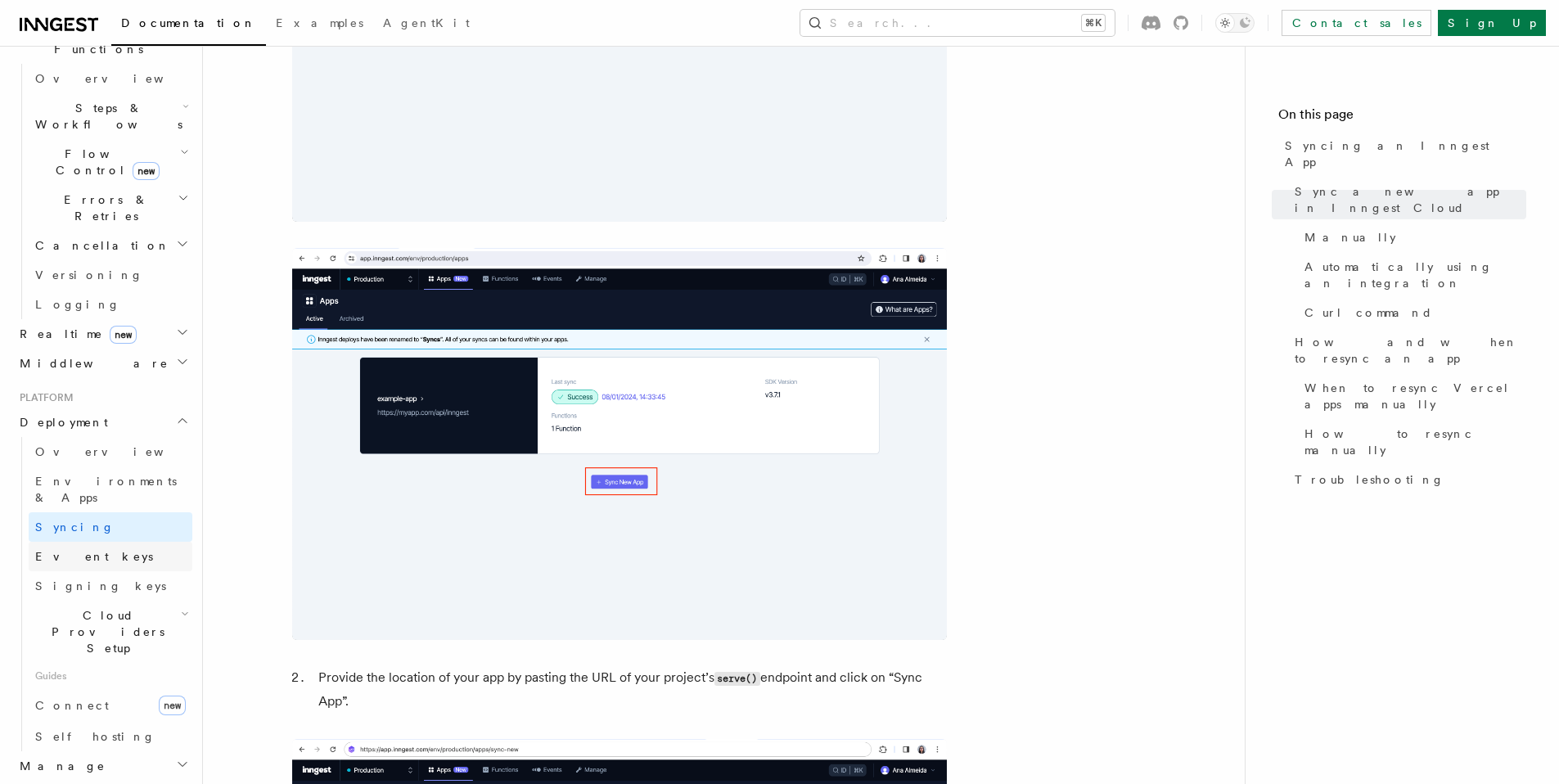
click at [50, 549] on span "Event keys" at bounding box center [93, 556] width 118 height 13
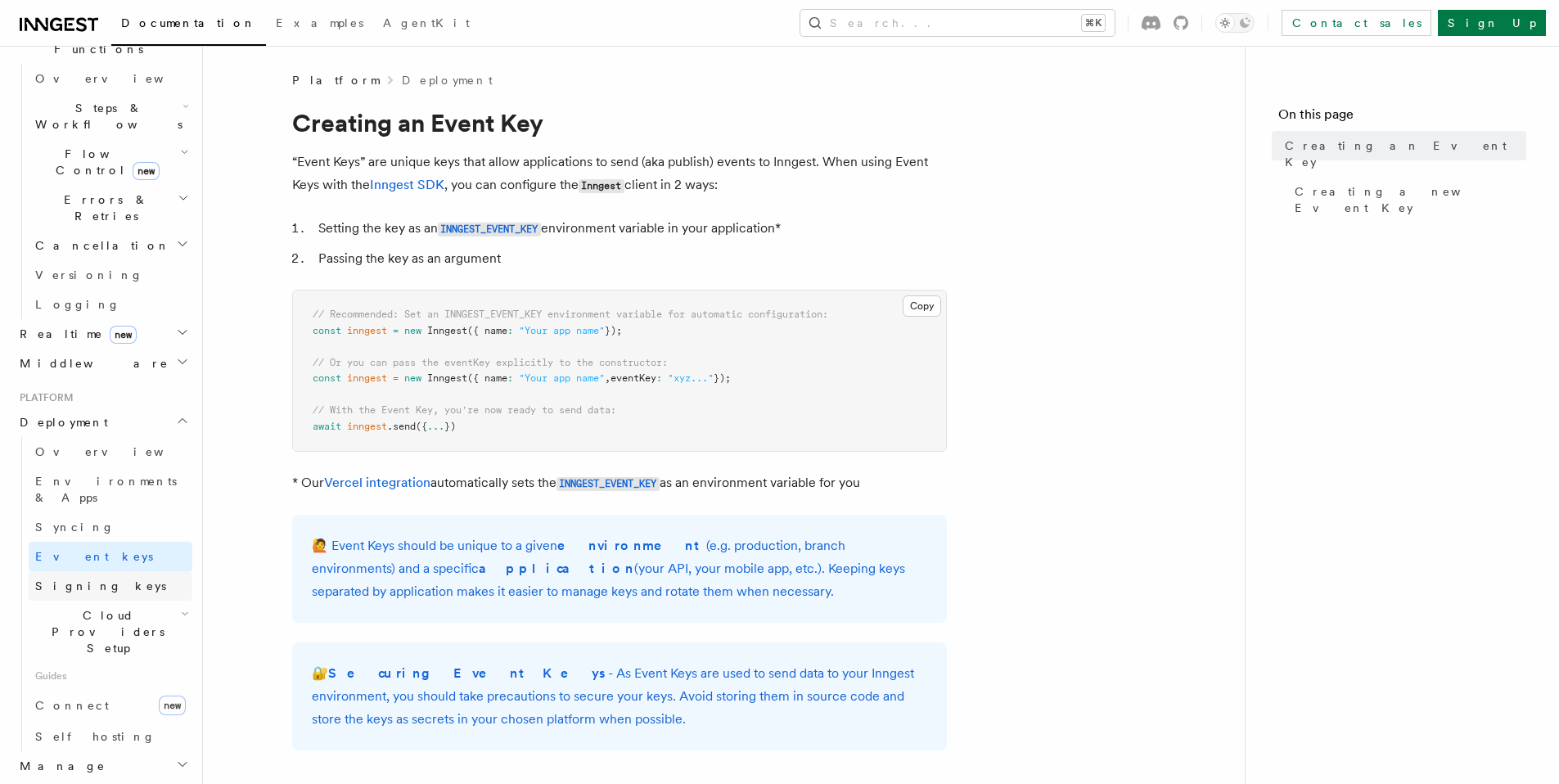
click at [119, 571] on link "Signing keys" at bounding box center [111, 586] width 164 height 30
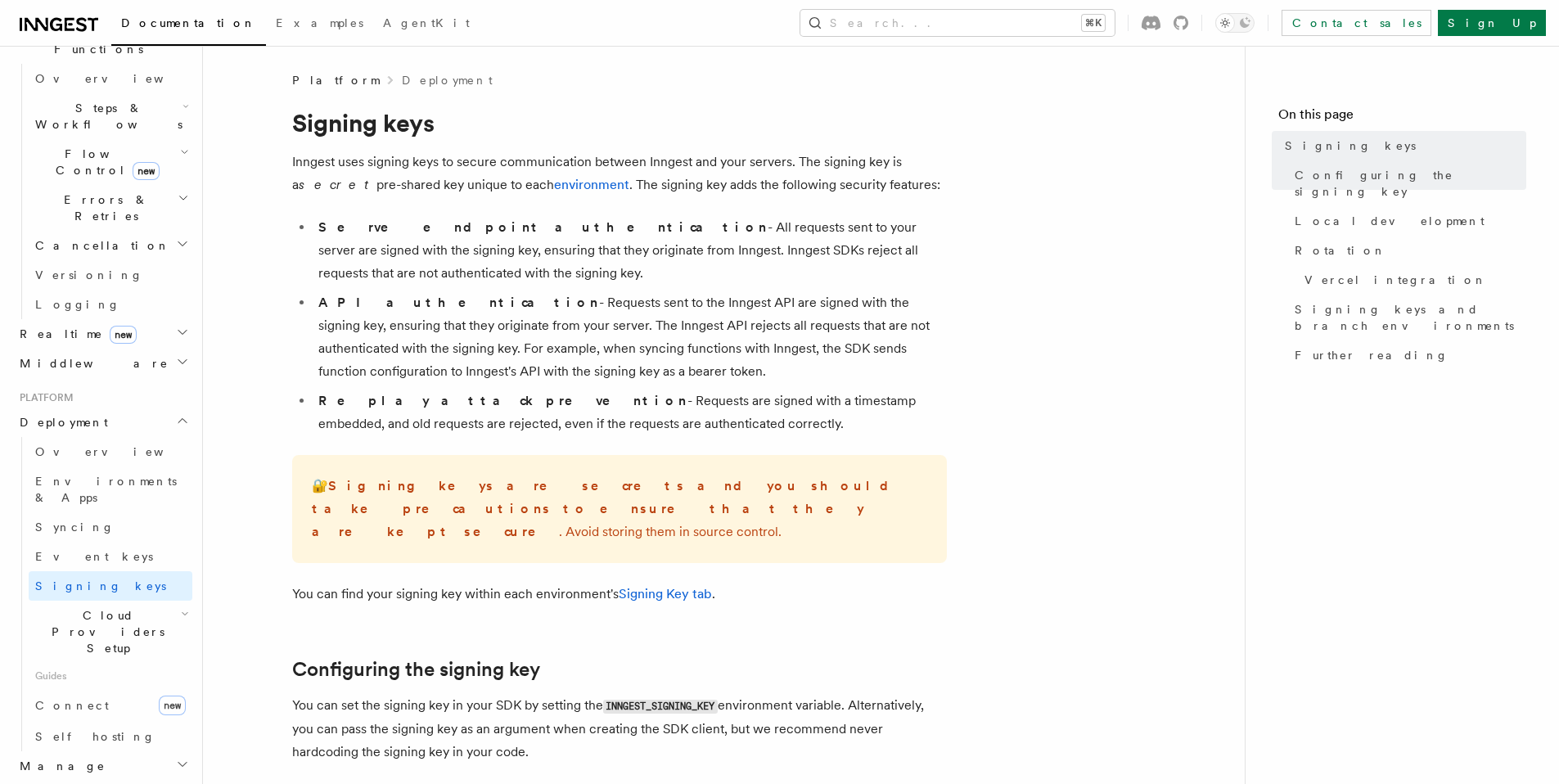
click at [123, 601] on h2 "Cloud Providers Setup" at bounding box center [111, 631] width 164 height 62
click at [126, 663] on link "Cloudflare Pages" at bounding box center [119, 685] width 148 height 46
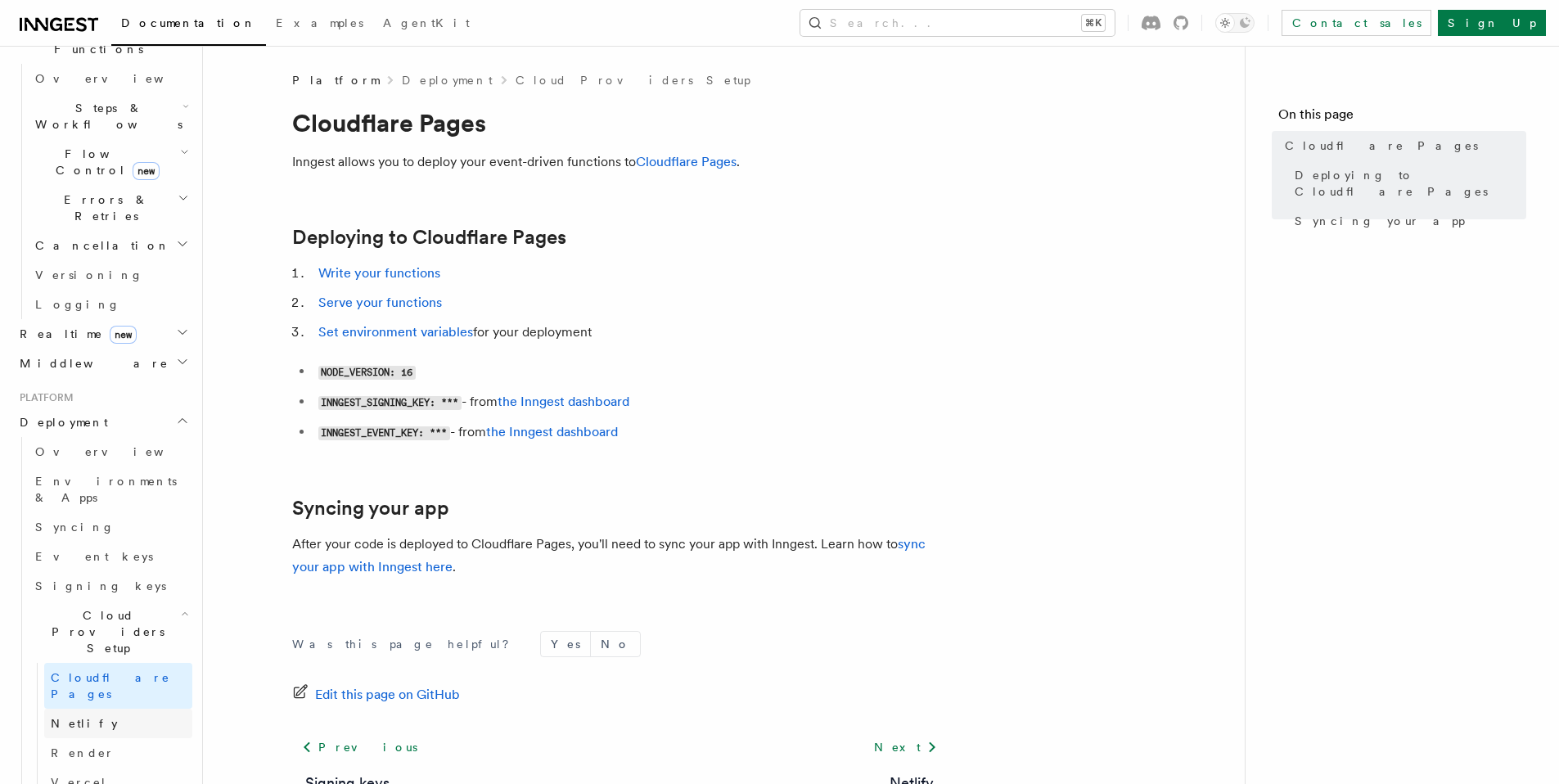
click at [120, 708] on link "Netlify" at bounding box center [119, 723] width 148 height 30
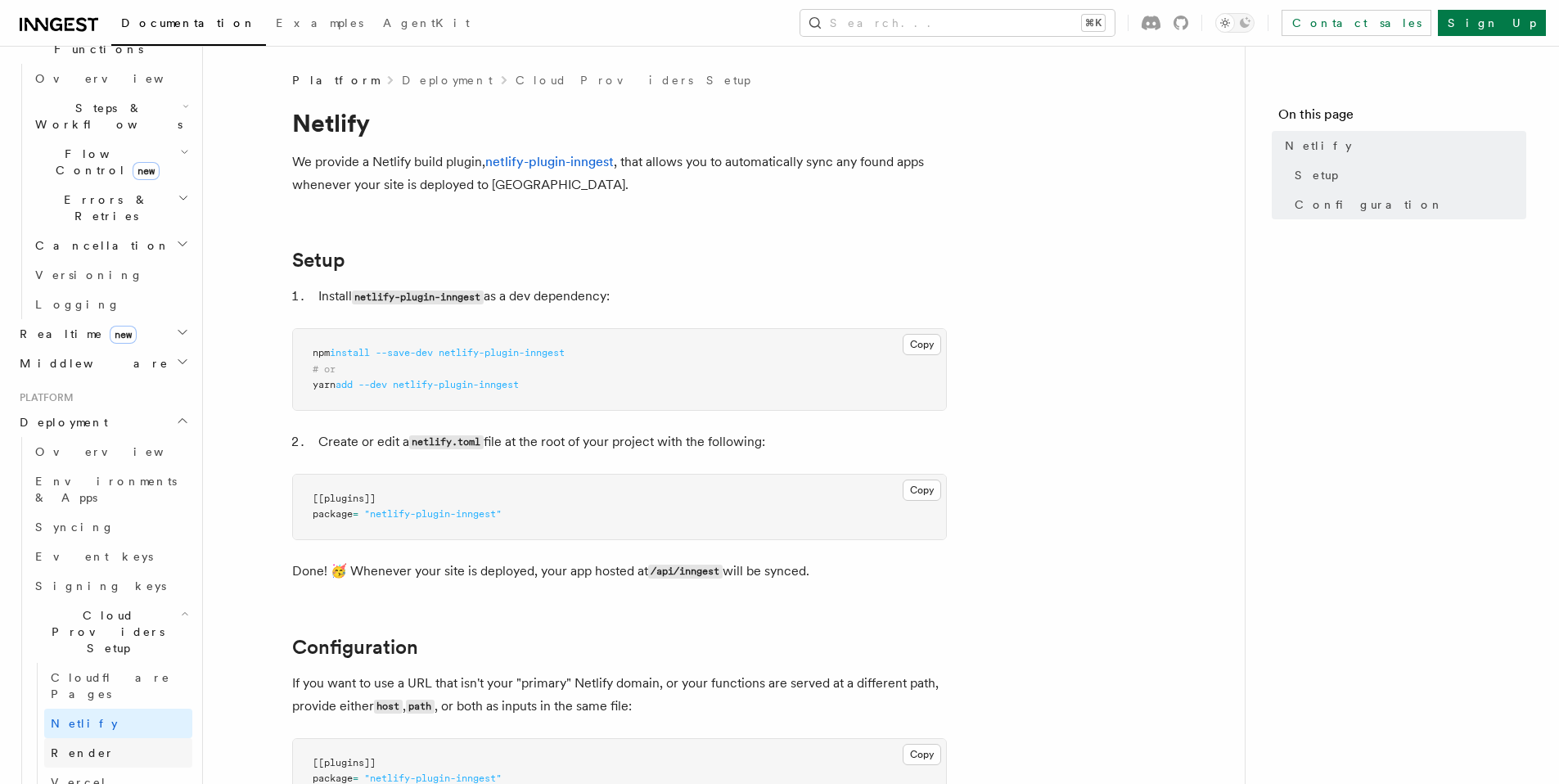
click at [108, 738] on link "Render" at bounding box center [119, 753] width 148 height 30
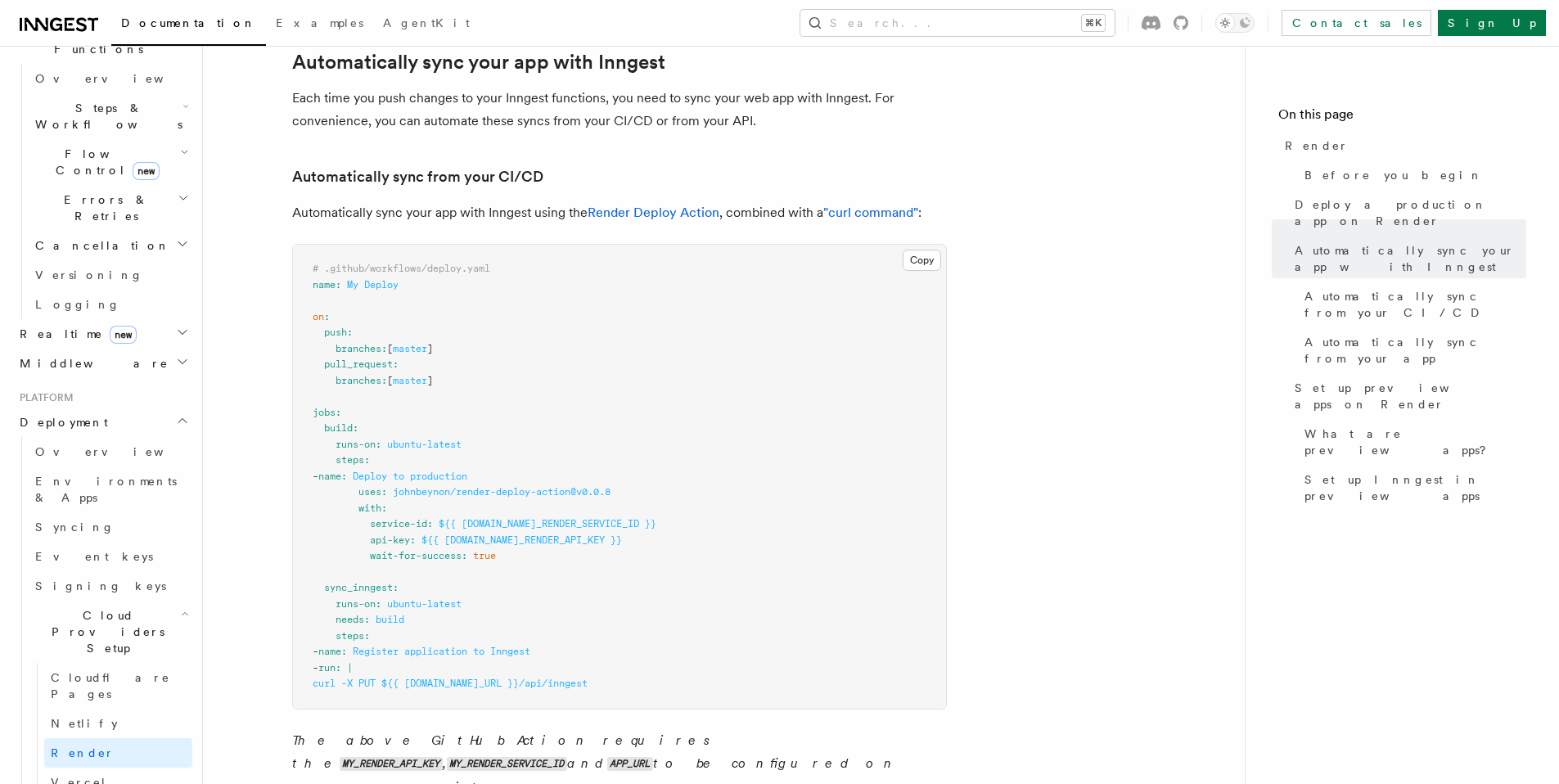
scroll to position [842, 0]
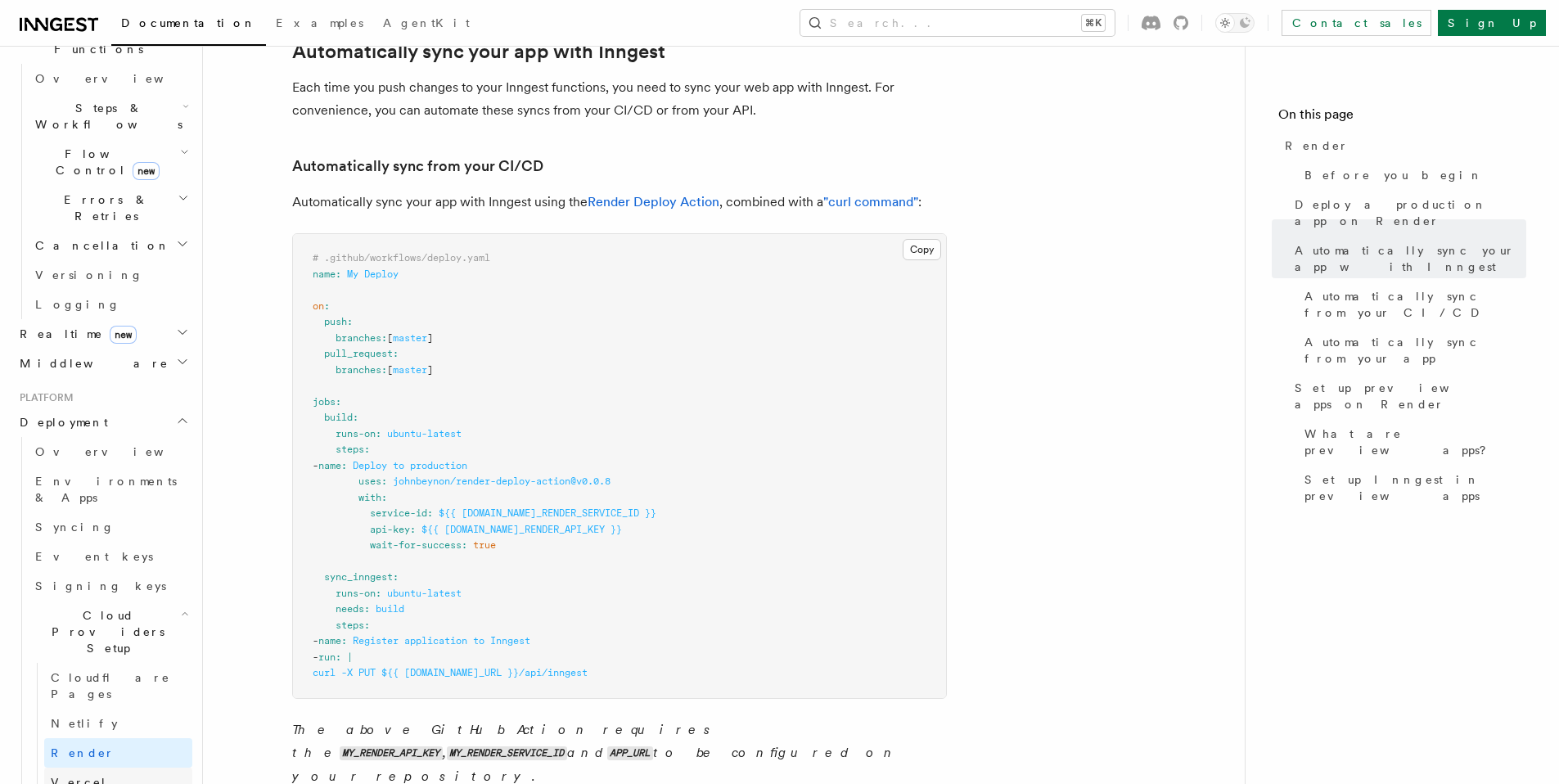
click at [57, 775] on span "Vercel" at bounding box center [79, 781] width 57 height 13
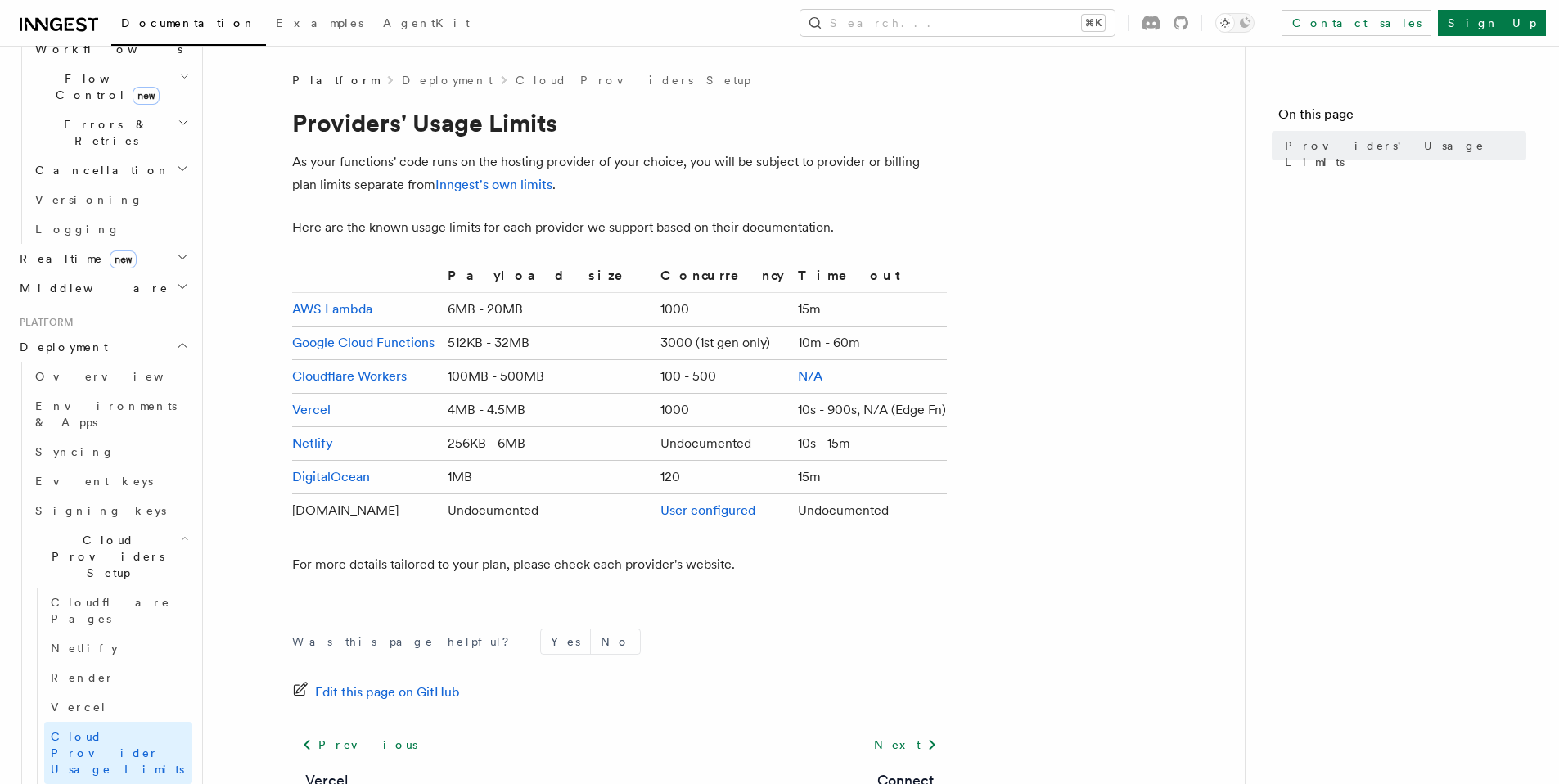
scroll to position [699, 0]
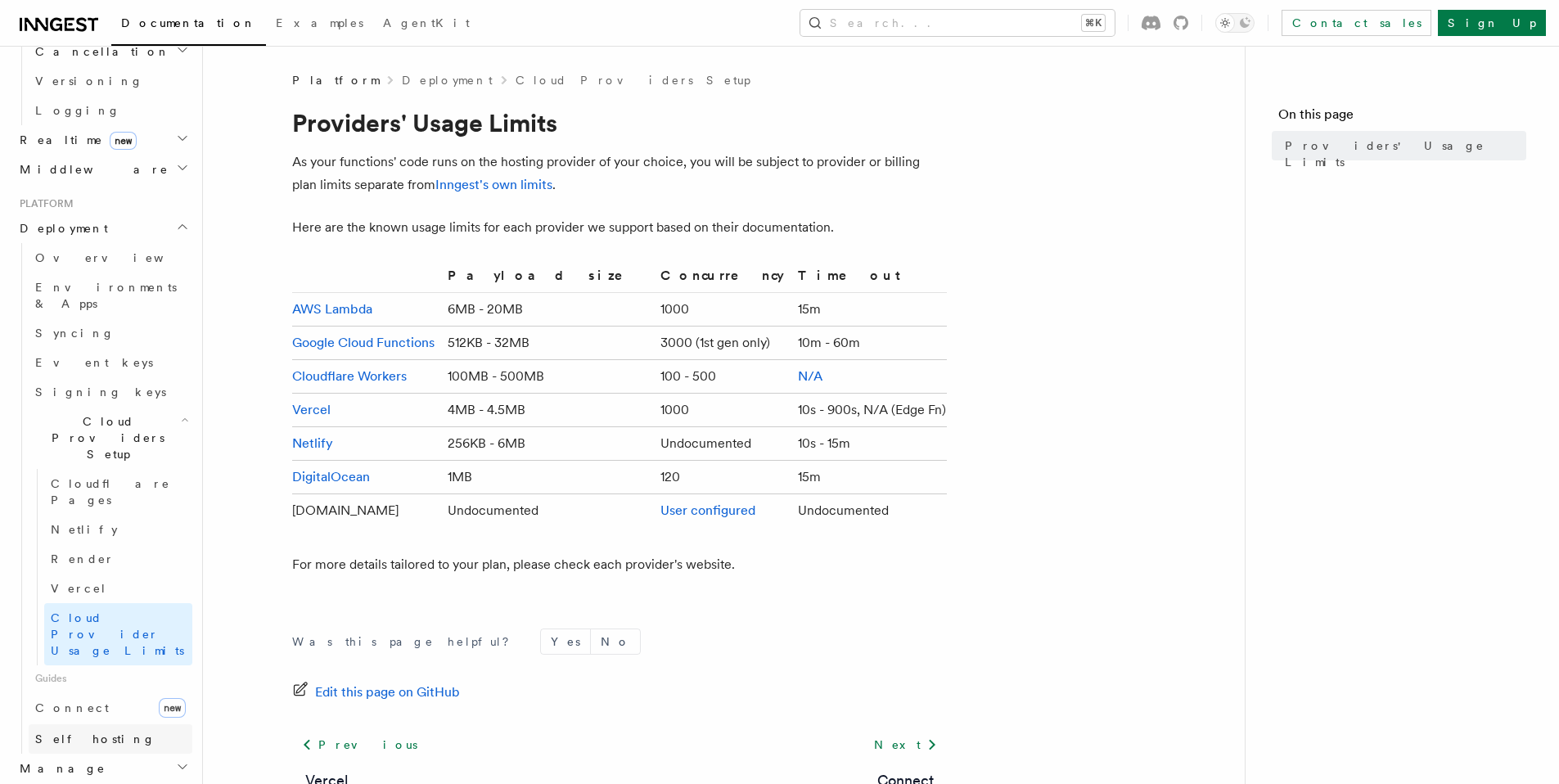
click at [86, 733] on span "Self hosting" at bounding box center [95, 739] width 120 height 13
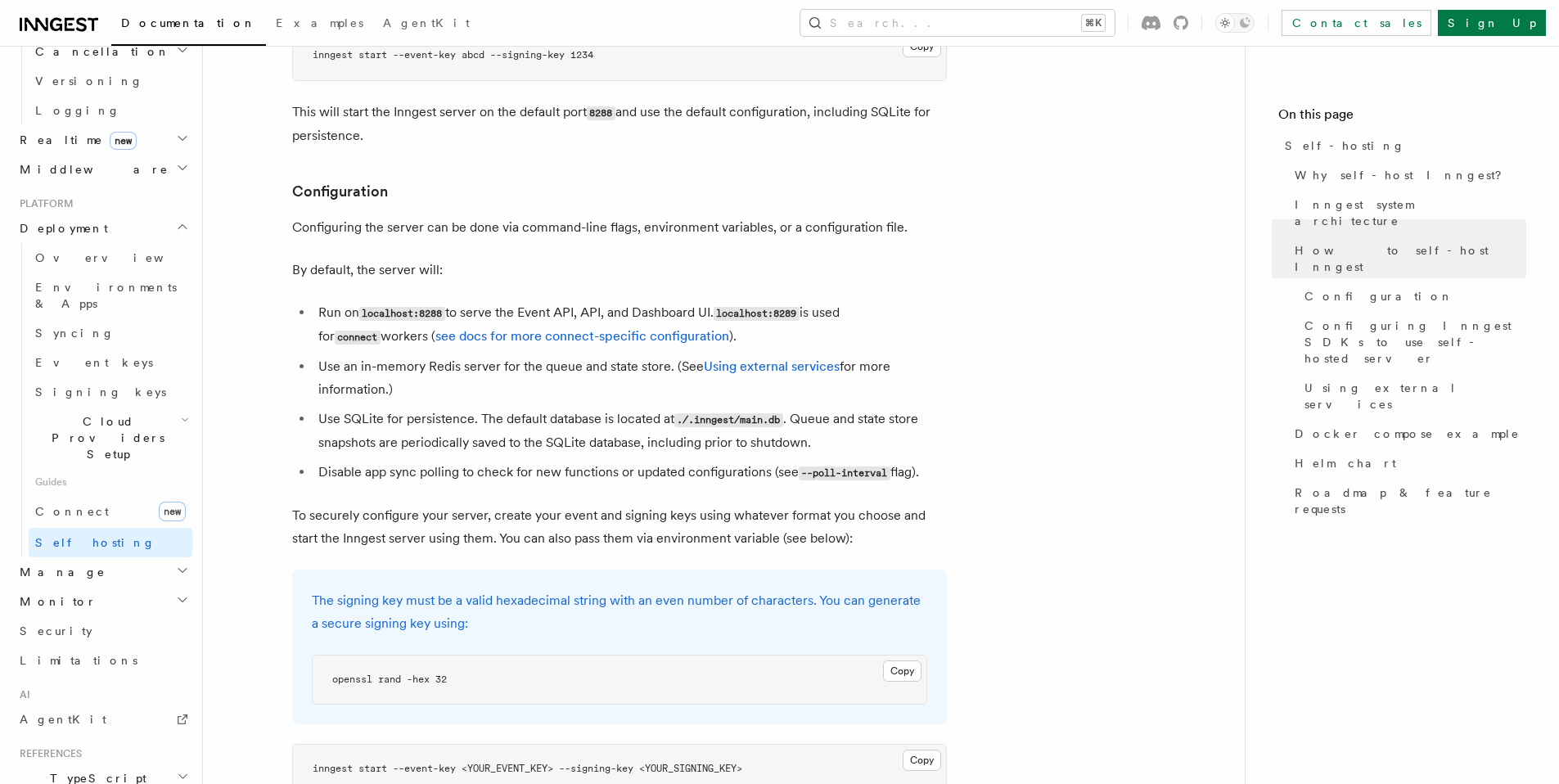
scroll to position [1980, 0]
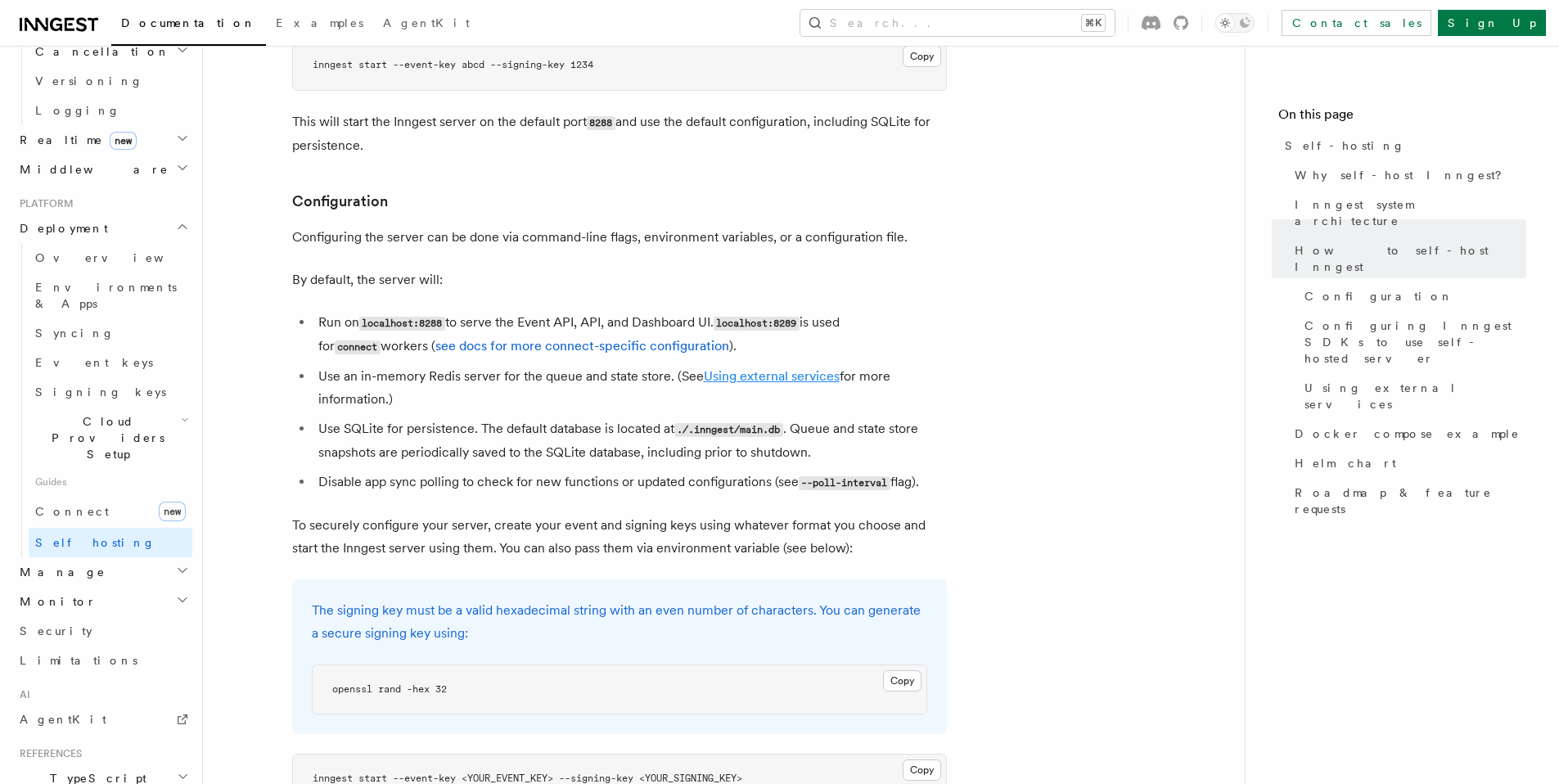
click at [753, 368] on link "Using external services" at bounding box center [772, 376] width 136 height 16
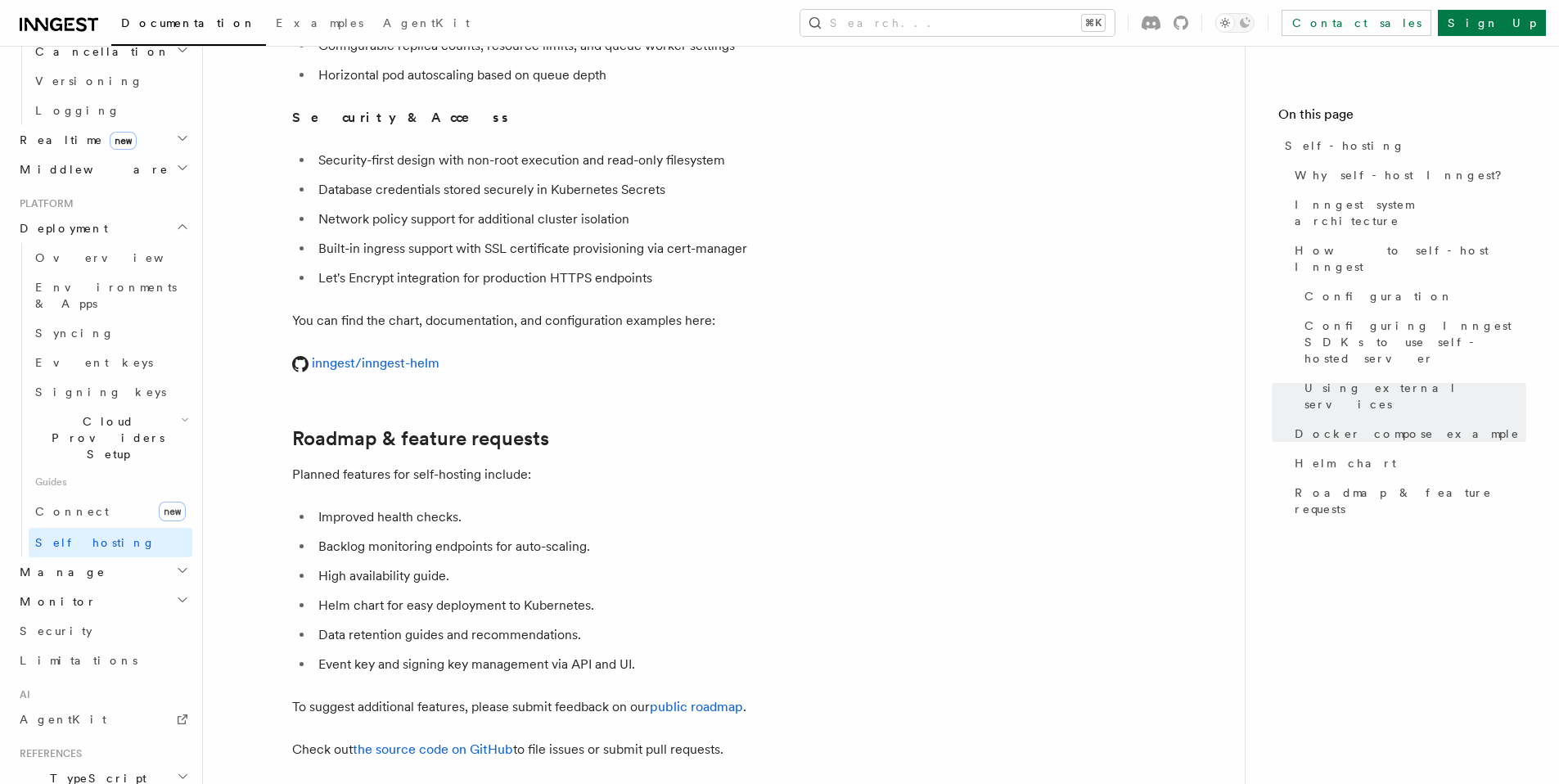
scroll to position [6255, 0]
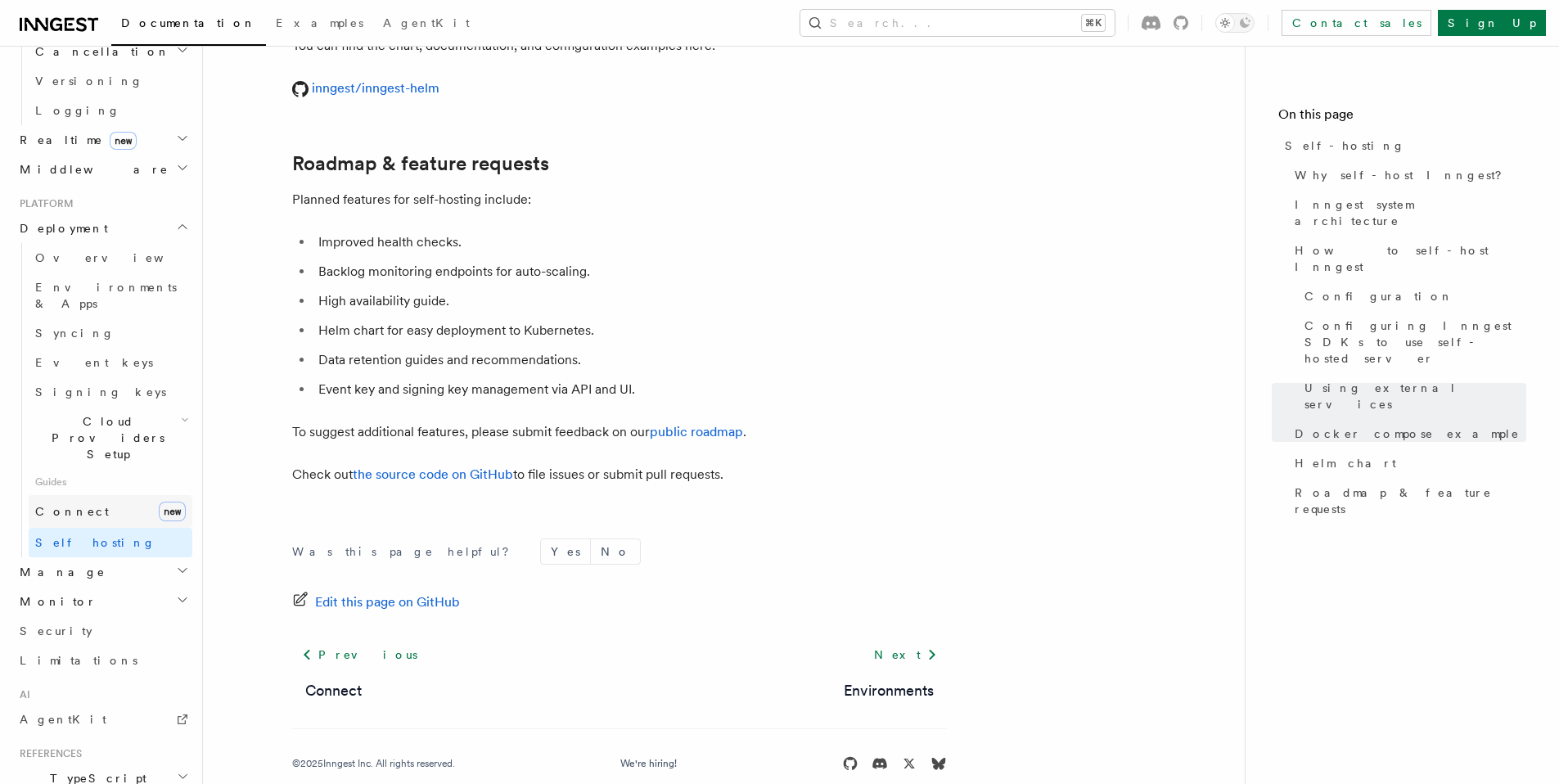
click at [136, 495] on link "Connect new" at bounding box center [111, 512] width 164 height 33
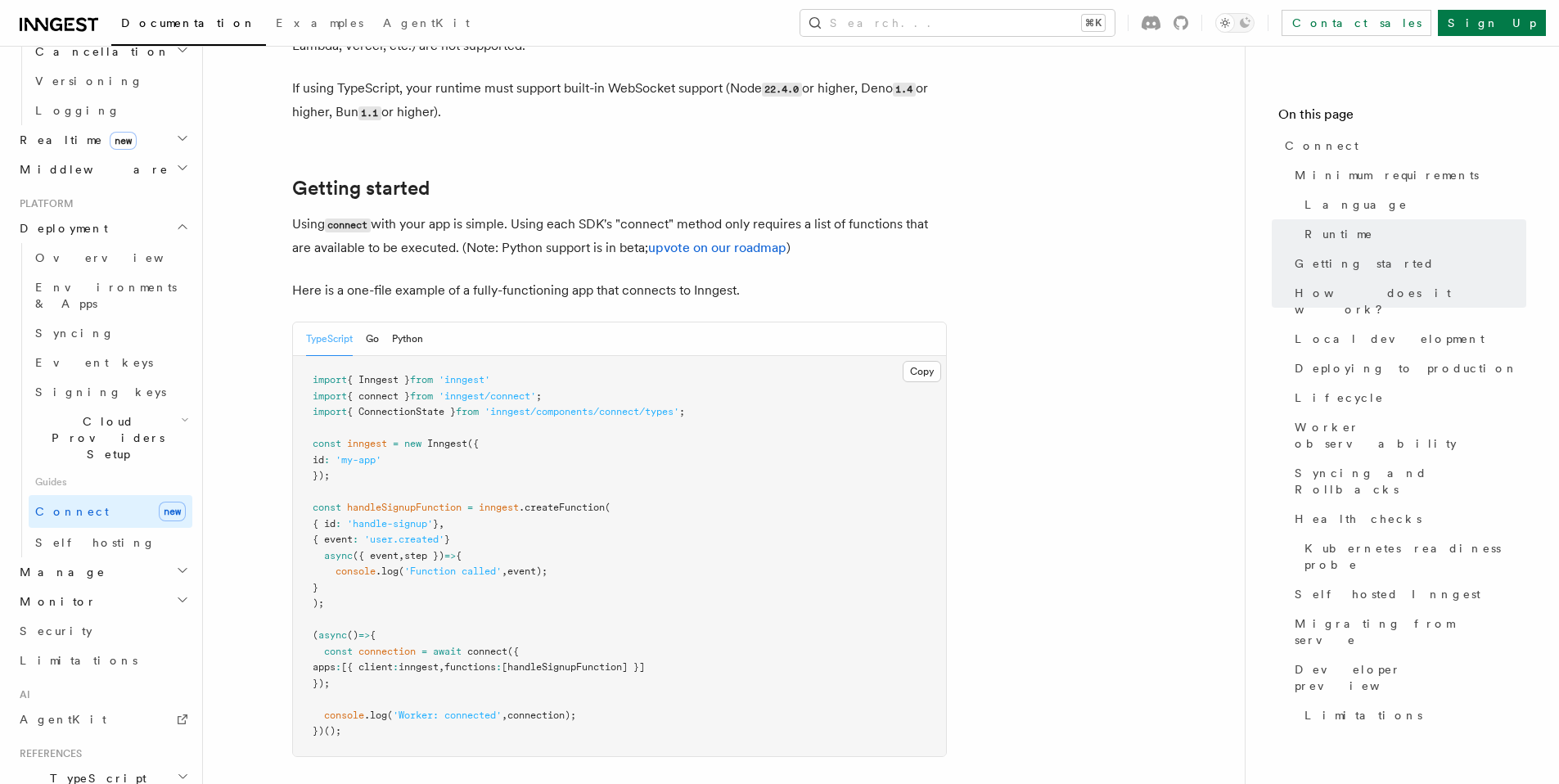
scroll to position [989, 0]
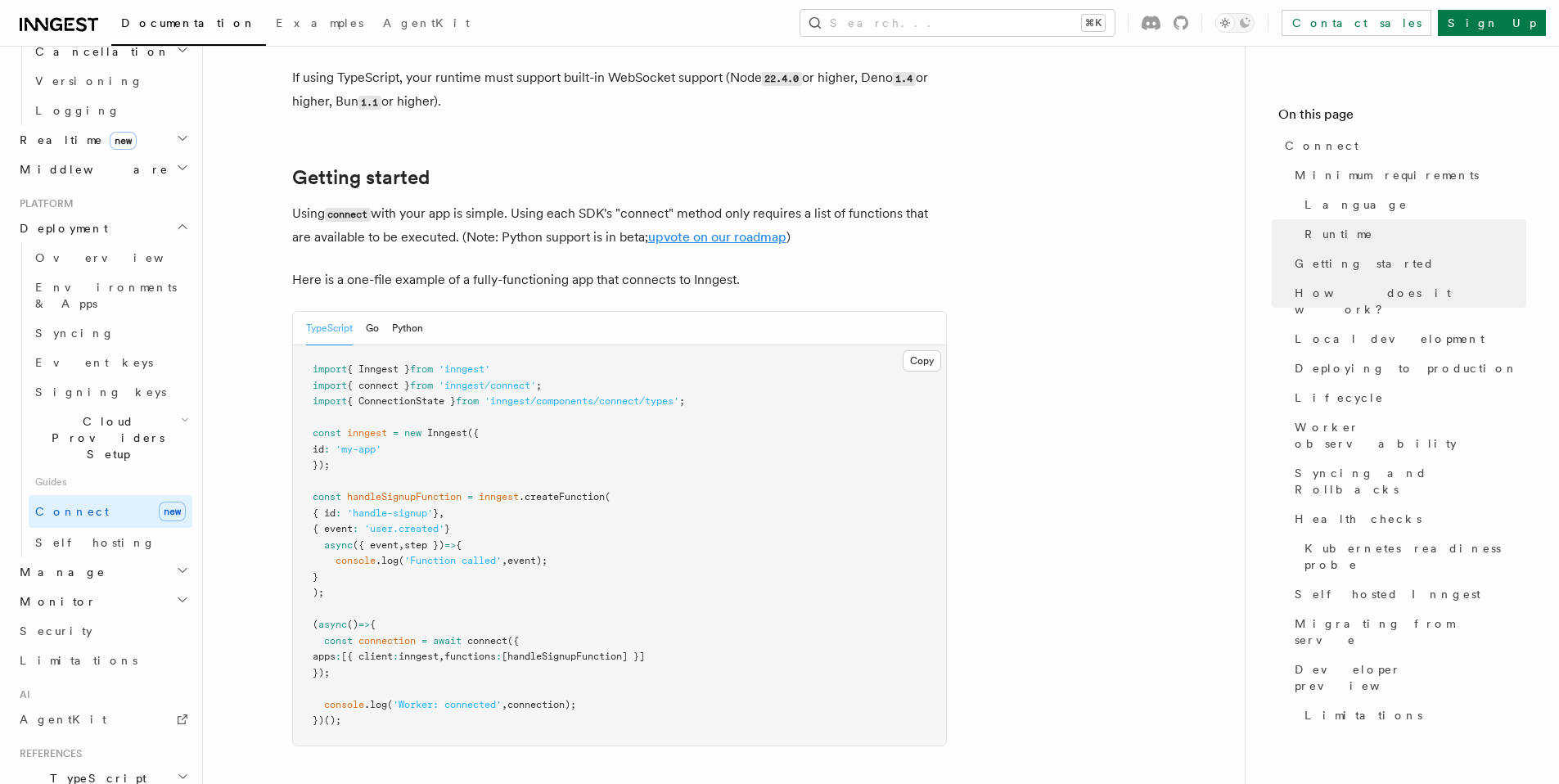
click at [724, 229] on link "upvote on our roadmap" at bounding box center [717, 237] width 139 height 16
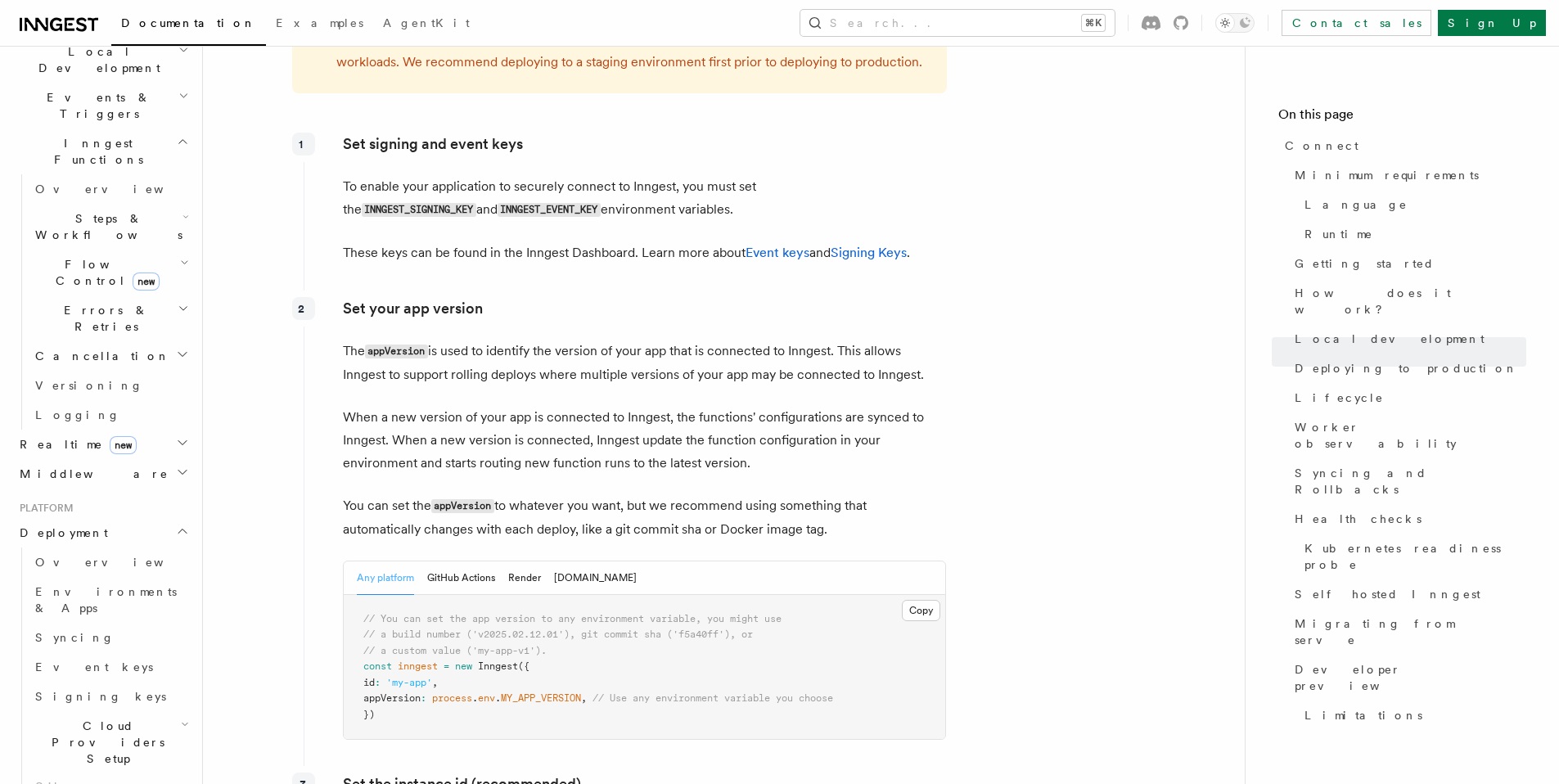
scroll to position [2314, 0]
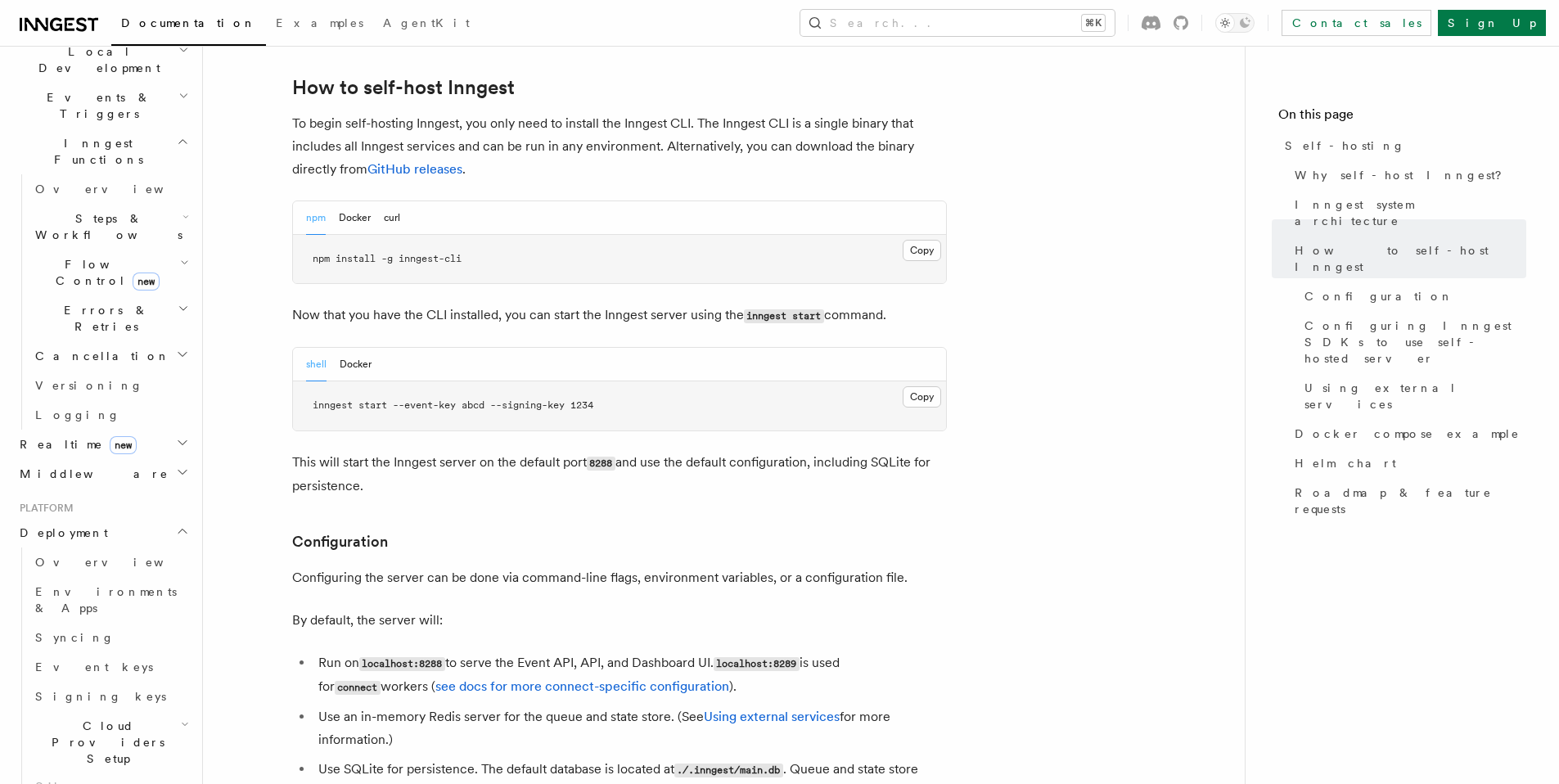
scroll to position [1725, 0]
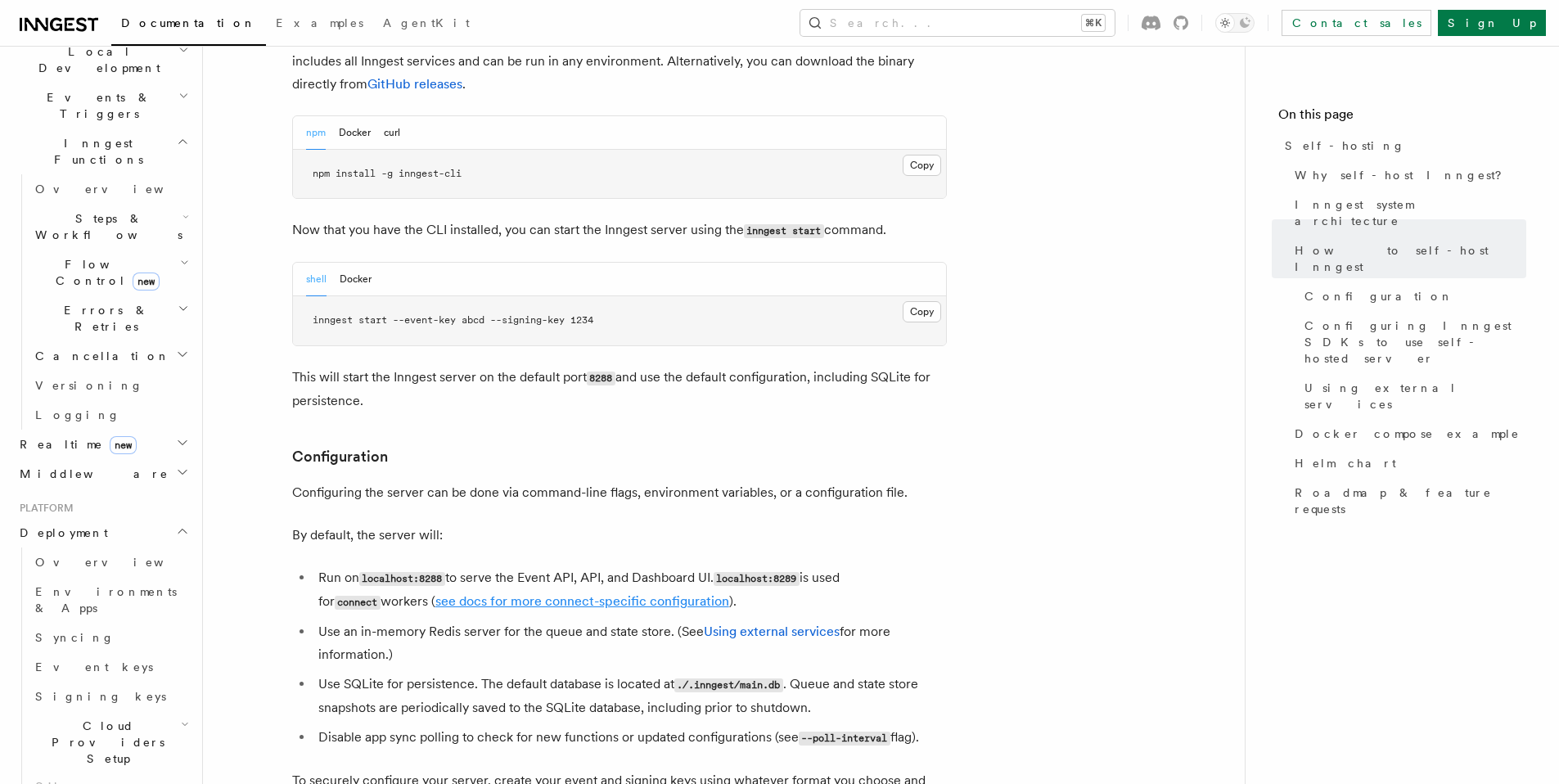
click at [468, 593] on link "see docs for more connect-specific configuration" at bounding box center [582, 601] width 294 height 16
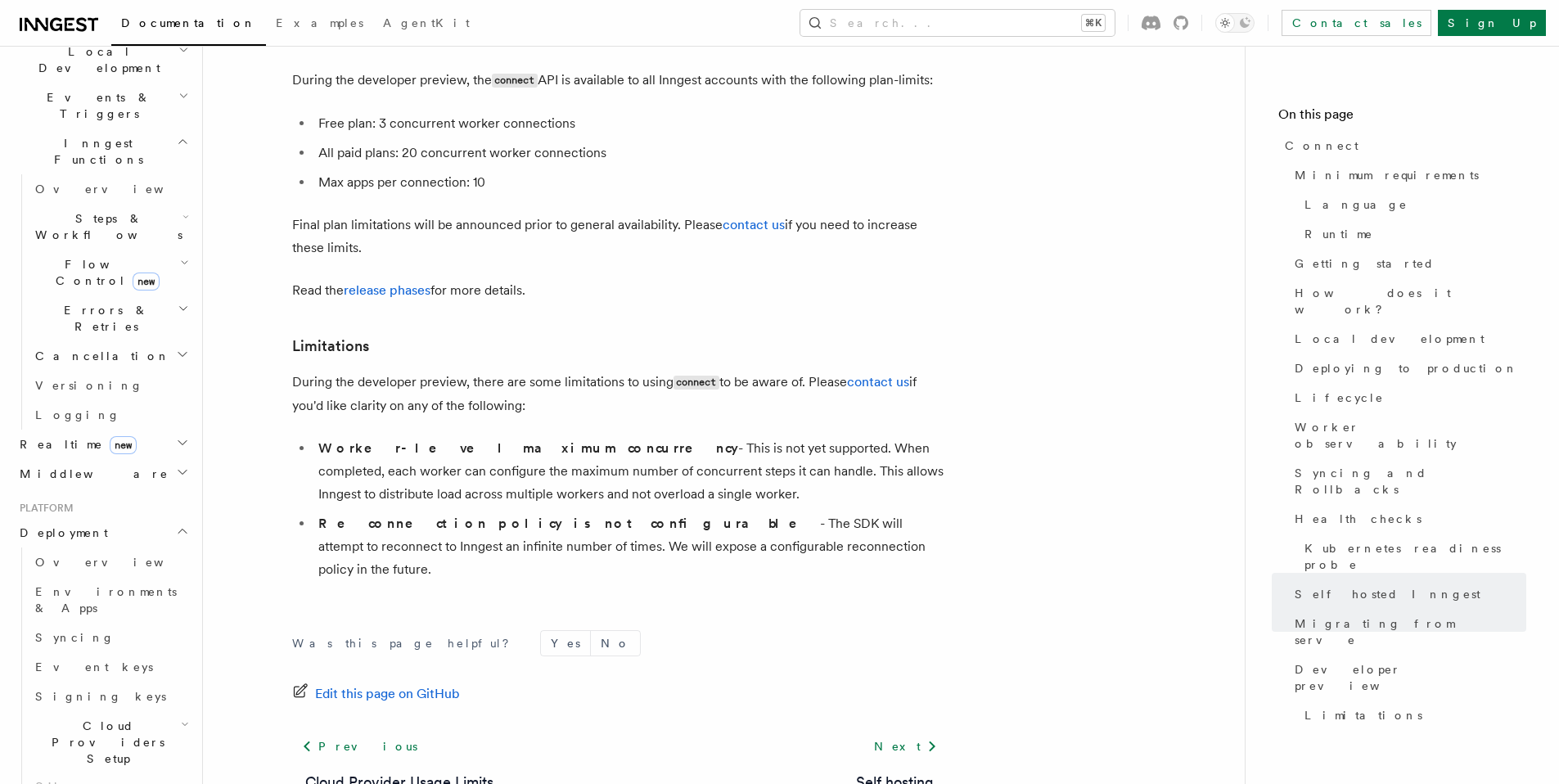
scroll to position [628, 0]
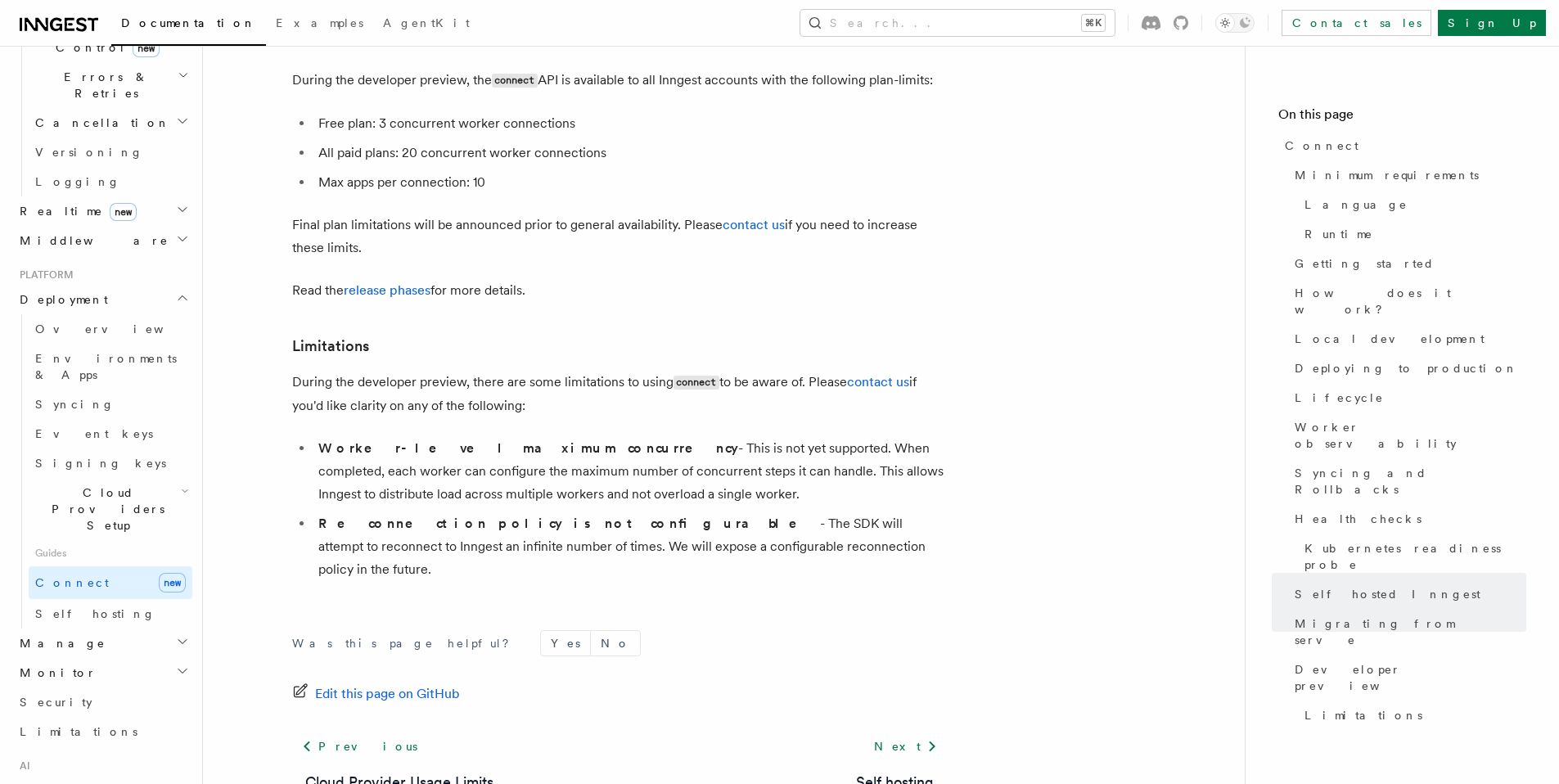
click at [149, 658] on h2 "Monitor" at bounding box center [102, 672] width 179 height 30
click at [153, 628] on h2 "Manage" at bounding box center [102, 643] width 179 height 30
click at [108, 658] on link "Environments" at bounding box center [111, 672] width 164 height 30
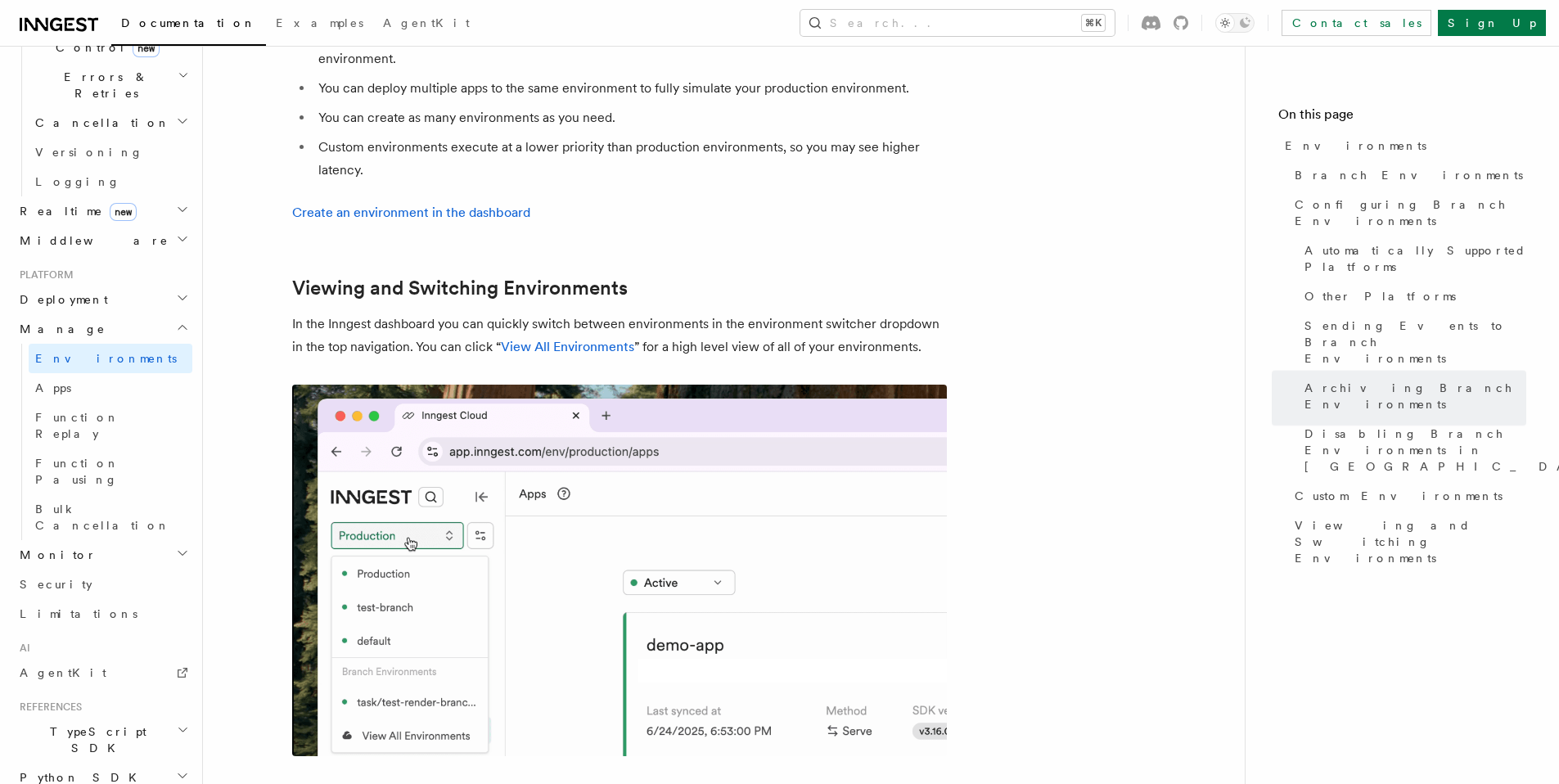
scroll to position [3827, 0]
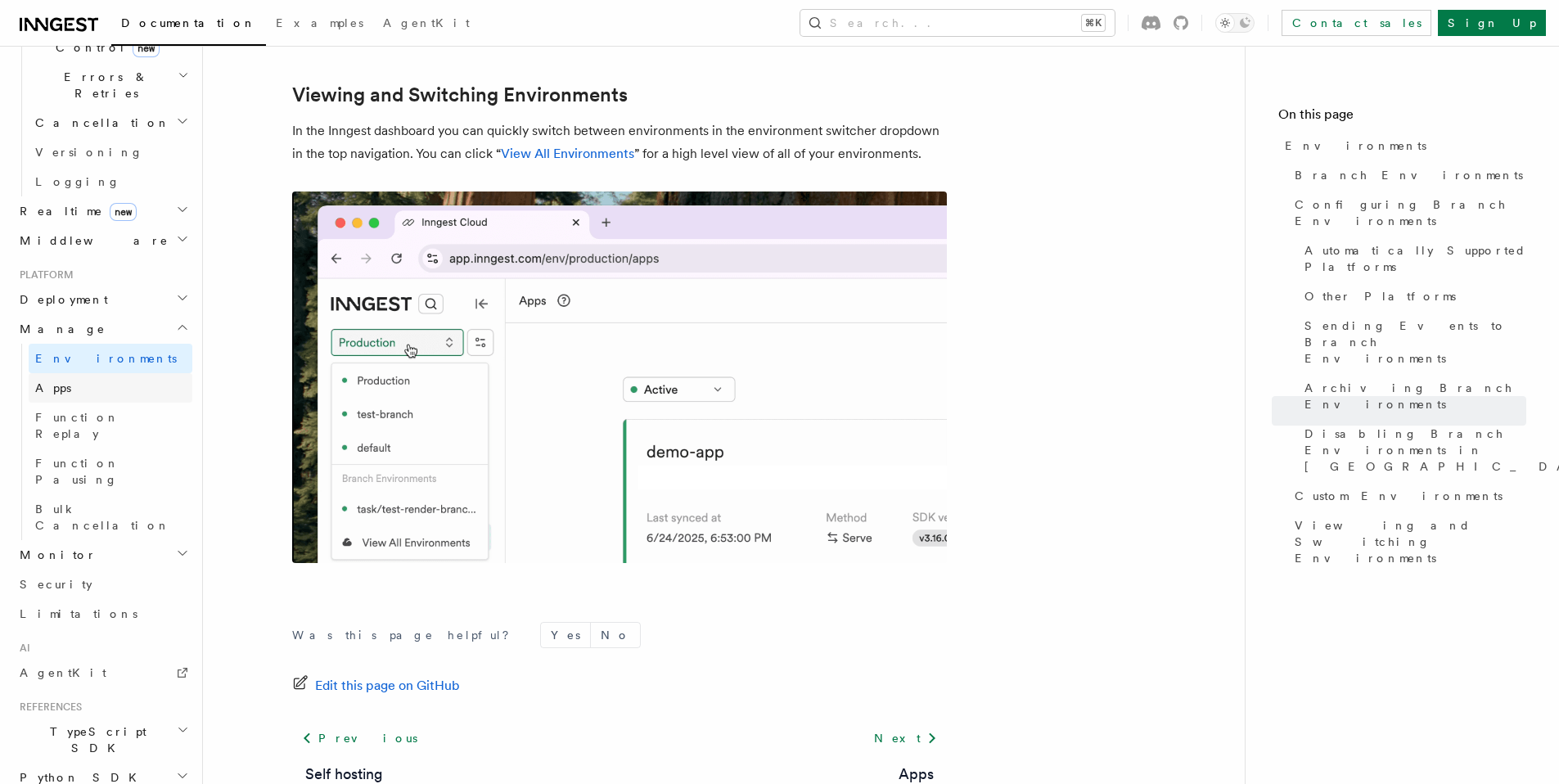
click at [65, 373] on link "Apps" at bounding box center [111, 388] width 164 height 30
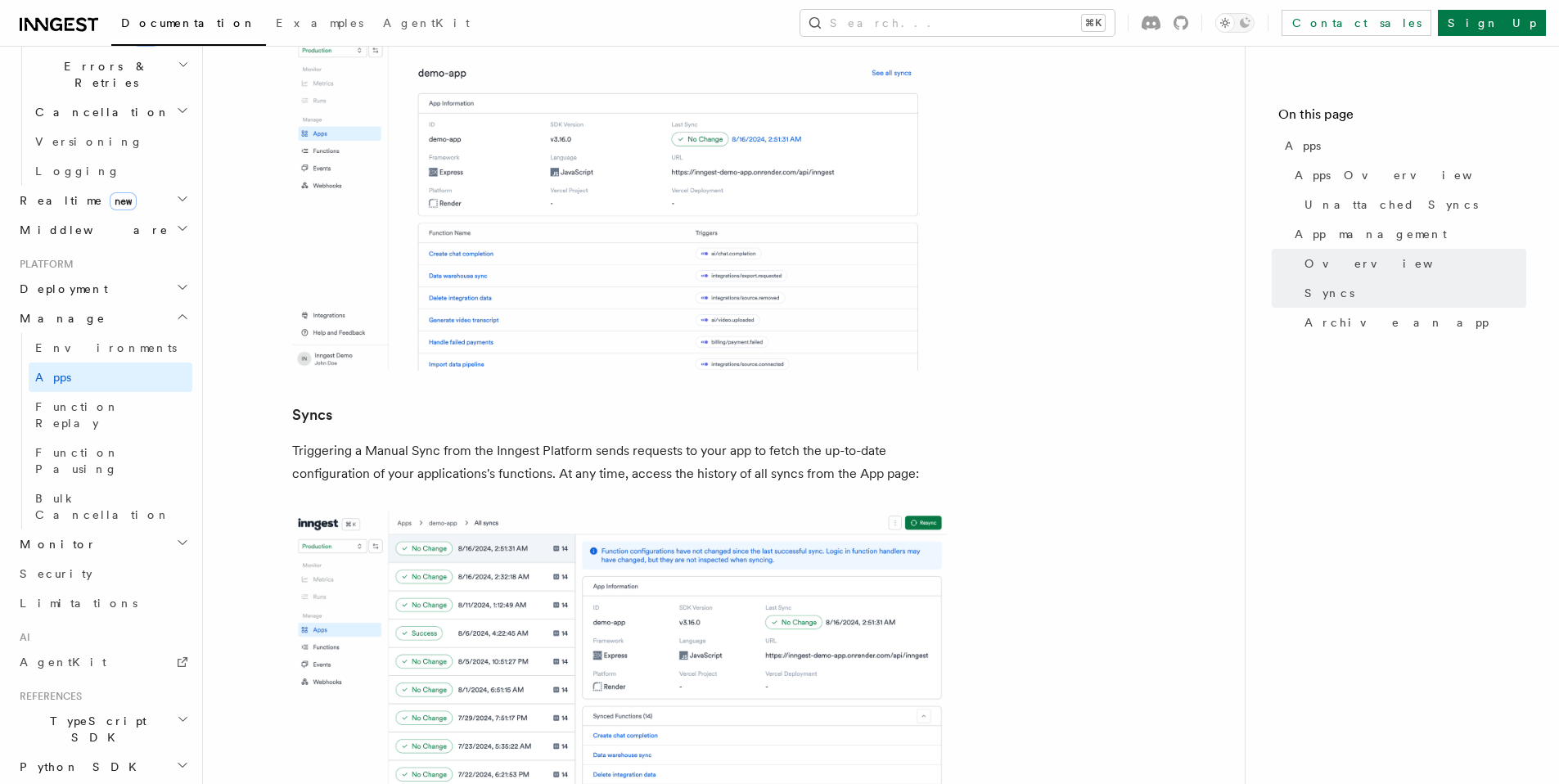
scroll to position [672, 0]
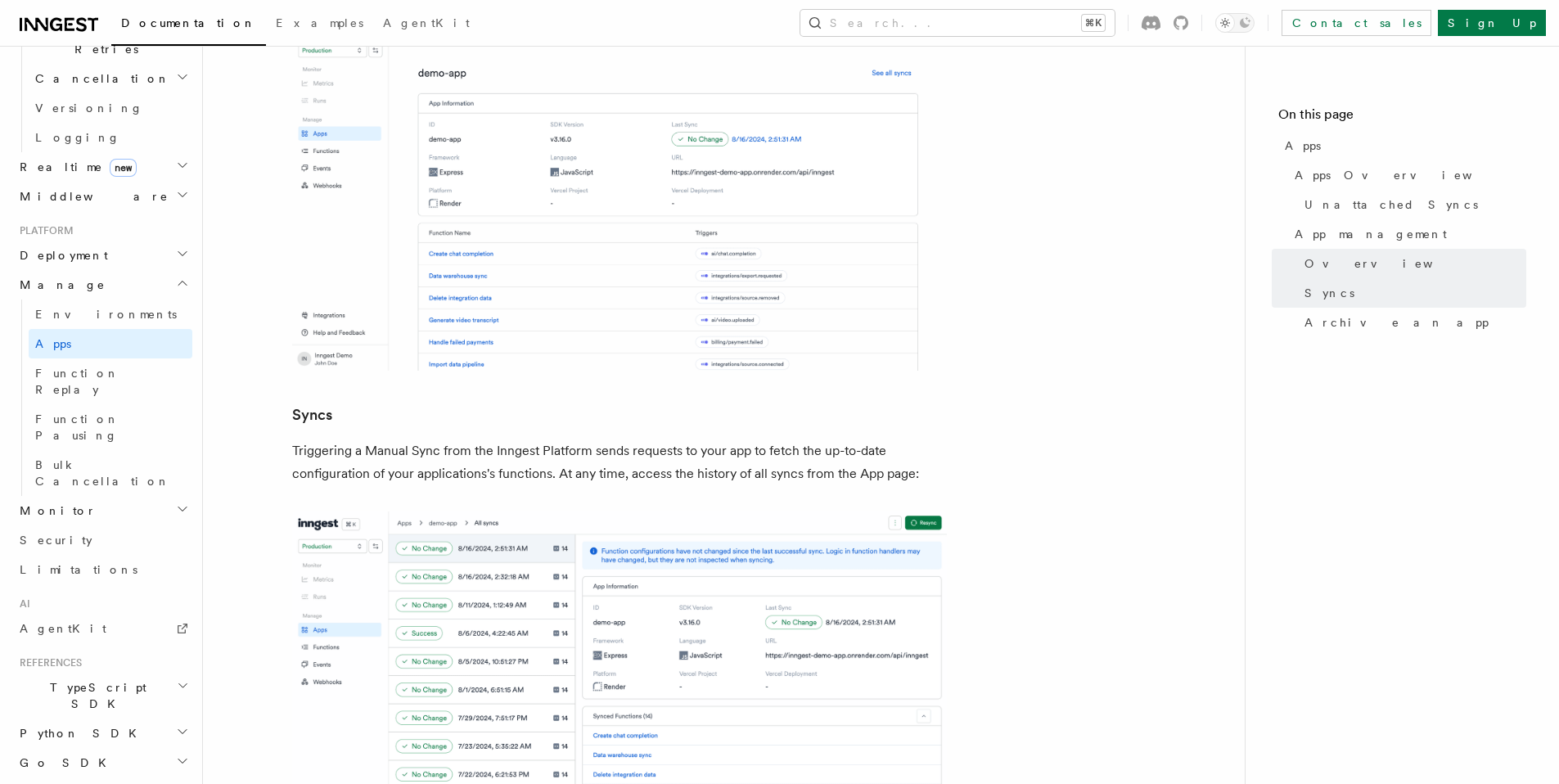
click at [92, 495] on h2 "Monitor" at bounding box center [102, 510] width 179 height 30
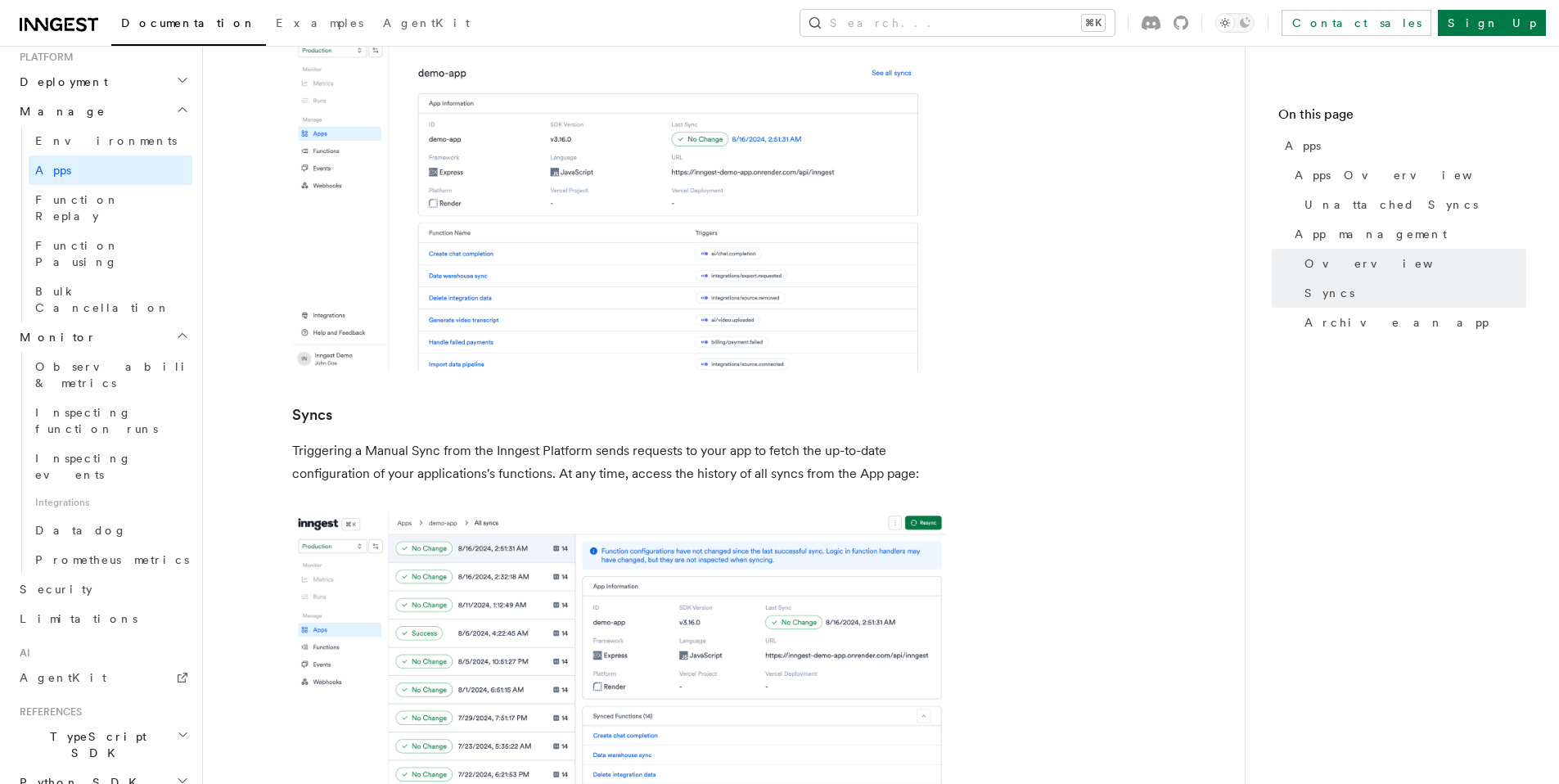
scroll to position [1842, 0]
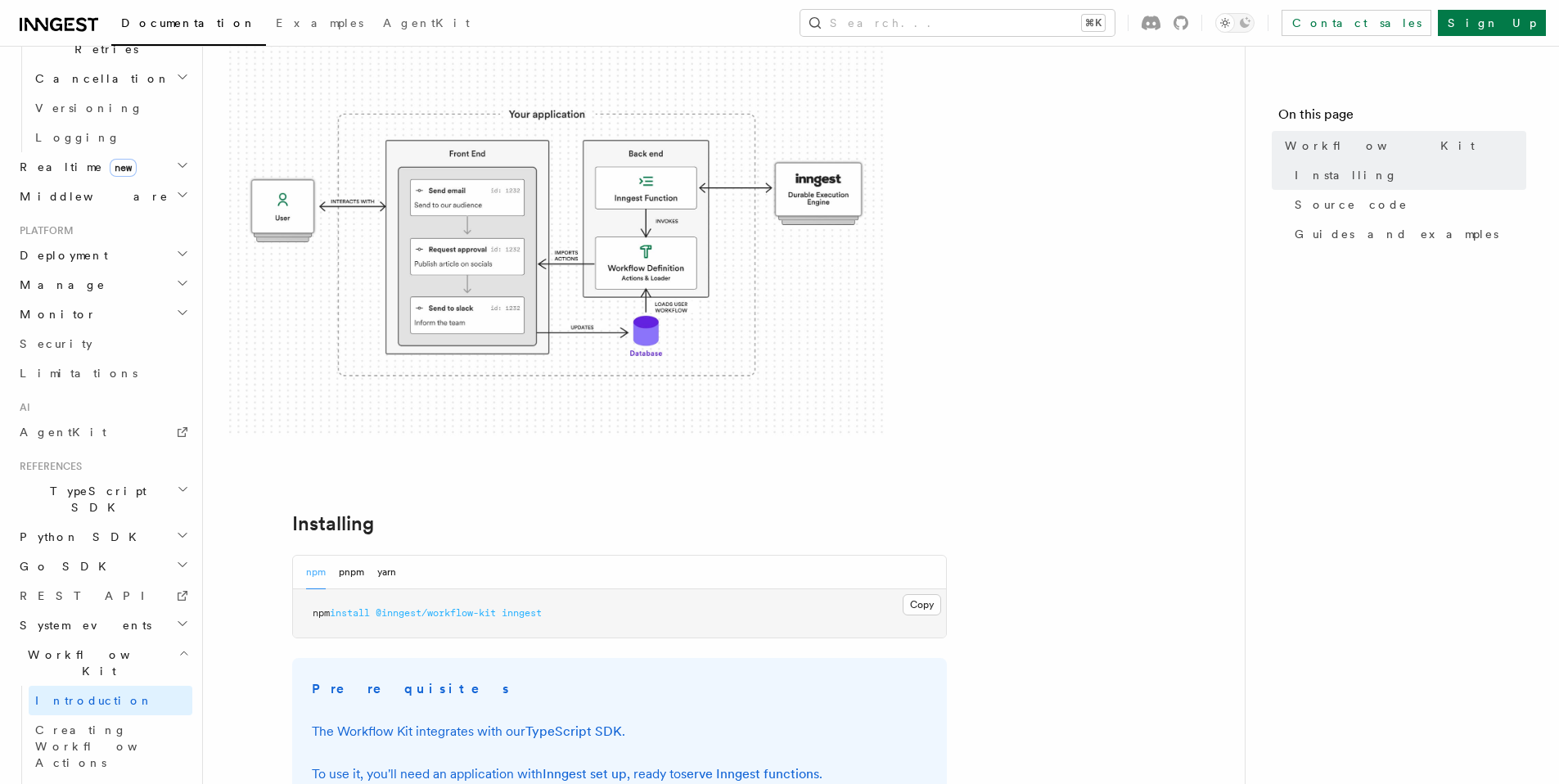
scroll to position [205, 0]
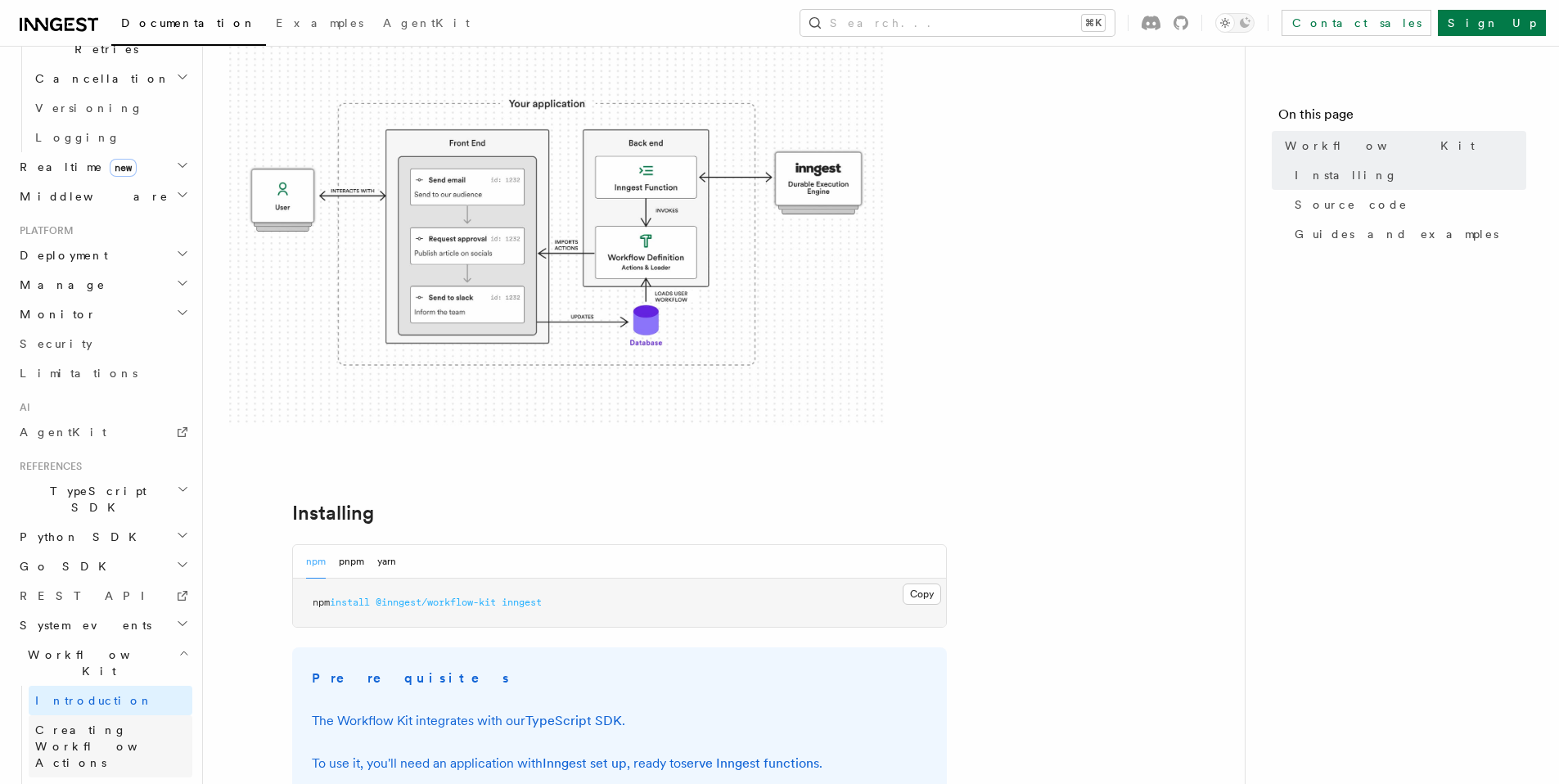
click at [85, 723] on span "Creating Workflow Actions" at bounding box center [106, 746] width 142 height 46
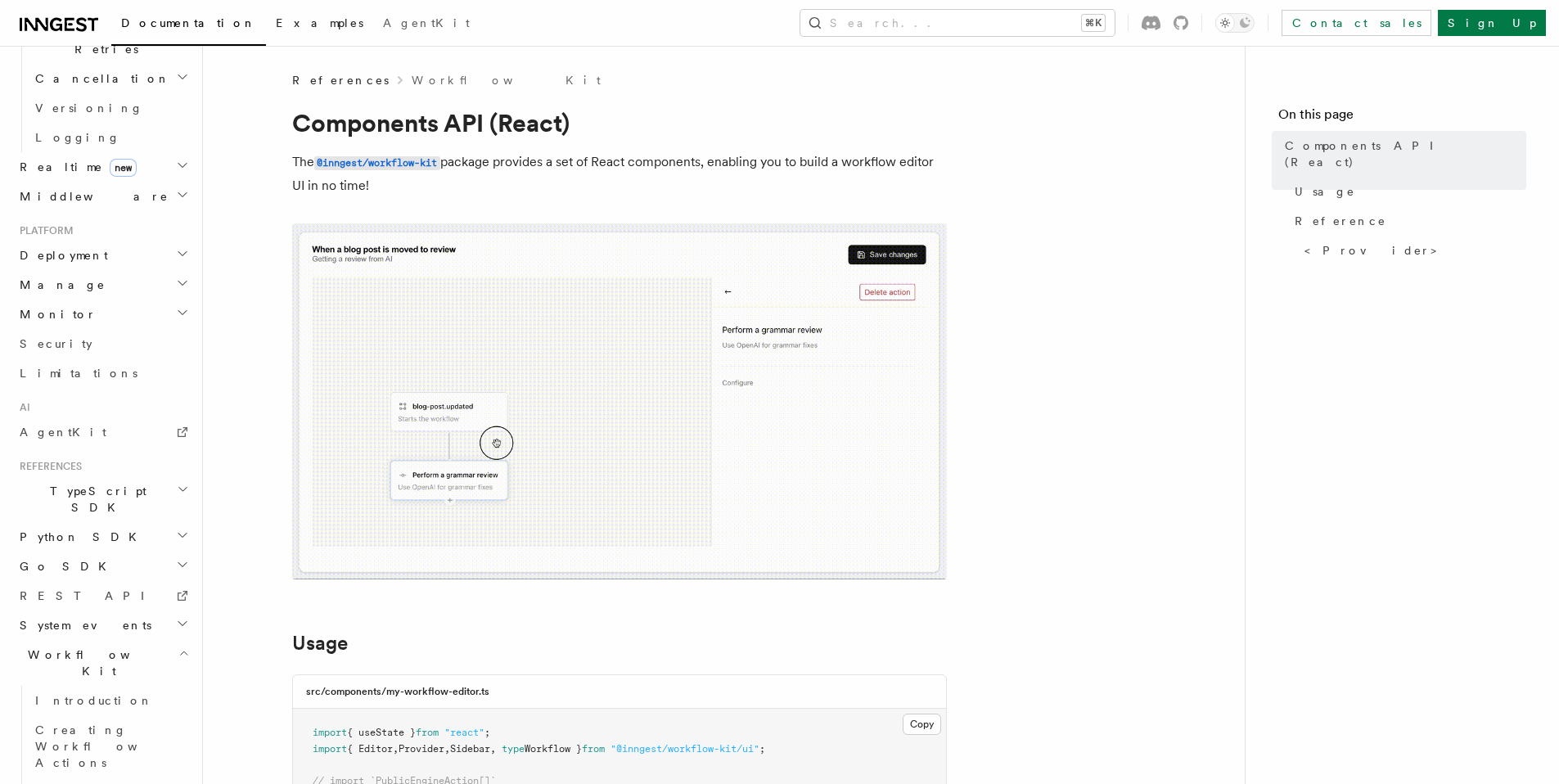
click at [276, 21] on span "Examples" at bounding box center [319, 23] width 87 height 13
